Goal: Feedback & Contribution: Submit feedback/report problem

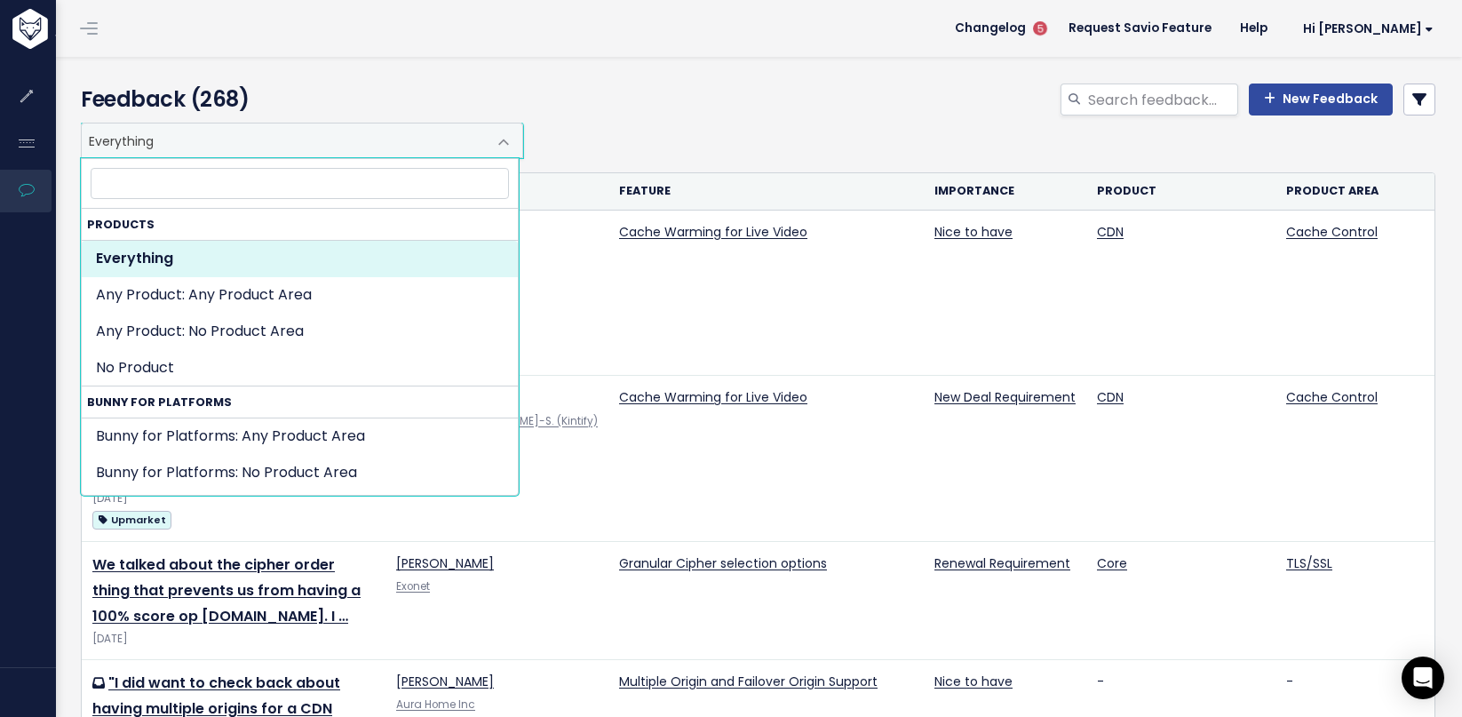
click at [264, 129] on span "Everything" at bounding box center [284, 140] width 405 height 34
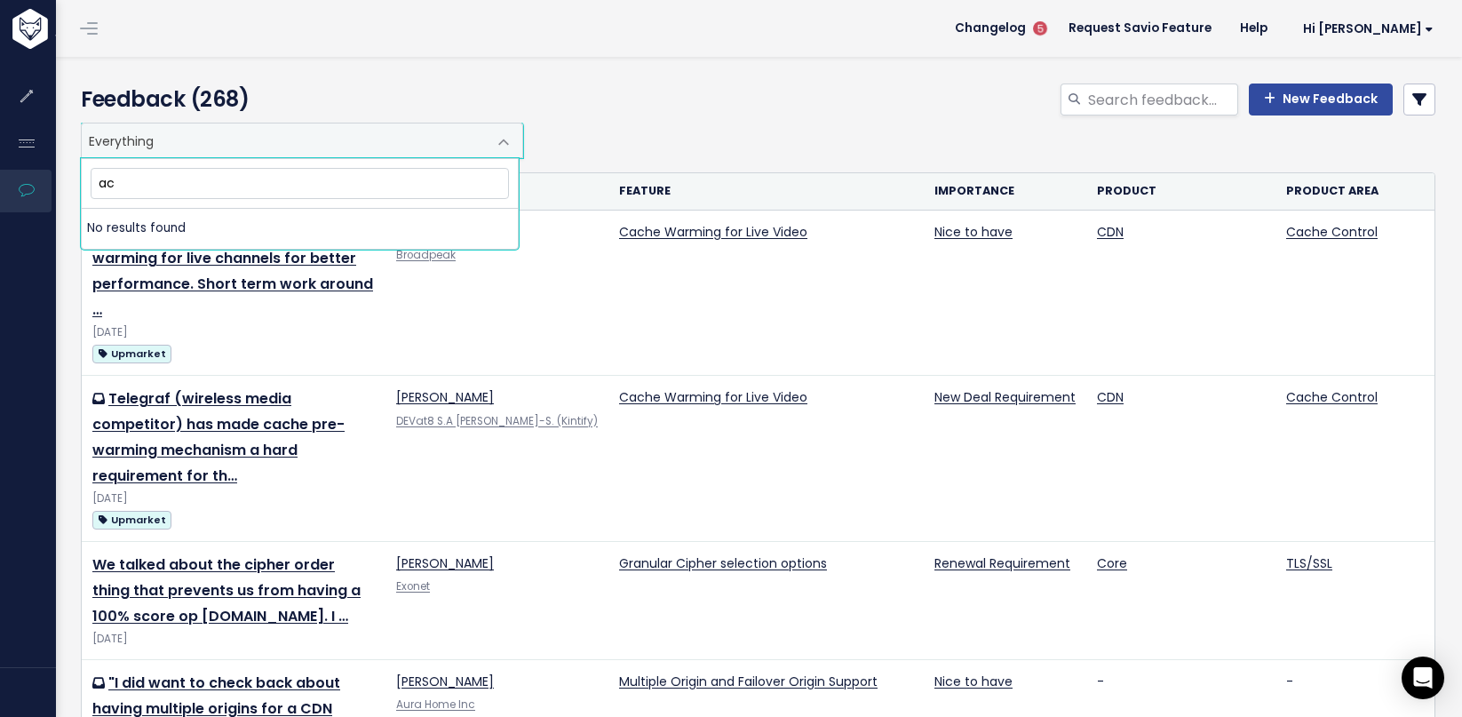
type input "a"
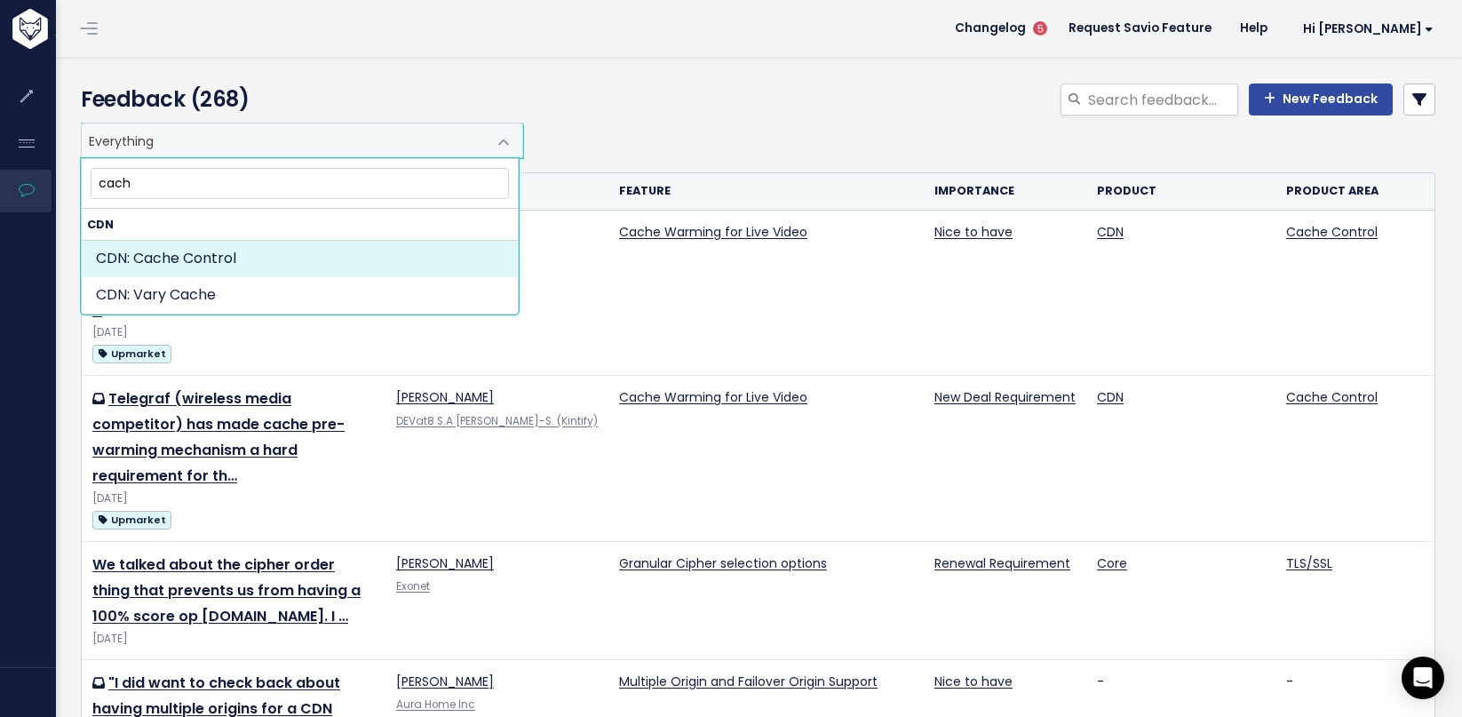
type input "cache"
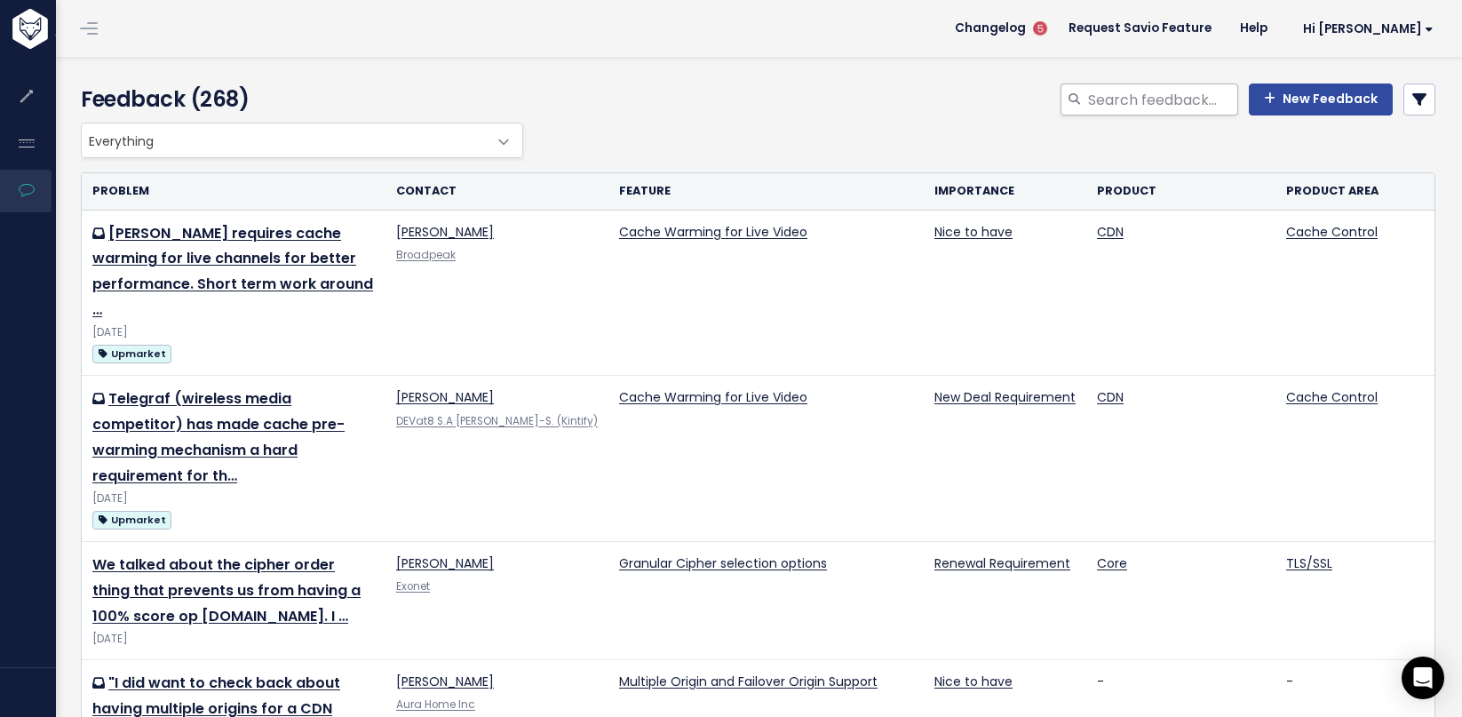
drag, startPoint x: 769, startPoint y: 99, endPoint x: 1070, endPoint y: 115, distance: 301.4
click at [769, 99] on div "New Feedback" at bounding box center [988, 102] width 921 height 39
click at [1321, 99] on link "New Feedback" at bounding box center [1320, 99] width 144 height 32
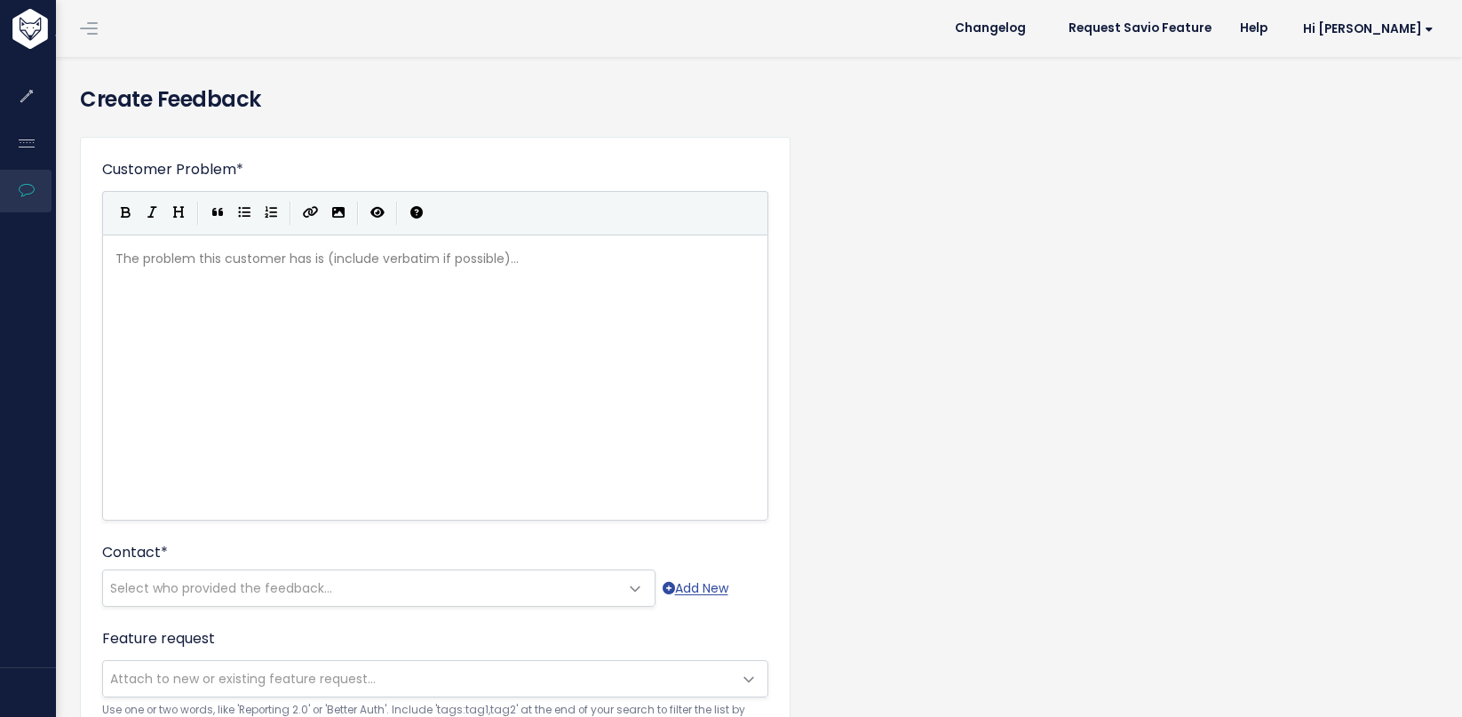
click at [269, 227] on div "| | | |" at bounding box center [435, 213] width 666 height 44
click at [259, 265] on pre "​" at bounding box center [442, 259] width 660 height 22
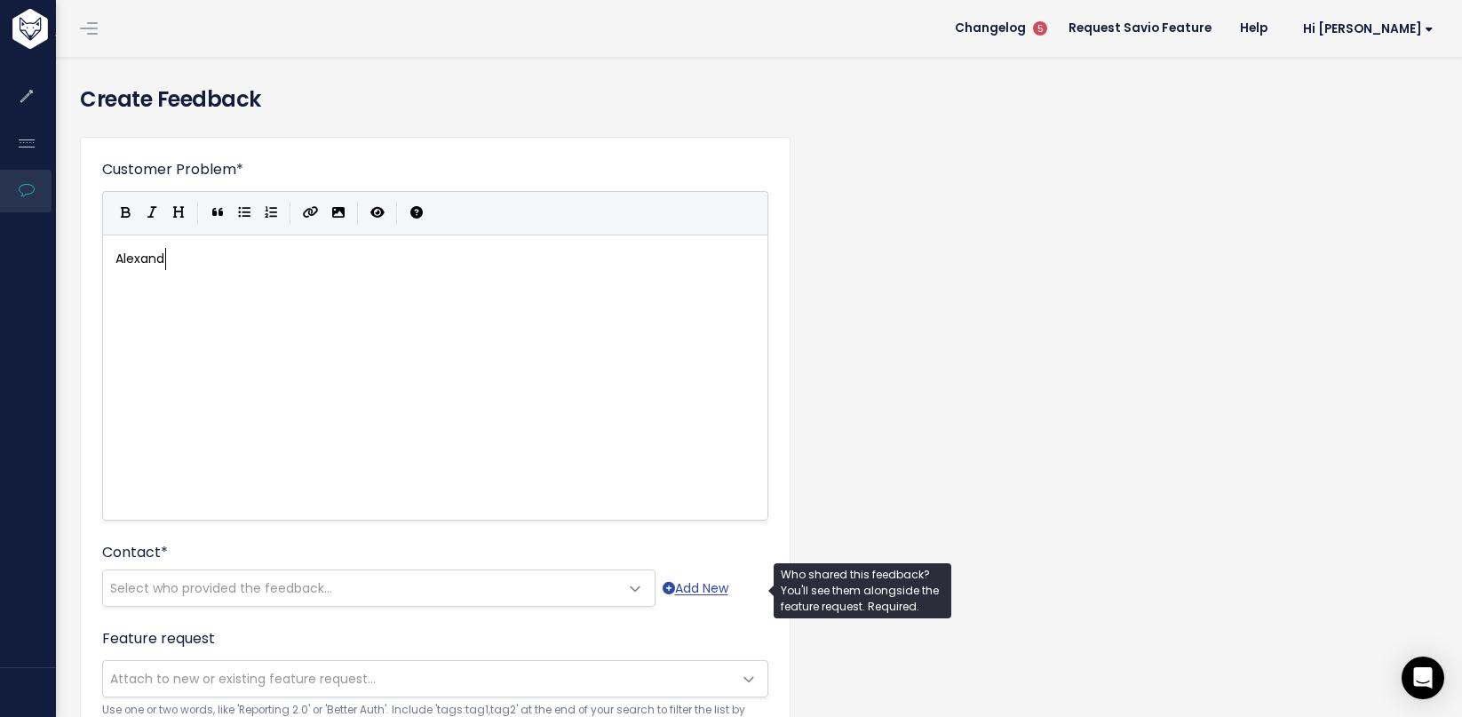
type textarea "Alexand"
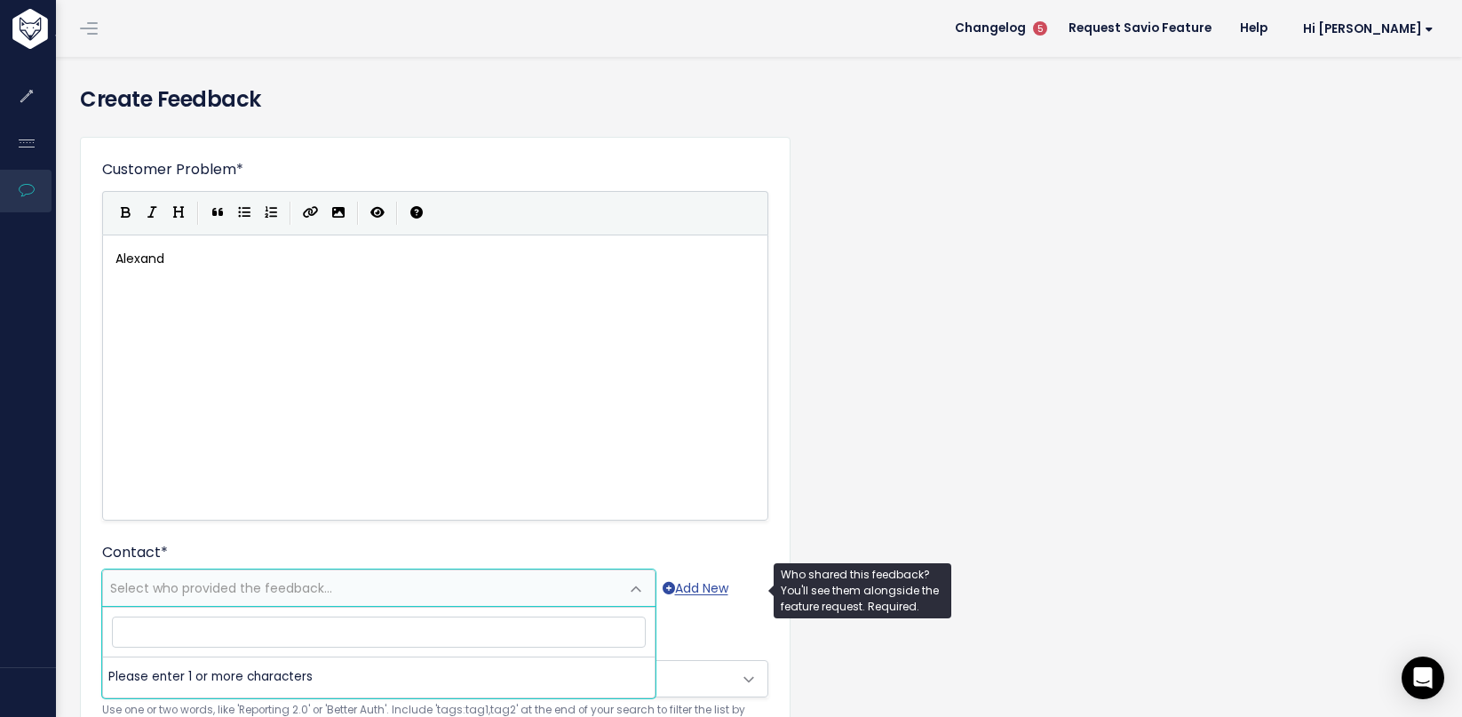
click at [305, 584] on span "Select who provided the feedback..." at bounding box center [221, 588] width 222 height 18
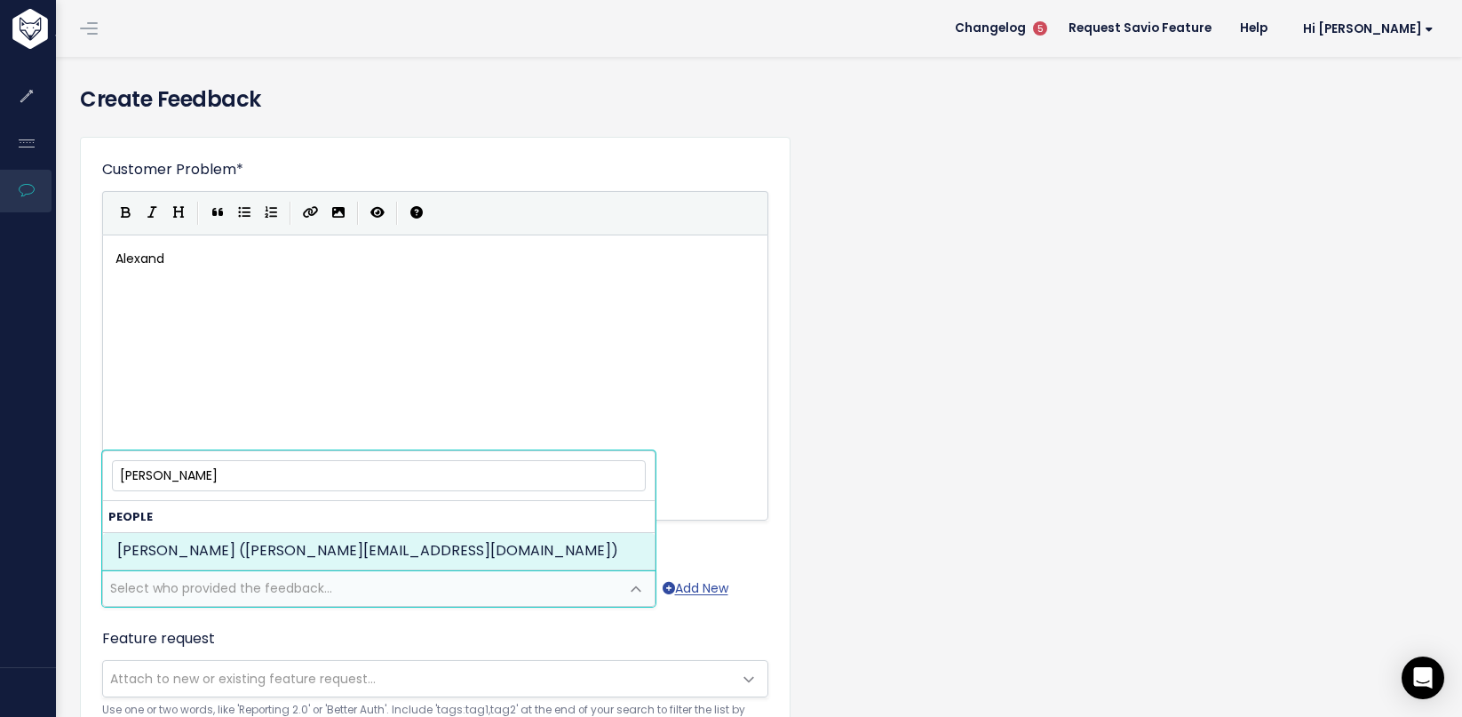
type input "[PERSON_NAME]"
select select "93001744"
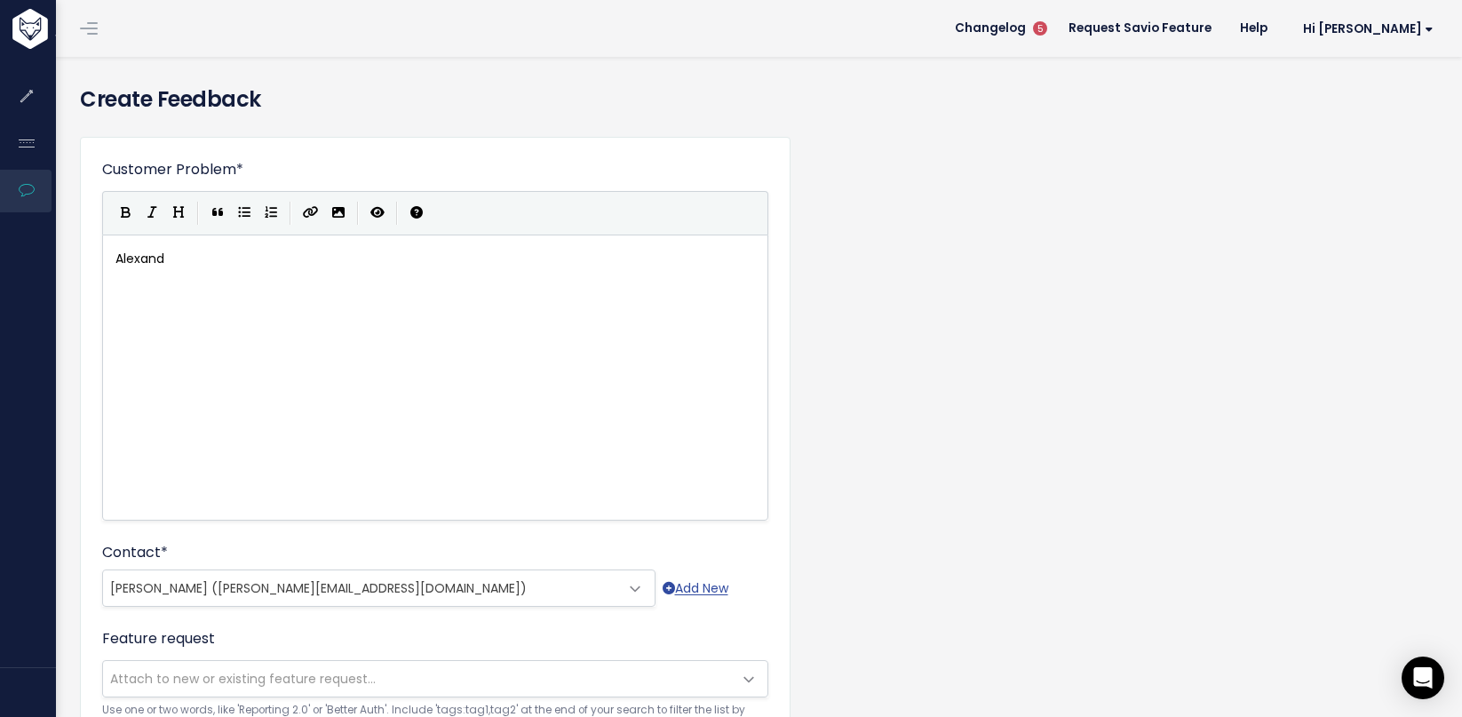
click at [310, 297] on div "xxxxxxxxxx Alexand" at bounding box center [457, 399] width 691 height 311
type textarea "Alexand"
click at [261, 256] on pre "Alexand" at bounding box center [442, 259] width 660 height 22
type textarea "re martl"
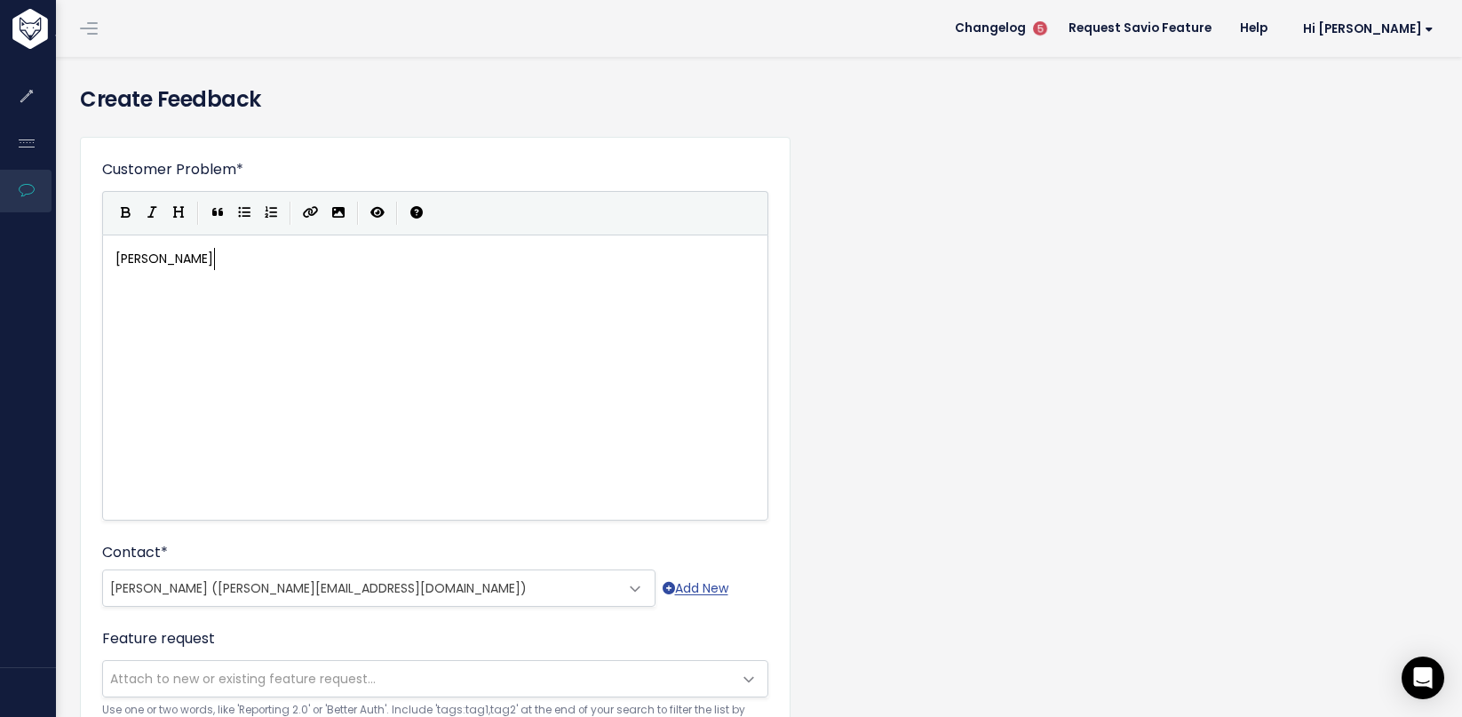
scroll to position [11, 49]
type textarea "Martlo"
type textarea "lot and team at datadome requore"
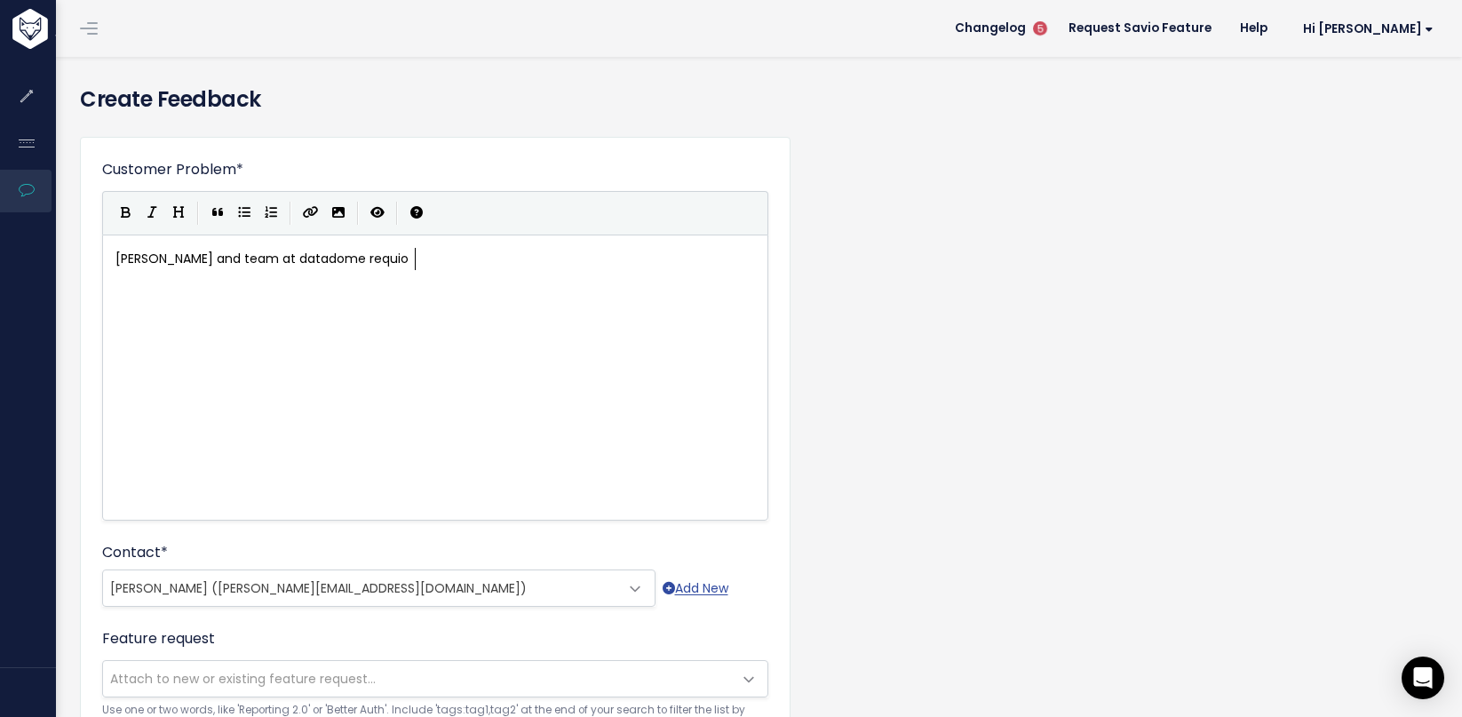
type textarea "iore"
type textarea "r"
type textarea "ire a deal with"
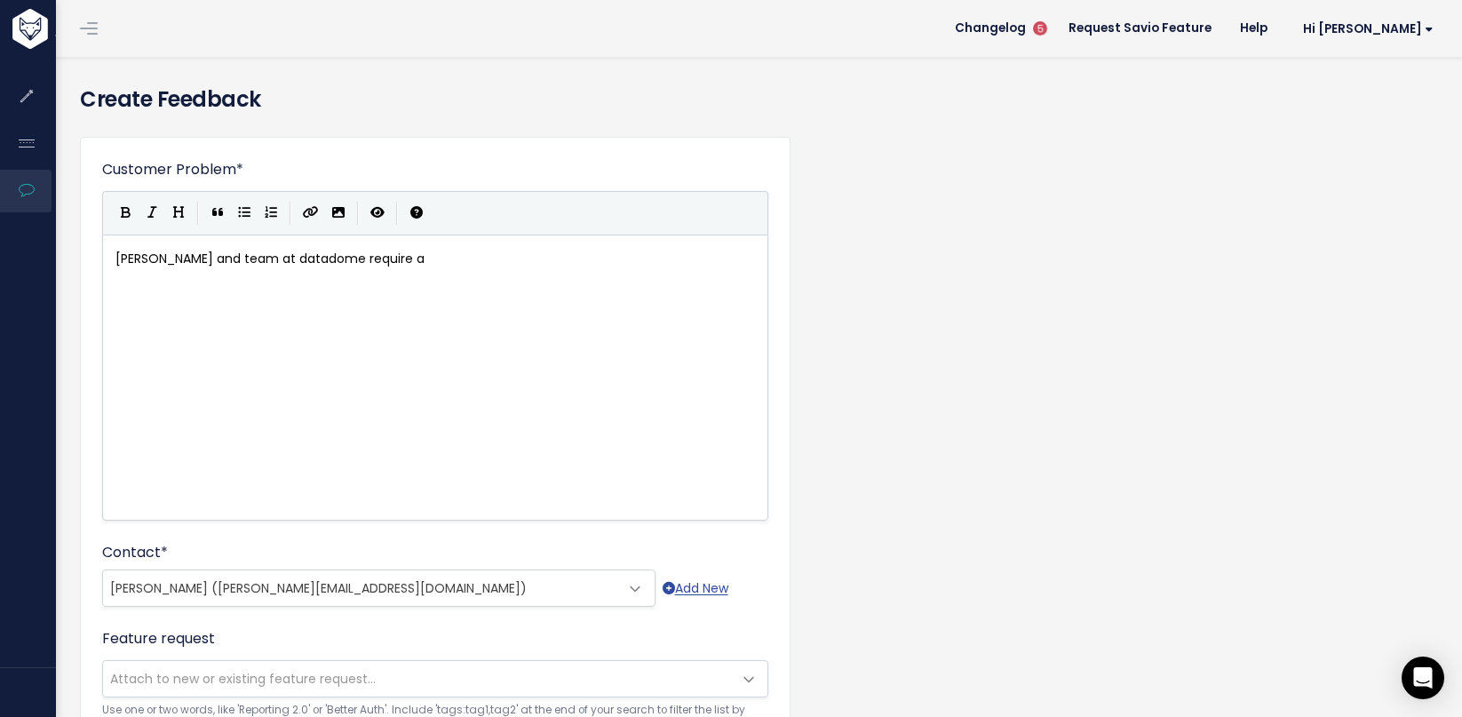
click at [400, 357] on div "x [PERSON_NAME] and team at datadome require a" at bounding box center [457, 399] width 691 height 311
click at [485, 265] on pre "[PERSON_NAME] and team at datadome require a" at bounding box center [442, 259] width 660 height 22
type textarea "idealluy re"
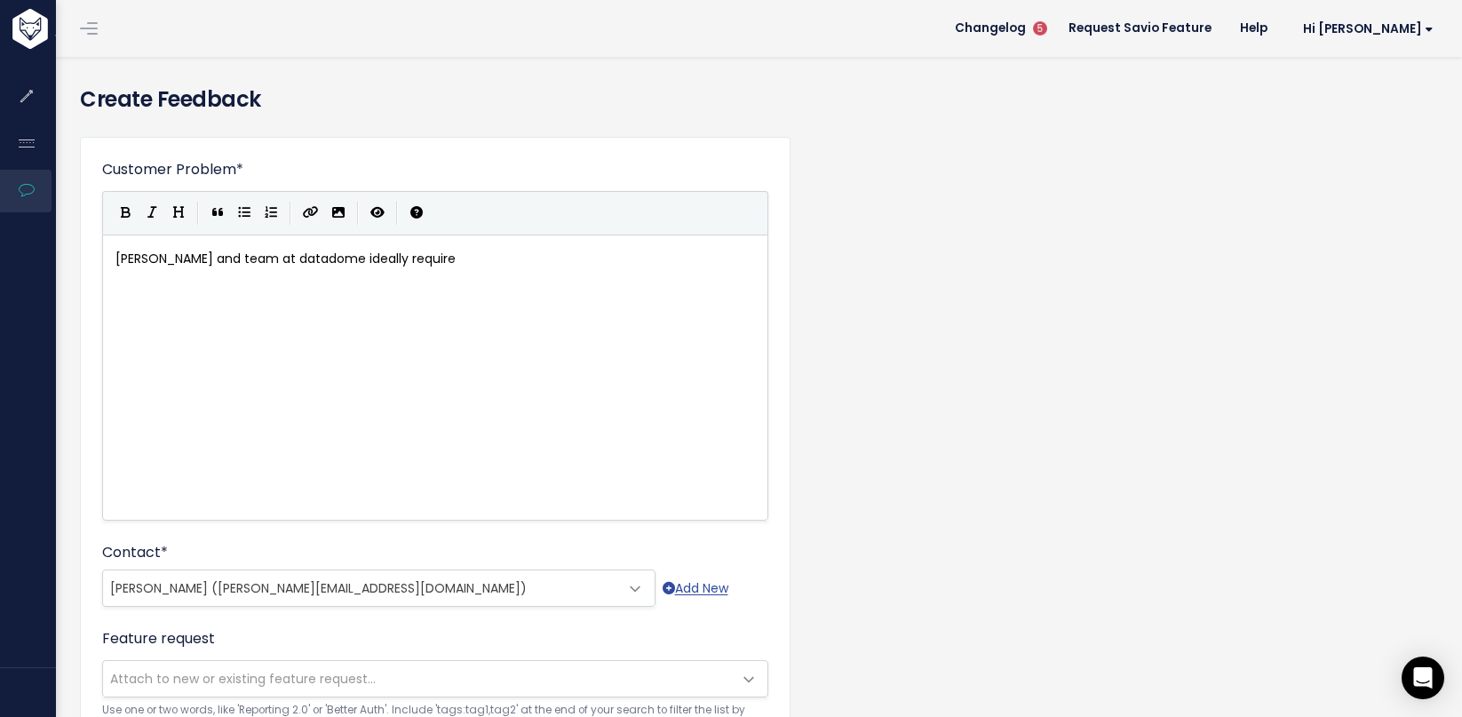
type textarea "y require"
type textarea "​"
paste textarea
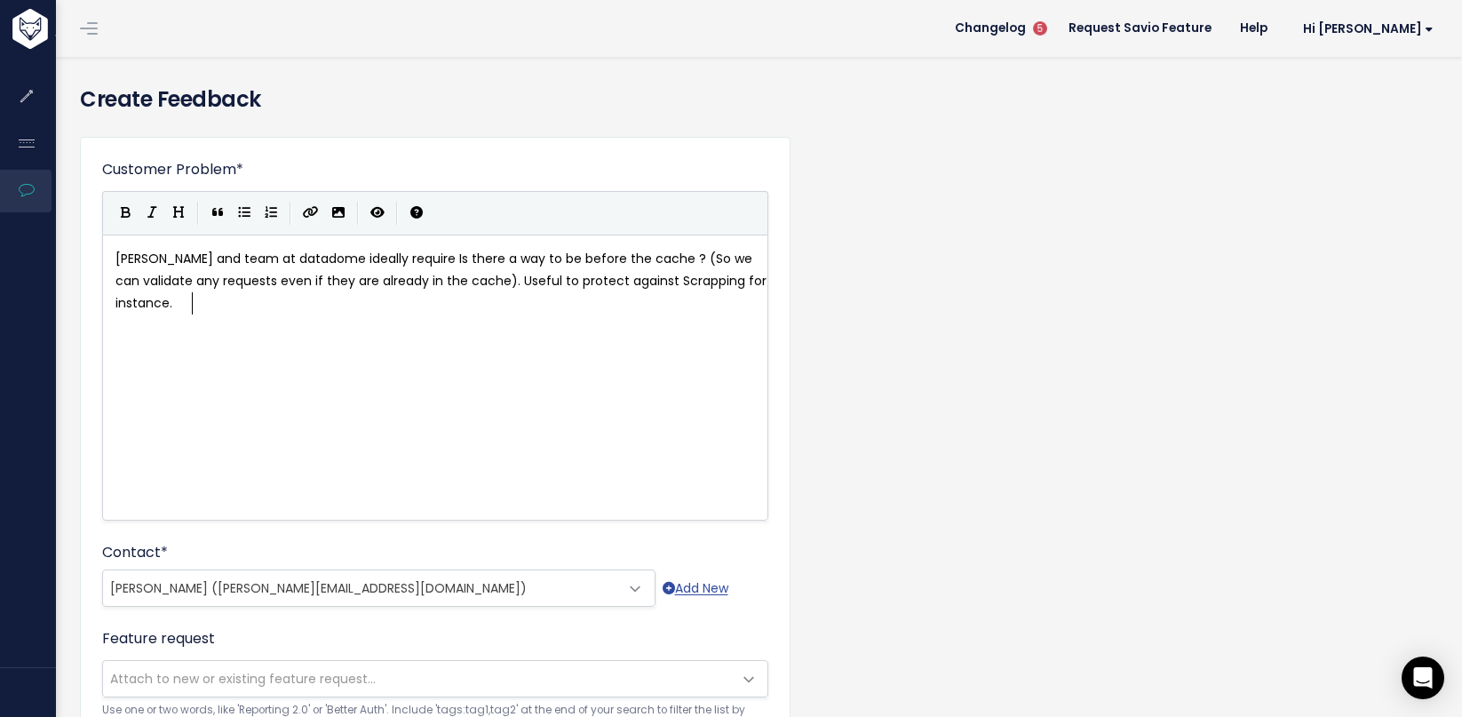
click at [522, 309] on pre "[PERSON_NAME] and team at datadome ideally require Is there a way to be before …" at bounding box center [442, 281] width 660 height 67
type textarea "s there a way to be before the cache ? (So"
drag, startPoint x: 726, startPoint y: 260, endPoint x: 464, endPoint y: 256, distance: 262.0
type textarea "to"
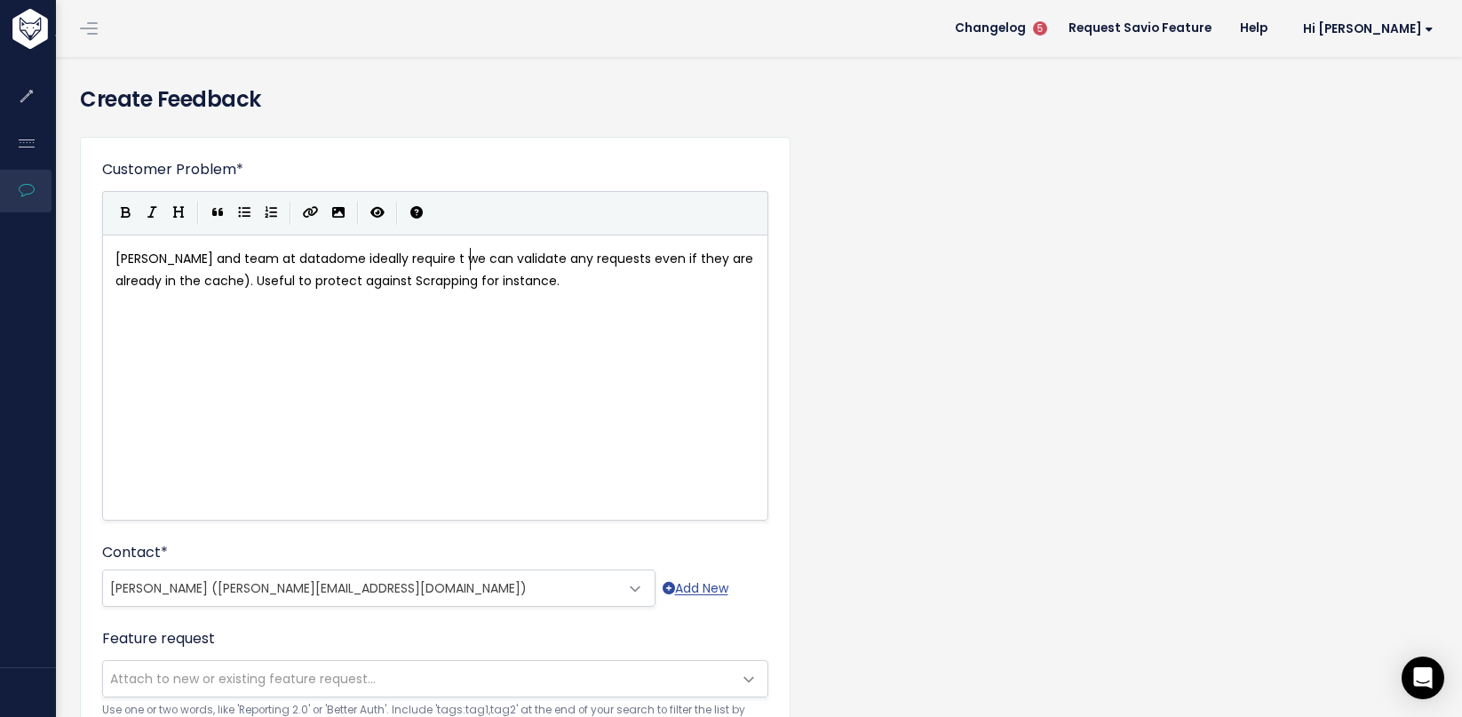
scroll to position [11, 12]
click at [628, 274] on pre "[PERSON_NAME] and team at datadome ideally require to we validate any requests …" at bounding box center [442, 270] width 660 height 44
click at [618, 283] on pre "[PERSON_NAME] and team at datadome ideally require to we validate any requests …" at bounding box center [442, 270] width 660 height 44
click at [254, 281] on span "[PERSON_NAME] and team at datadome ideally require to we validate any requests …" at bounding box center [426, 270] width 622 height 40
type textarea "so they can do"
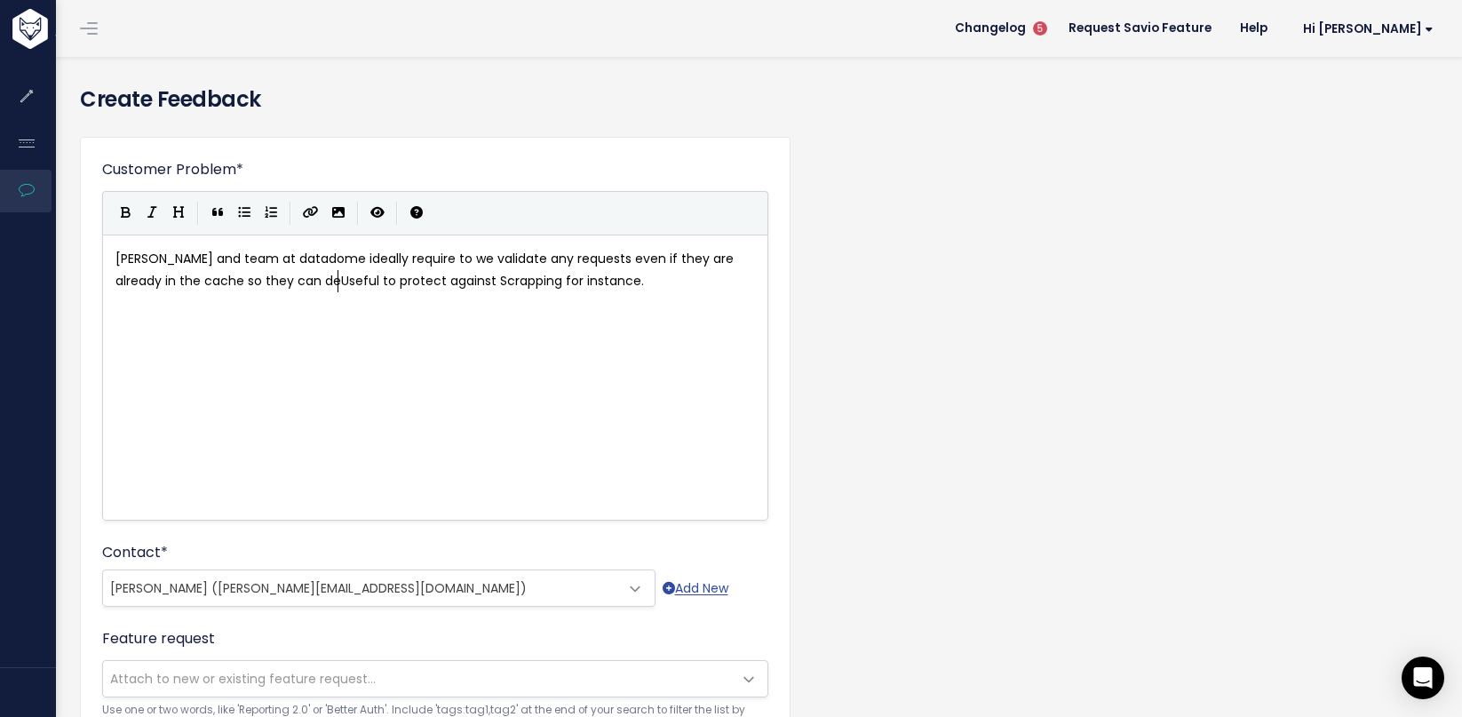
type textarea "epo"
type textarea "[PERSON_NAME] their bot mig"
type textarea "tigation"
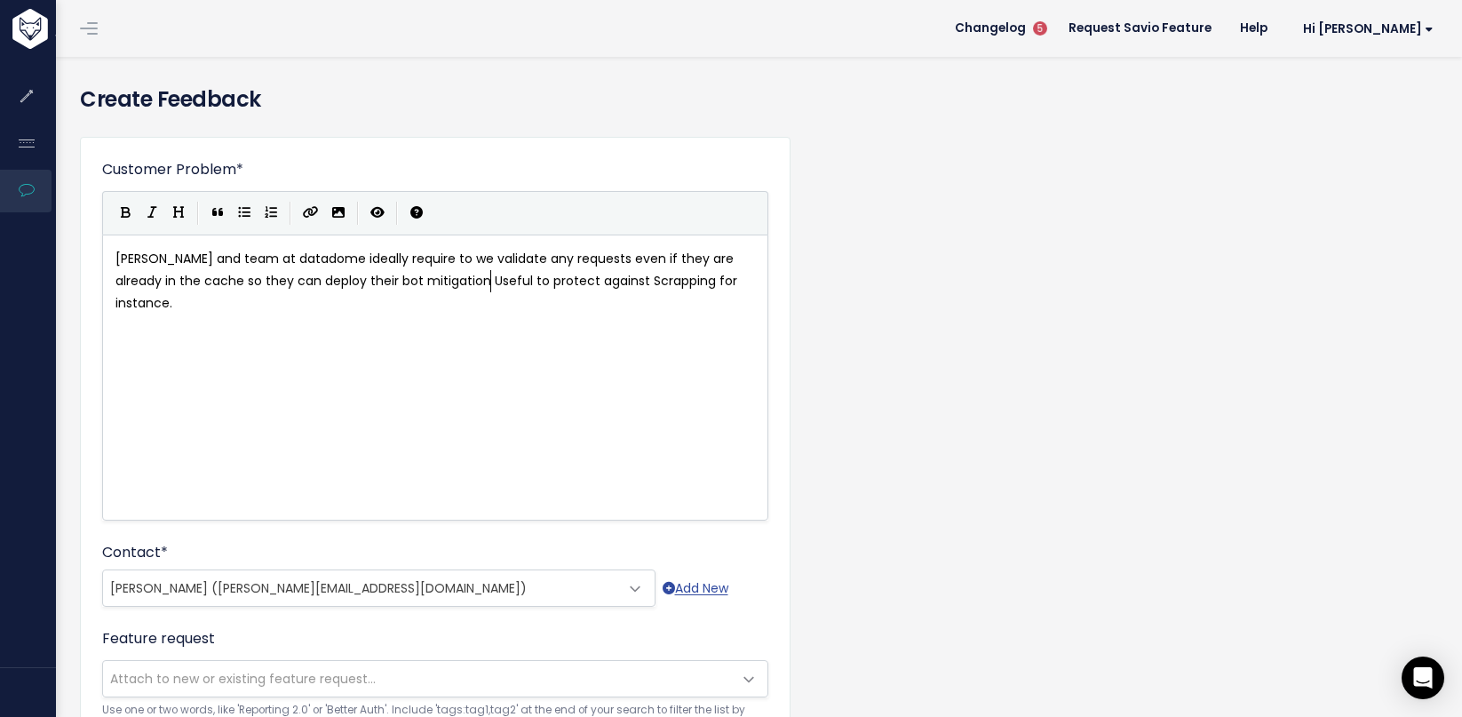
click at [491, 367] on div "x [PERSON_NAME] and team at datadome ideally require to we validate any request…" at bounding box center [457, 399] width 691 height 311
click at [492, 281] on span "[PERSON_NAME] and team at datadome ideally require to we validate any requests …" at bounding box center [427, 281] width 625 height 62
click at [555, 311] on pre "[PERSON_NAME] and team at datadome ideally require to we validate any requests …" at bounding box center [442, 281] width 660 height 67
click at [550, 311] on pre "[PERSON_NAME] and team at datadome ideally require to we validate any requests …" at bounding box center [442, 281] width 660 height 67
drag, startPoint x: 489, startPoint y: 280, endPoint x: 522, endPoint y: 271, distance: 34.0
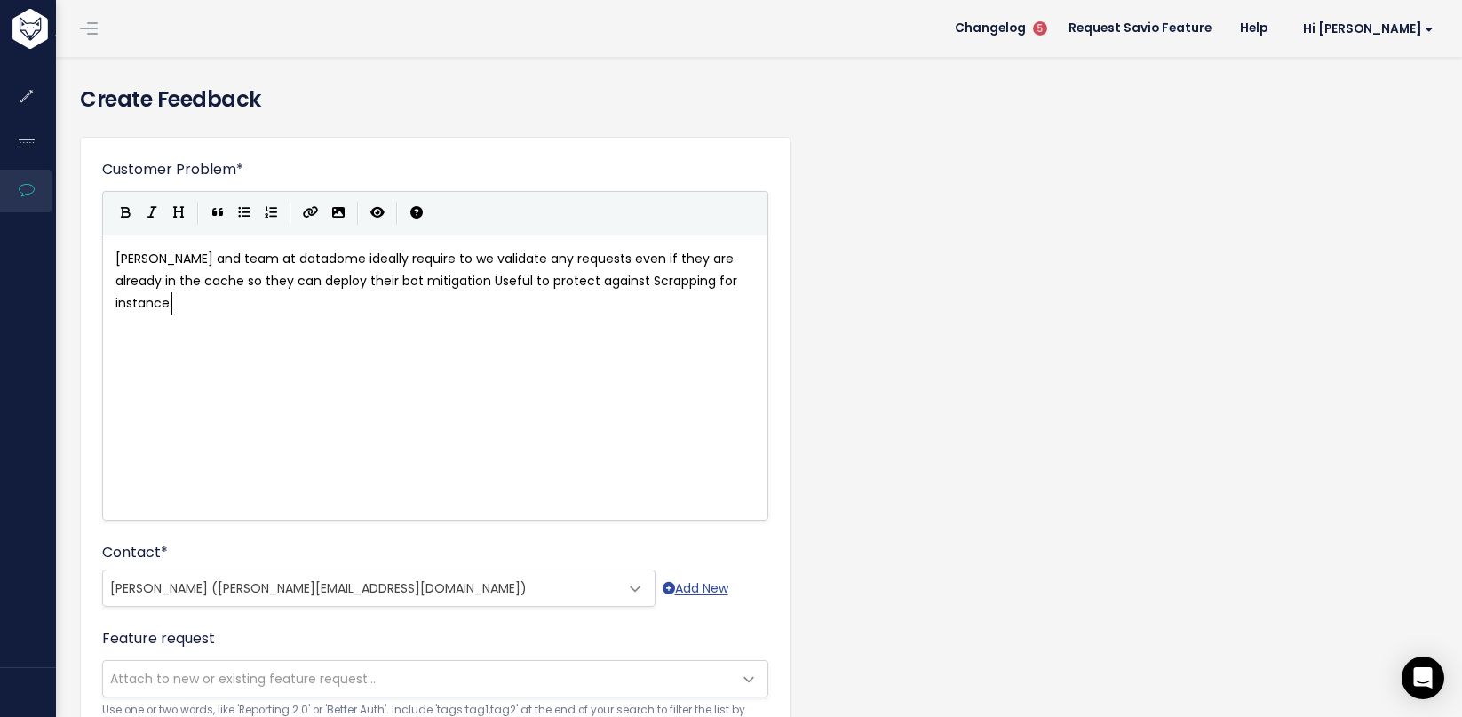
click at [490, 280] on span "[PERSON_NAME] and team at datadome ideally require to we validate any requests …" at bounding box center [427, 281] width 625 height 62
type textarea "."
click at [424, 322] on pre "Useful to protect against Scrapping for instance." at bounding box center [442, 326] width 660 height 22
click at [273, 327] on span "Useful to protect against Scrapping for instance" at bounding box center [265, 326] width 300 height 18
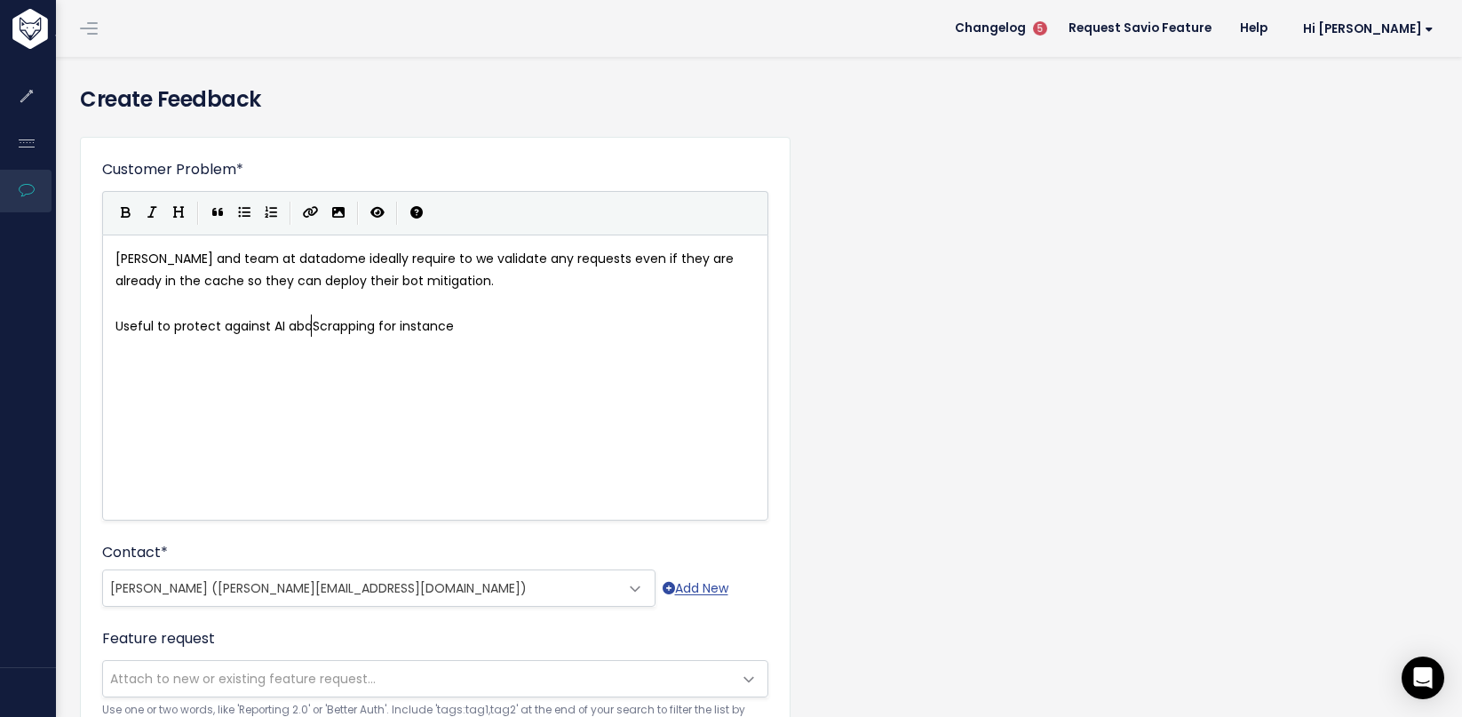
type textarea "AI abd"
type textarea "nd Bot"
click at [461, 321] on span "Useful to protect against AI and Bot Scrapping for instance" at bounding box center [298, 326] width 366 height 18
type textarea "instance"
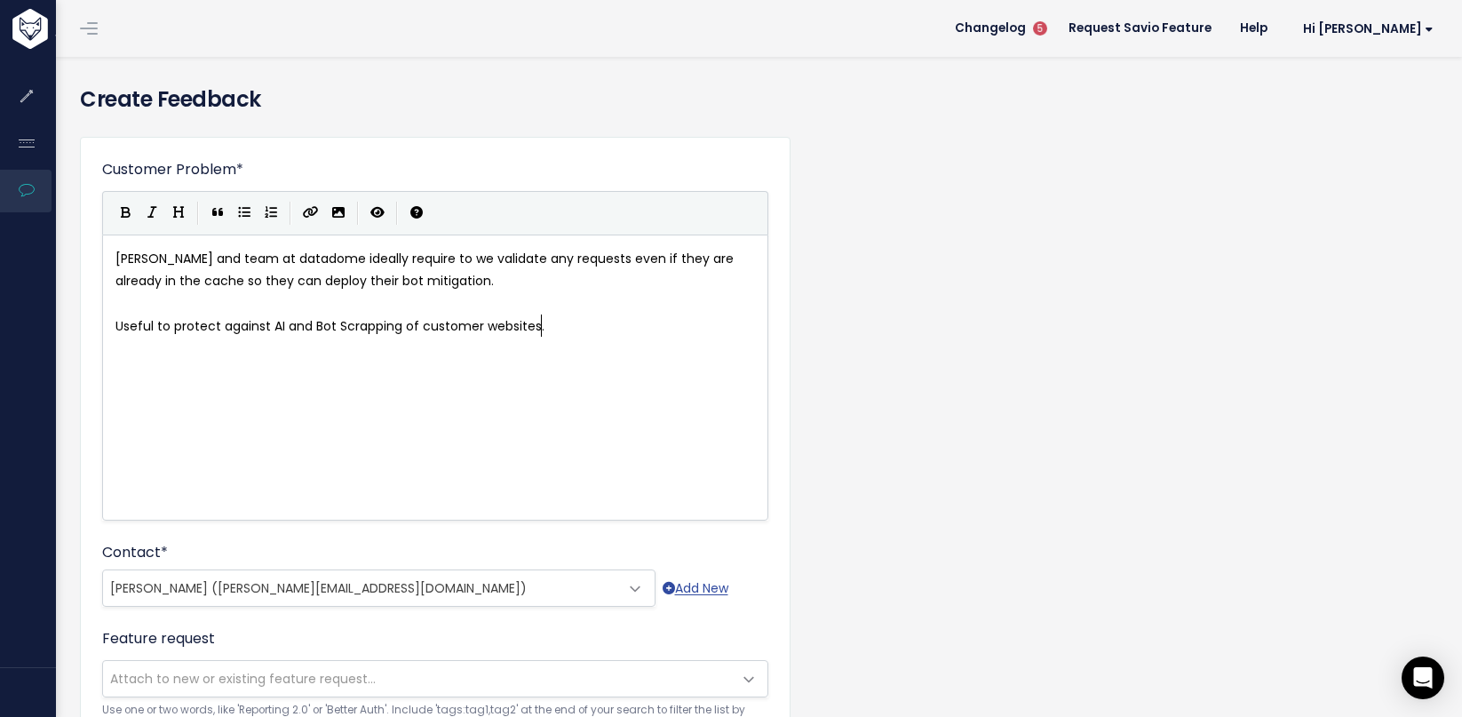
type textarea "of customer websites."
type textarea "Thanks,"
click at [385, 349] on pre "​" at bounding box center [442, 348] width 660 height 22
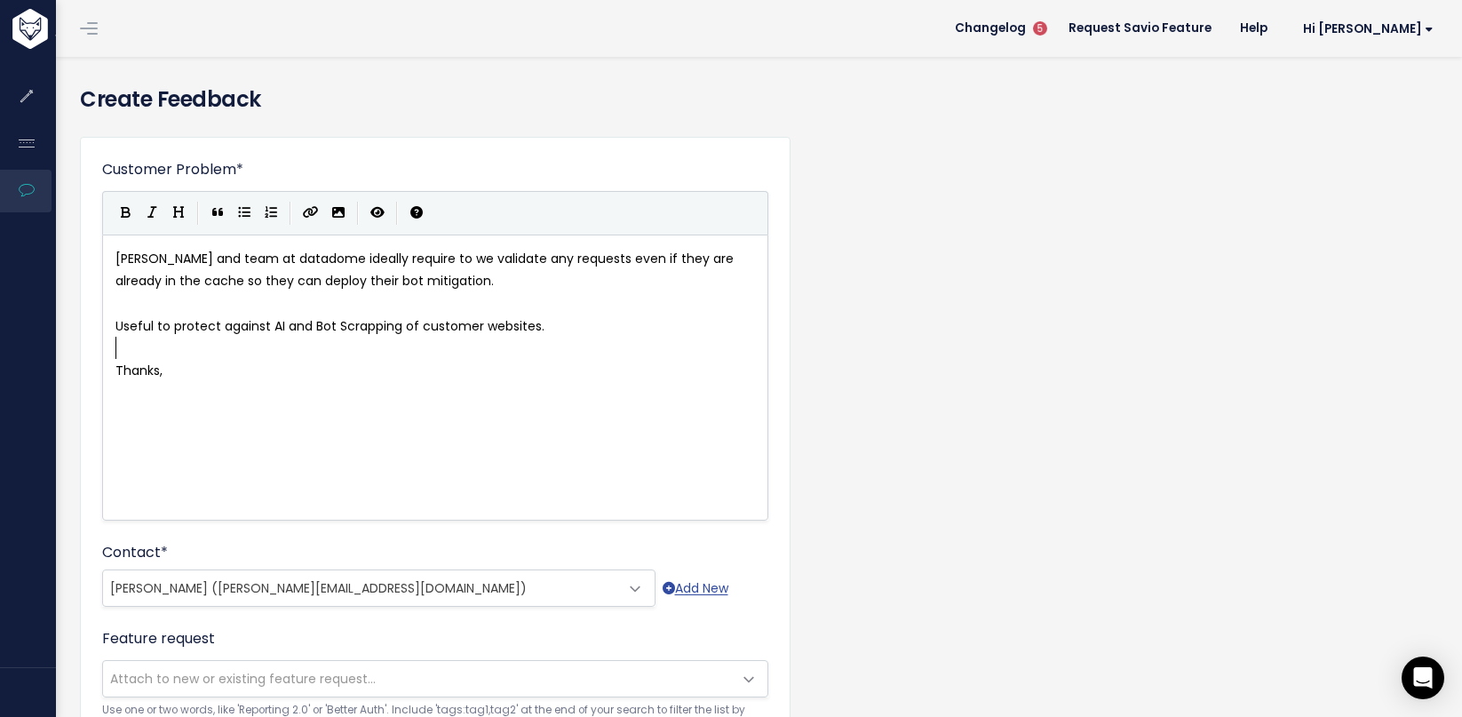
click at [350, 362] on pre "Thanks," at bounding box center [442, 371] width 660 height 22
click at [152, 384] on div "x [PERSON_NAME] and team at datadome ideally require to we validate any request…" at bounding box center [442, 314] width 660 height 141
click at [152, 383] on div "x [PERSON_NAME] and team at datadome ideally require to we validate any request…" at bounding box center [442, 314] width 660 height 141
type textarea "​Thanks,"
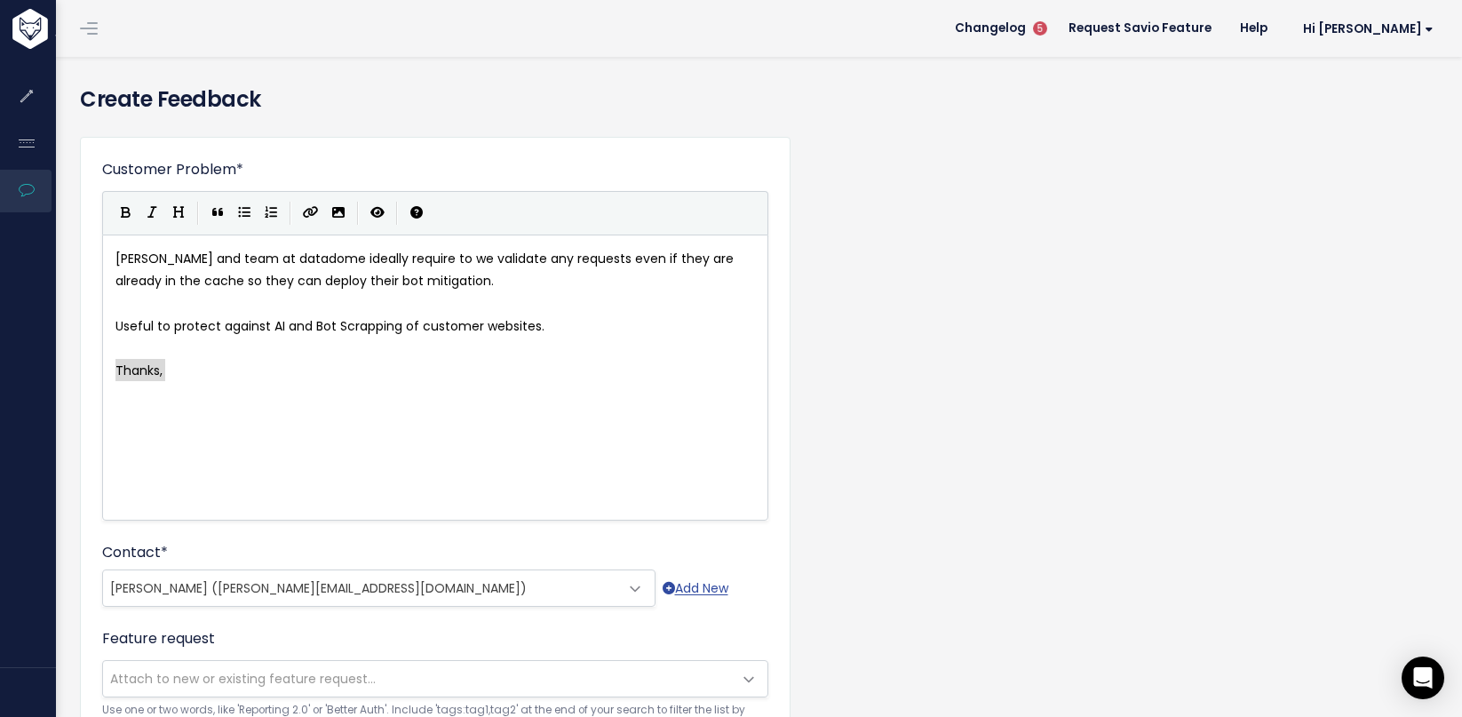
scroll to position [12, 0]
paste textarea
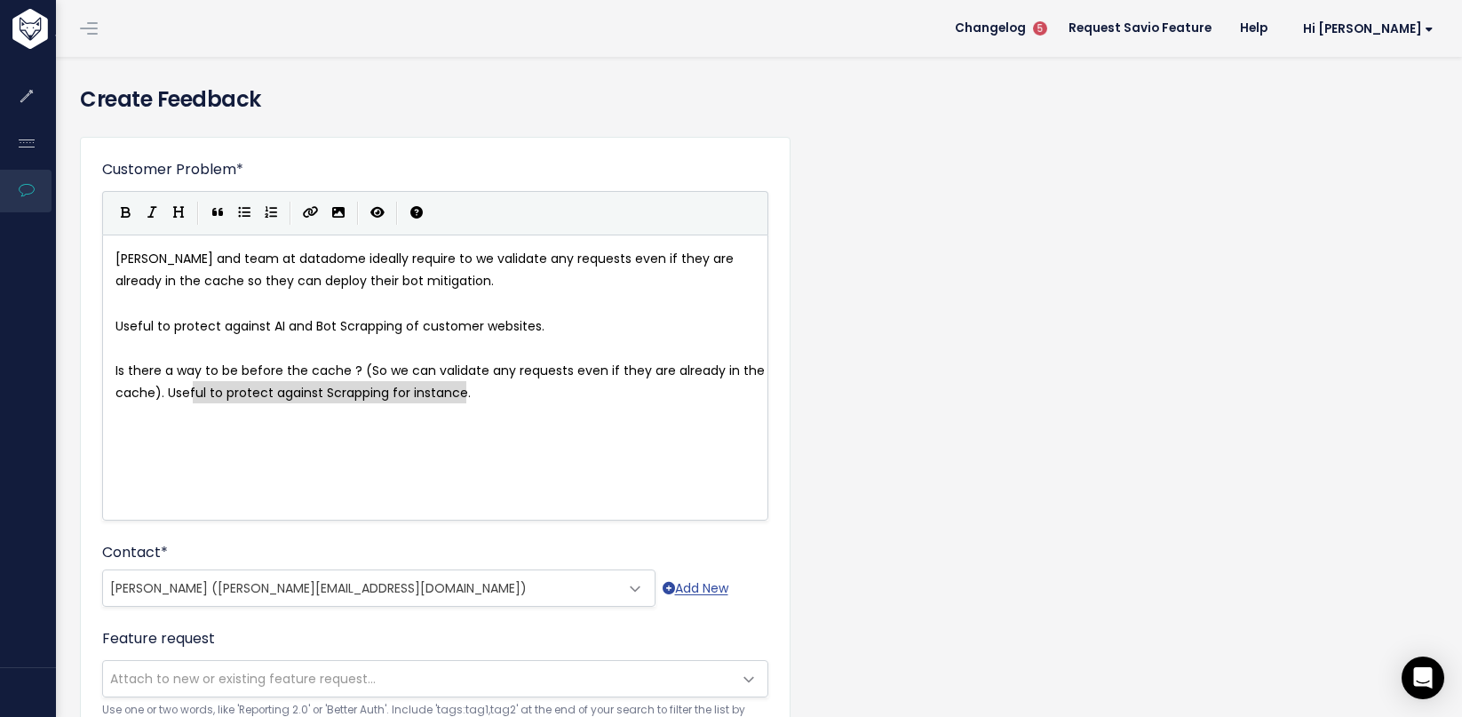
type textarea "seful to protect against Scrapping for instance."
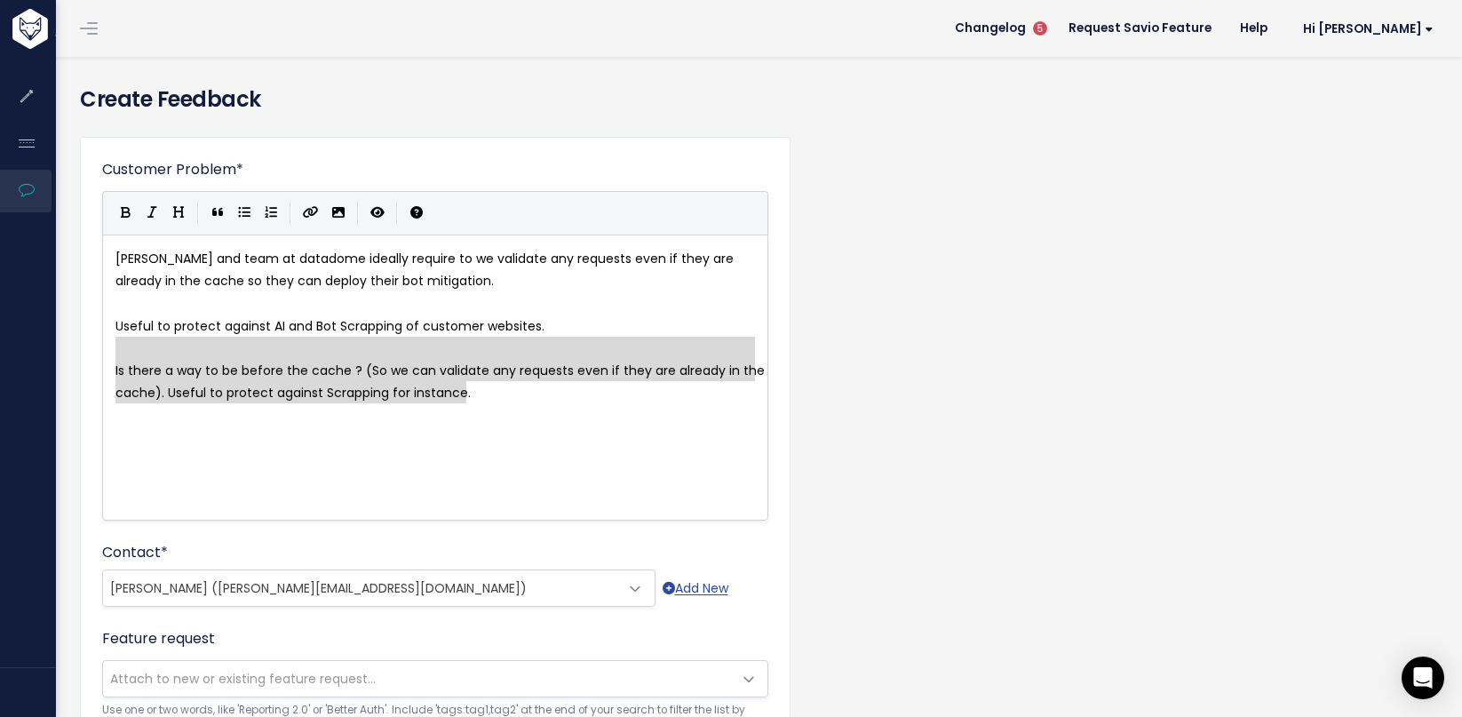
type textarea "Is there a way to be before the cache ? (So we can validate any requests even i…"
drag, startPoint x: 494, startPoint y: 401, endPoint x: 558, endPoint y: 329, distance: 96.2
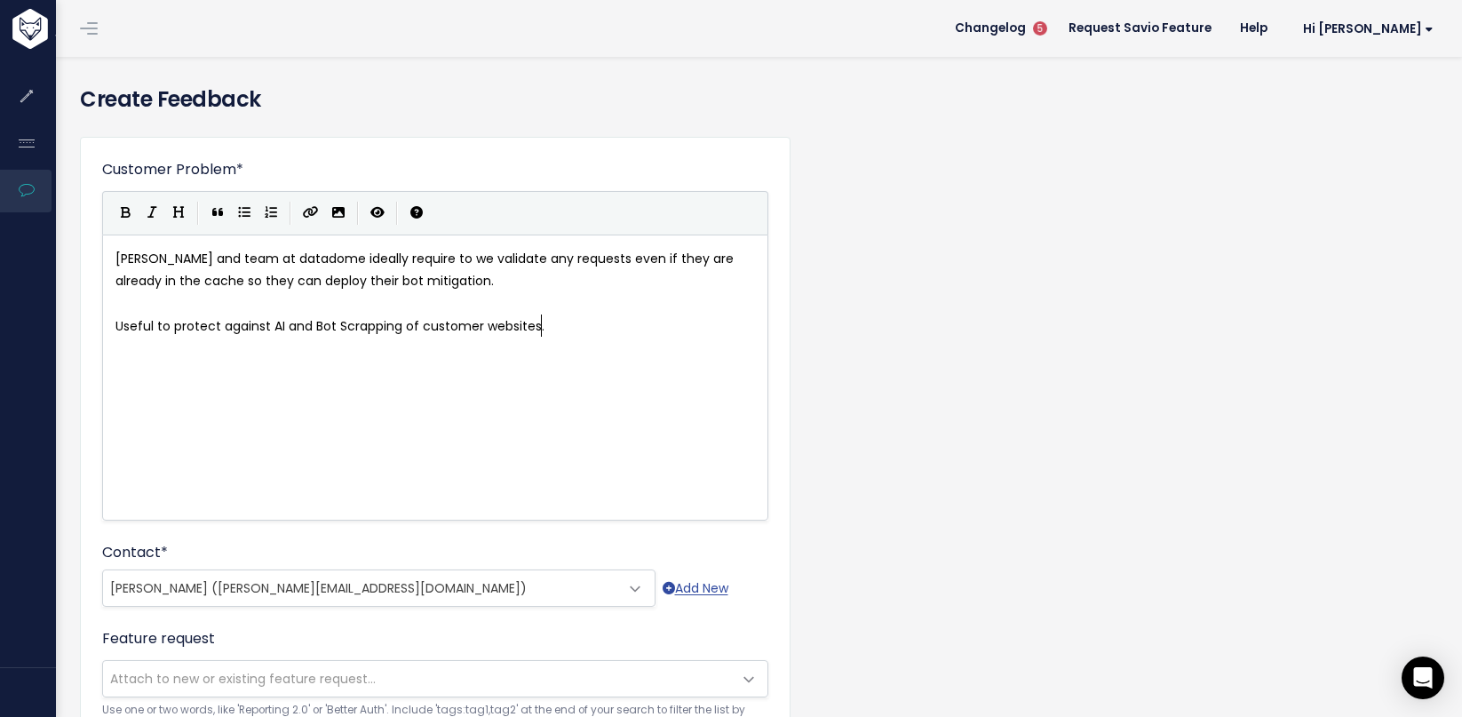
scroll to position [2, 0]
type textarea ". they"
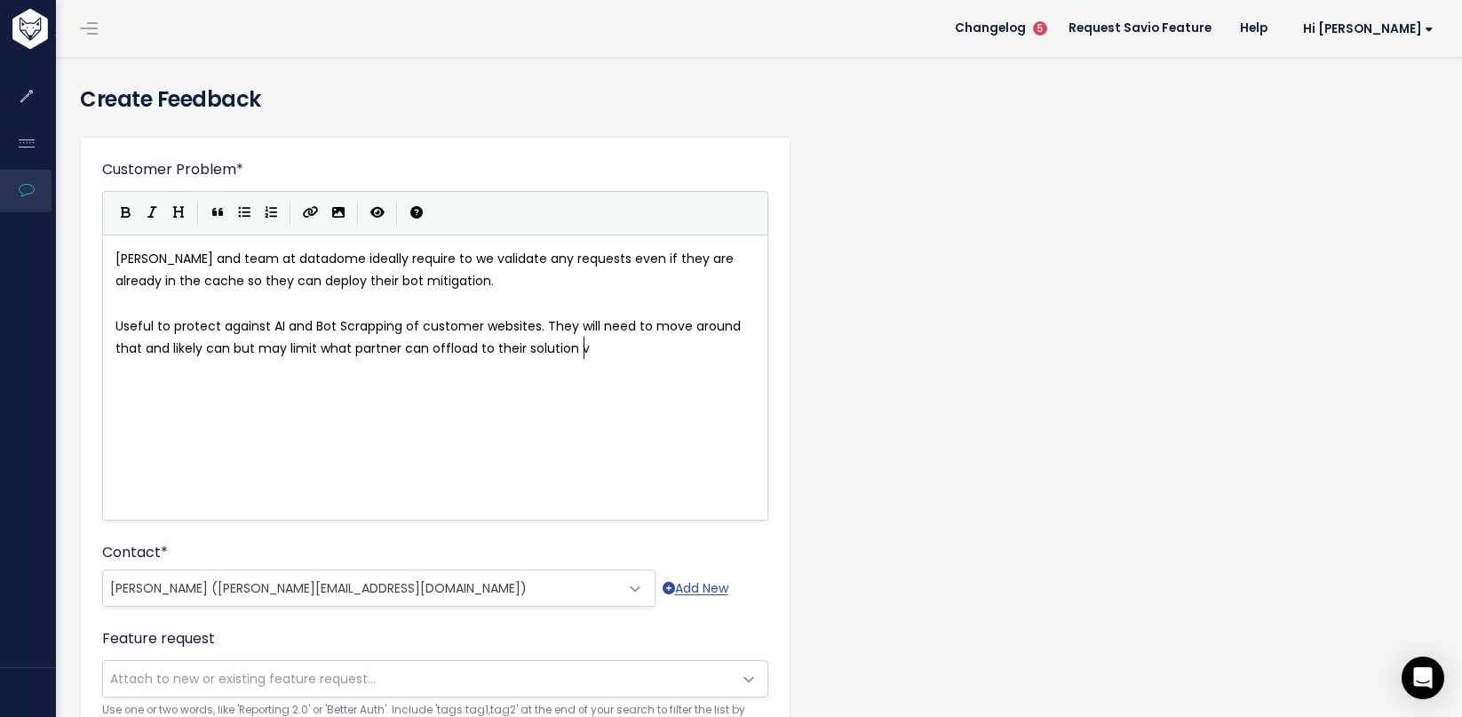
scroll to position [11, 671]
type textarea "They will need to move around that and likely can but may limit what partner ca…"
type textarea "eployed on top of bunny."
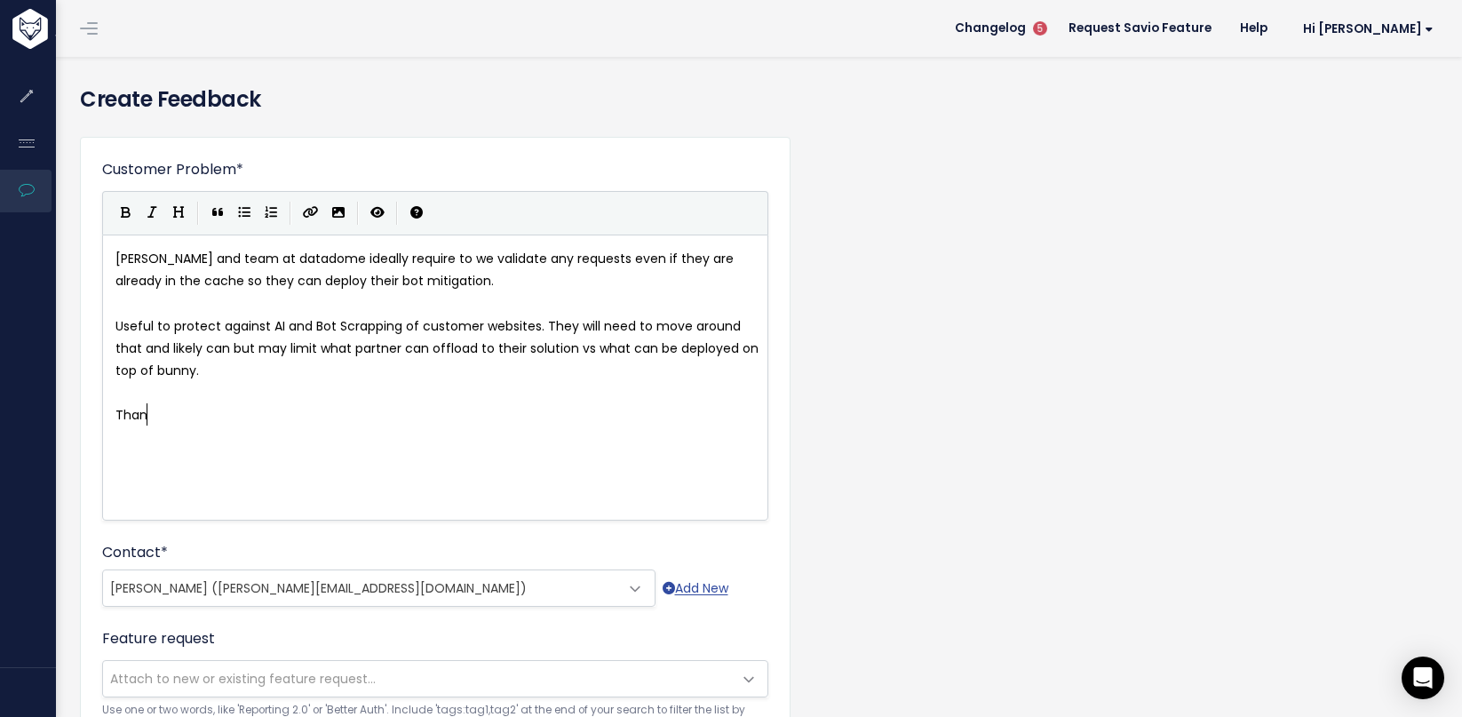
type textarea "Thanks"
click at [259, 443] on div "x [PERSON_NAME] and team at datadome ideally require to we validate any request…" at bounding box center [457, 399] width 691 height 311
click at [310, 218] on icon "Create Link" at bounding box center [311, 212] width 16 height 12
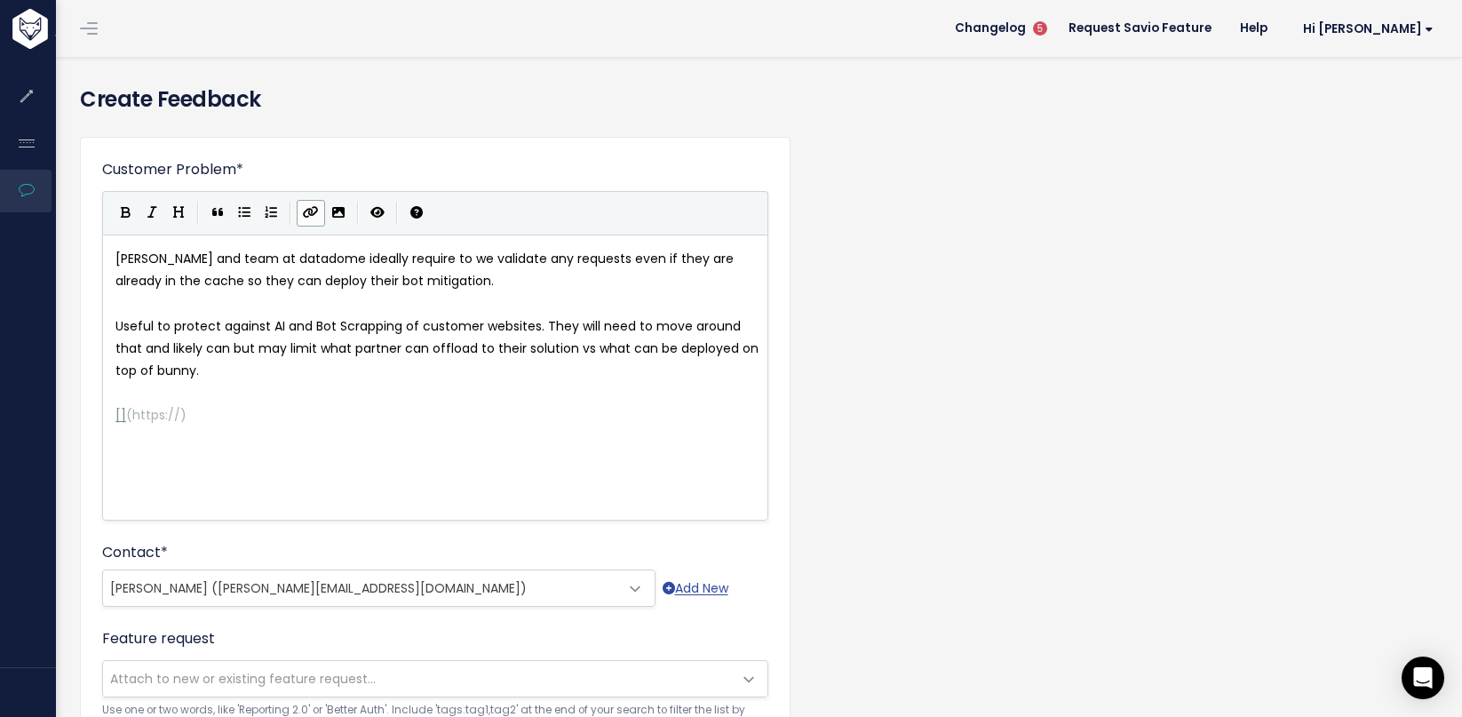
click at [313, 211] on icon "Create Link" at bounding box center [311, 212] width 16 height 12
drag, startPoint x: 284, startPoint y: 426, endPoint x: 276, endPoint y: 418, distance: 11.3
click at [284, 426] on div "x [PERSON_NAME] and team at datadome ideally require to we validate any request…" at bounding box center [442, 337] width 660 height 186
type textarea "Messag"
type textarea "e graeme o"
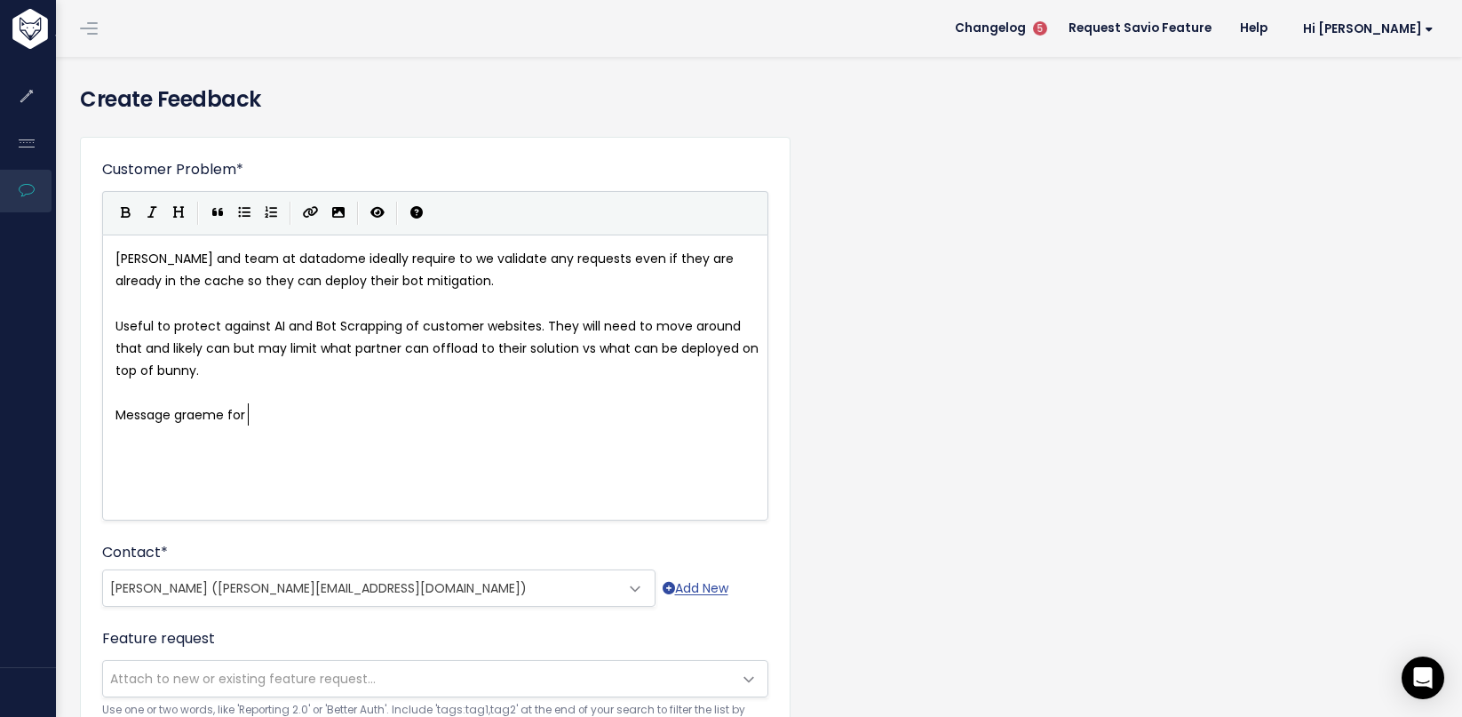
type textarea "for v"
type textarea "overview of edgscripting integration. Heavy use of ES"
type textarea ", a;fre"
type textarea "lfready for wa"
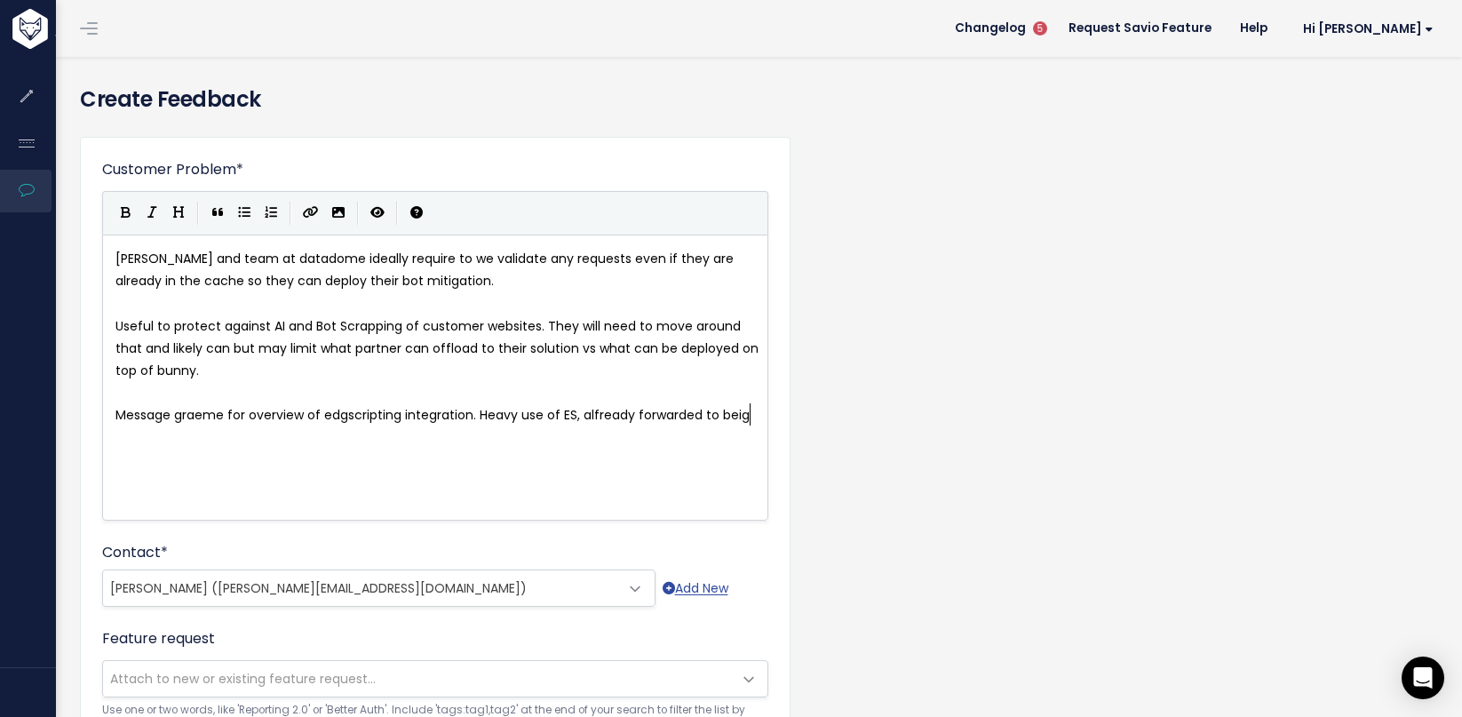
type textarea "warded to beig t"
type textarea "ig tc"
type textarea "ickte"
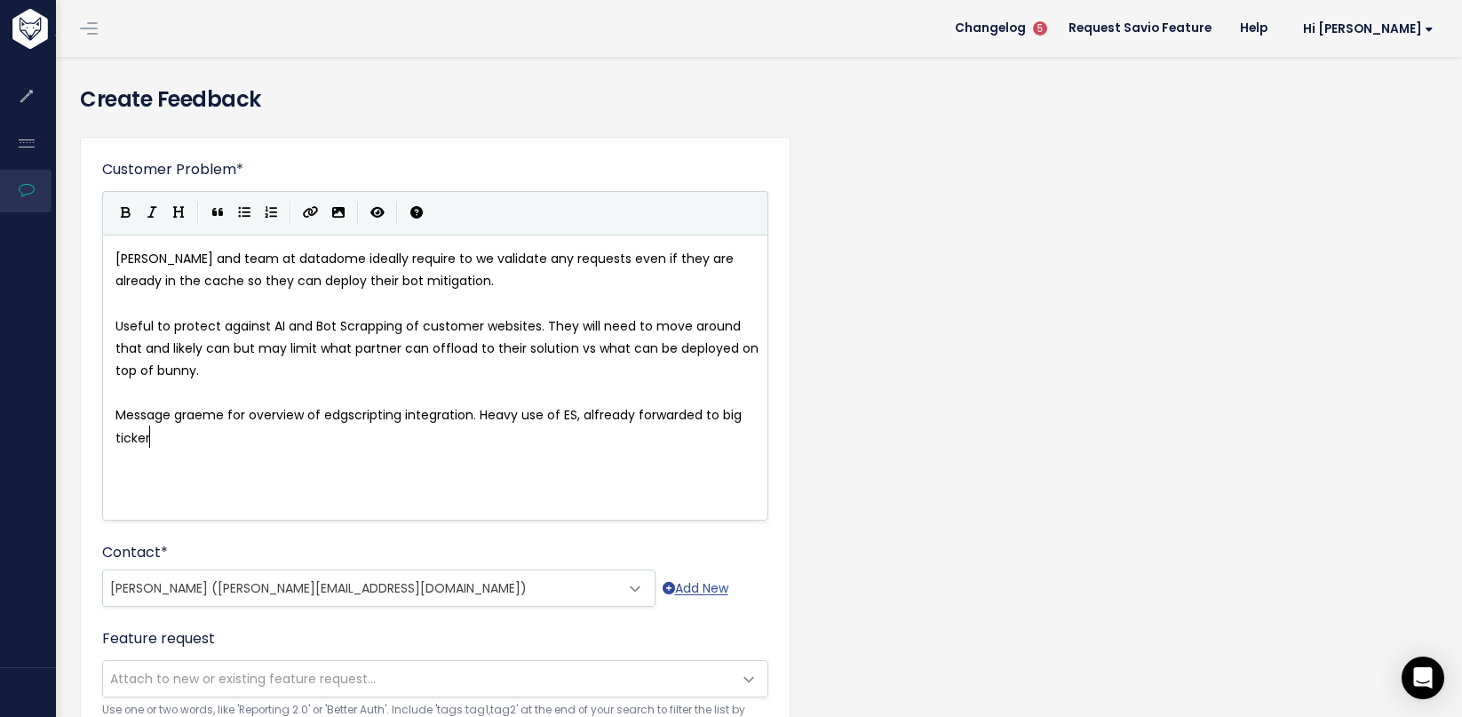
type textarea "ert"
type textarea "t."
type textarea "Porjec"
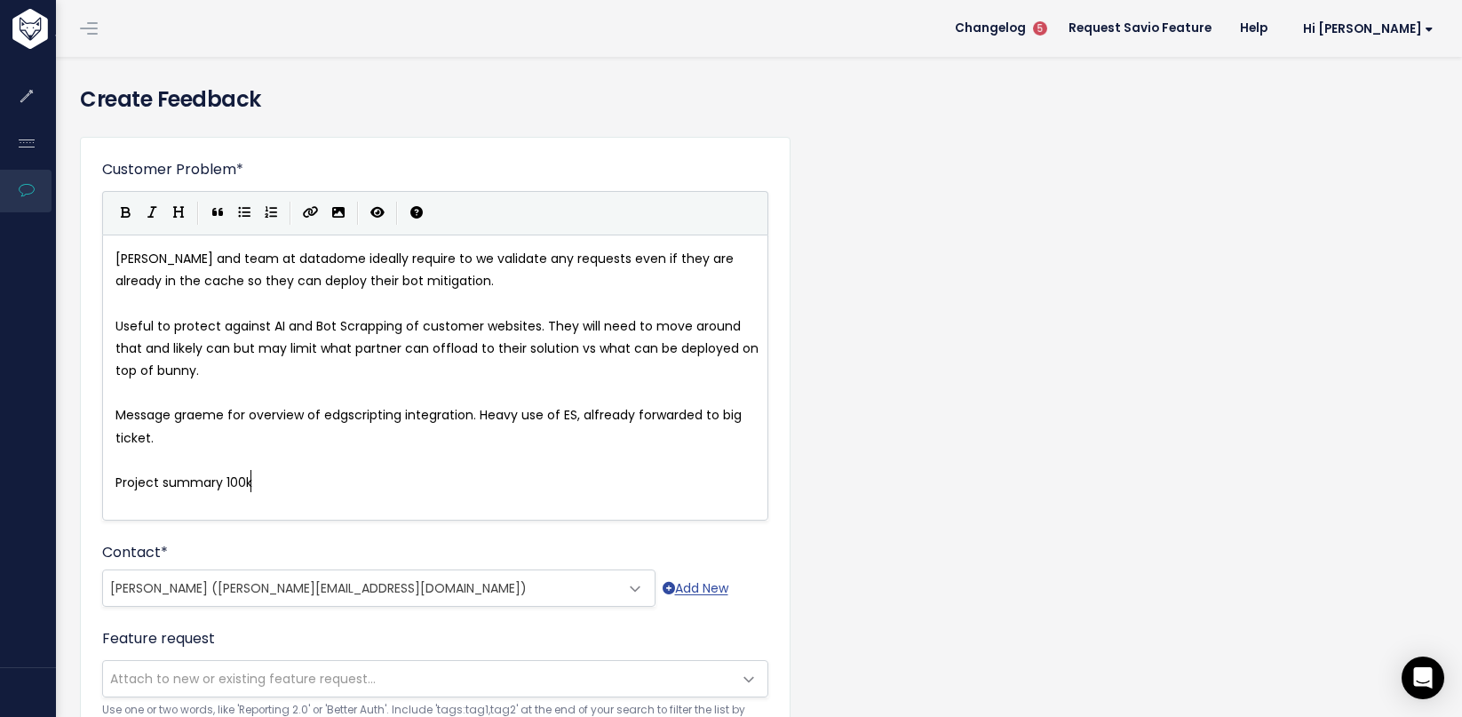
type textarea "roject summary 100k"
type textarea "0k hostnames and 9"
type textarea "22 PB *"
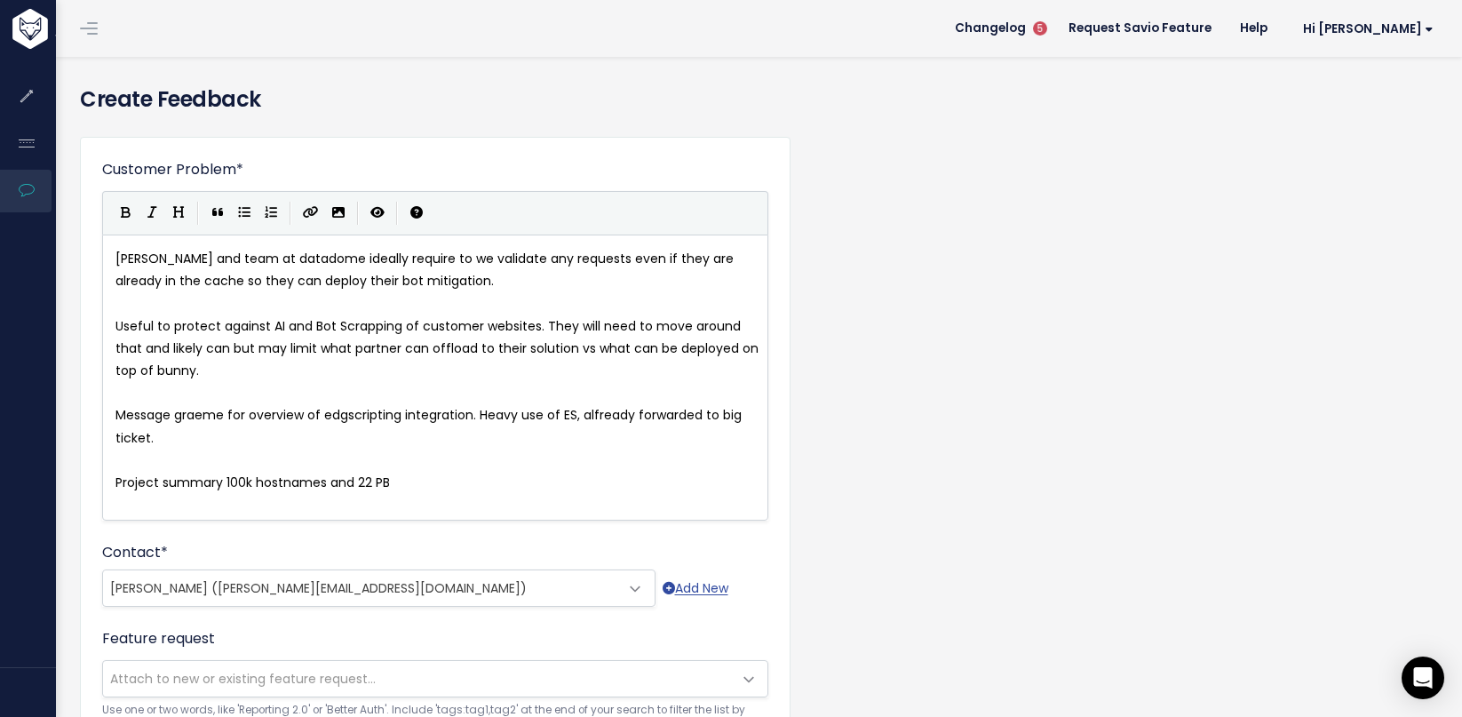
scroll to position [11, 41]
type textarea ")yearly"
type textarea "(yearly of traffic)."
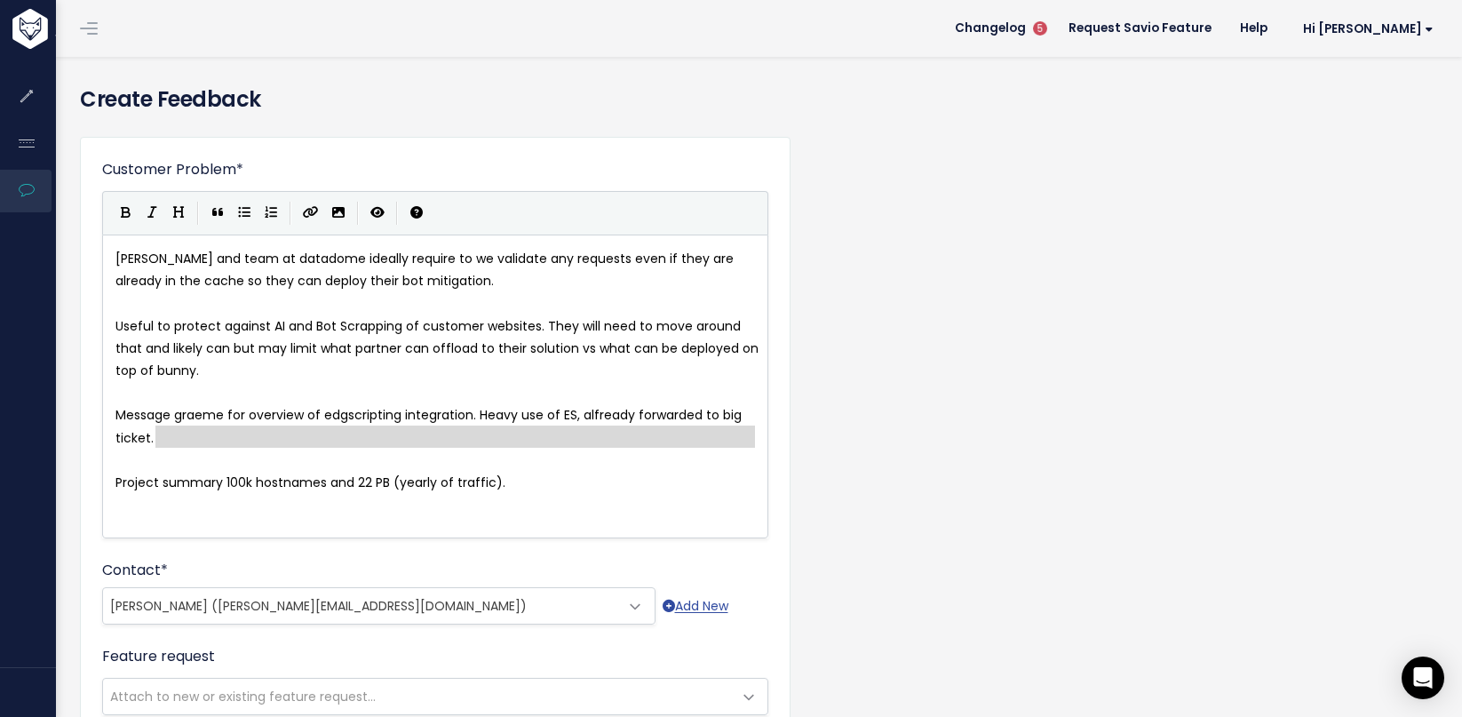
click at [562, 491] on pre "Project summary 100k hostnames and 22 PB (yearly of traffic)." at bounding box center [442, 483] width 660 height 22
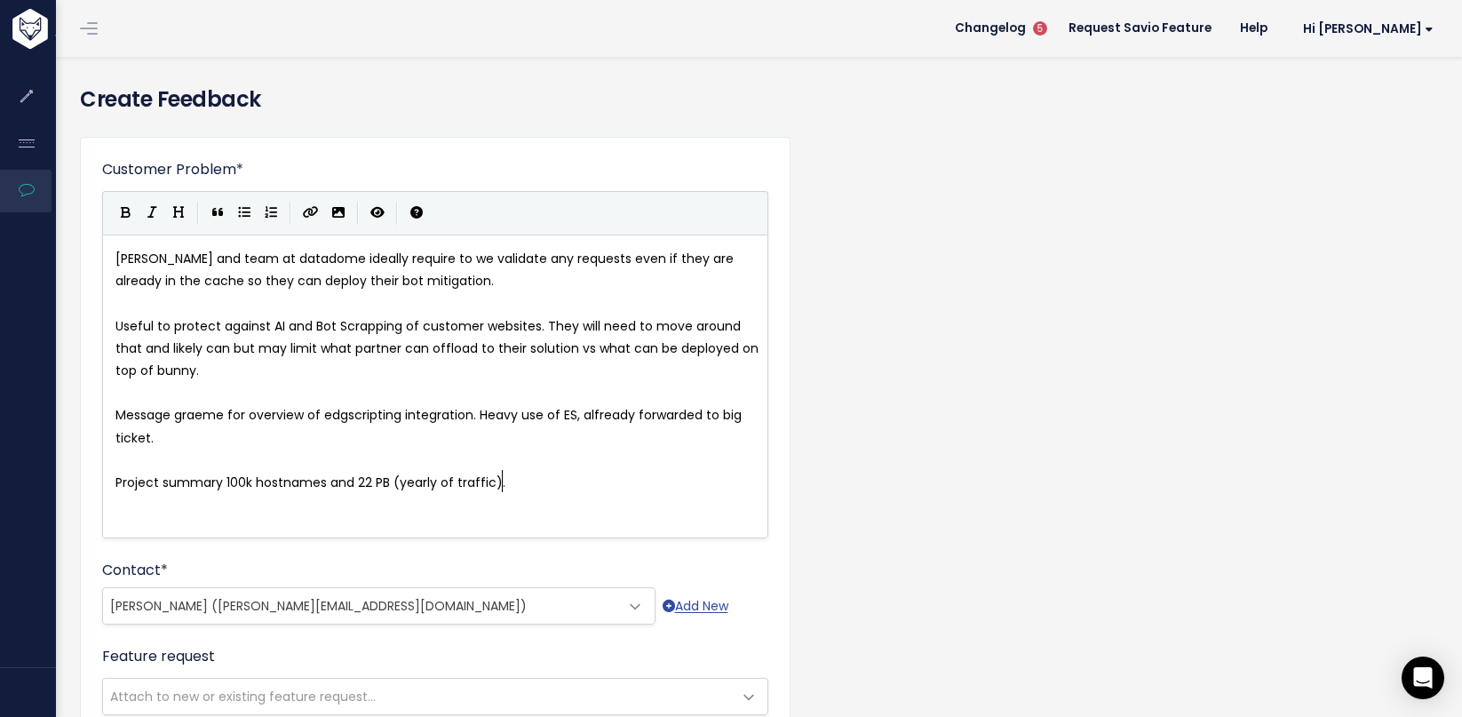
click at [559, 501] on pre "​" at bounding box center [442, 505] width 660 height 22
click at [561, 508] on pre "​" at bounding box center [442, 505] width 660 height 22
click at [561, 510] on pre "​" at bounding box center [442, 505] width 660 height 22
click at [561, 507] on pre "​" at bounding box center [442, 505] width 660 height 22
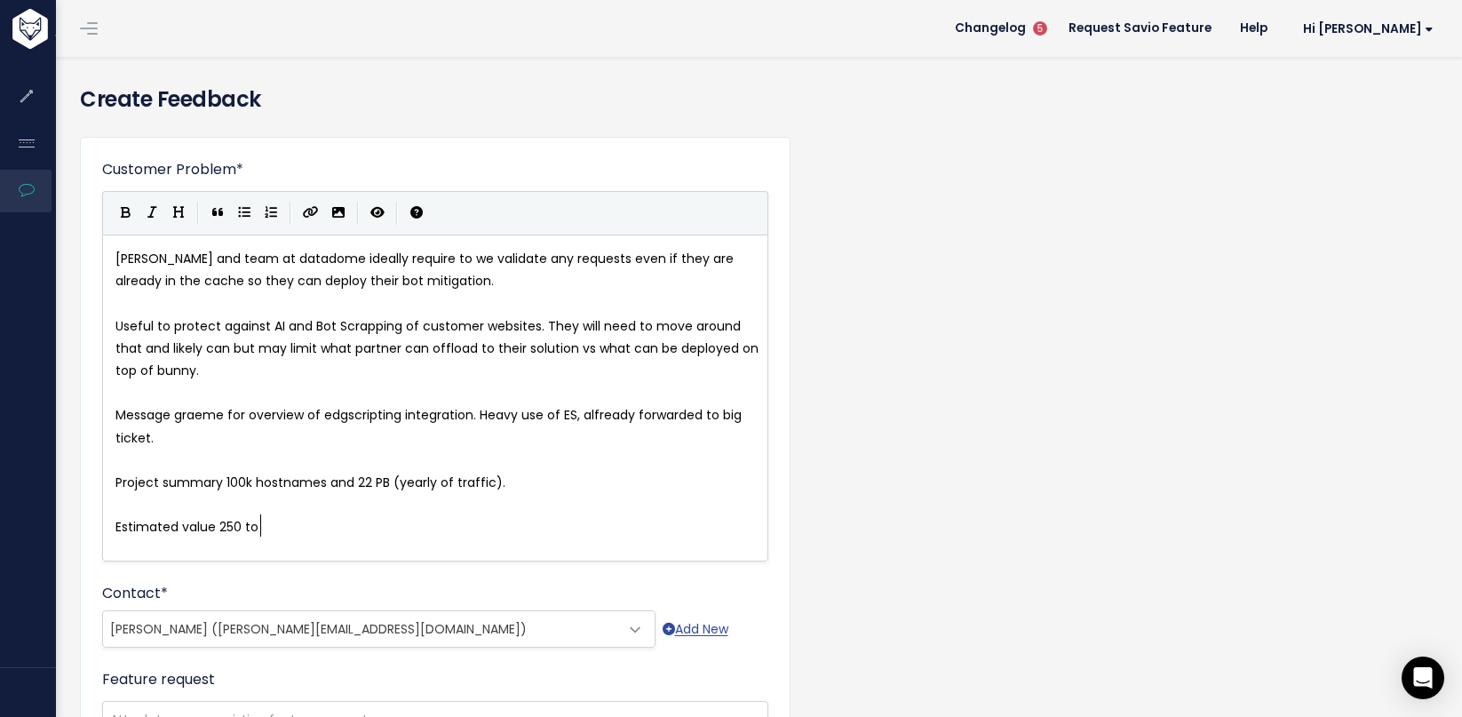
scroll to position [11, 152]
type textarea "Estimated value 250 to 3ok"
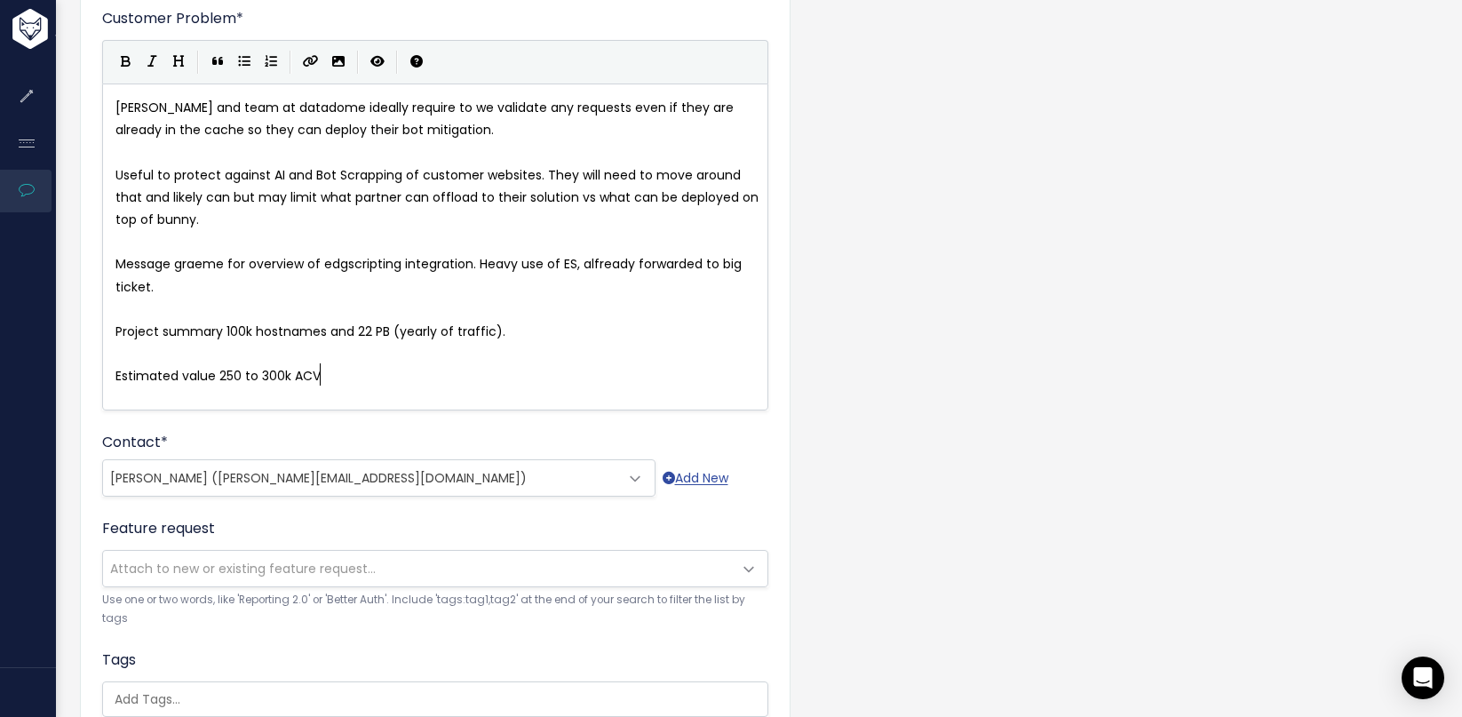
scroll to position [246, 0]
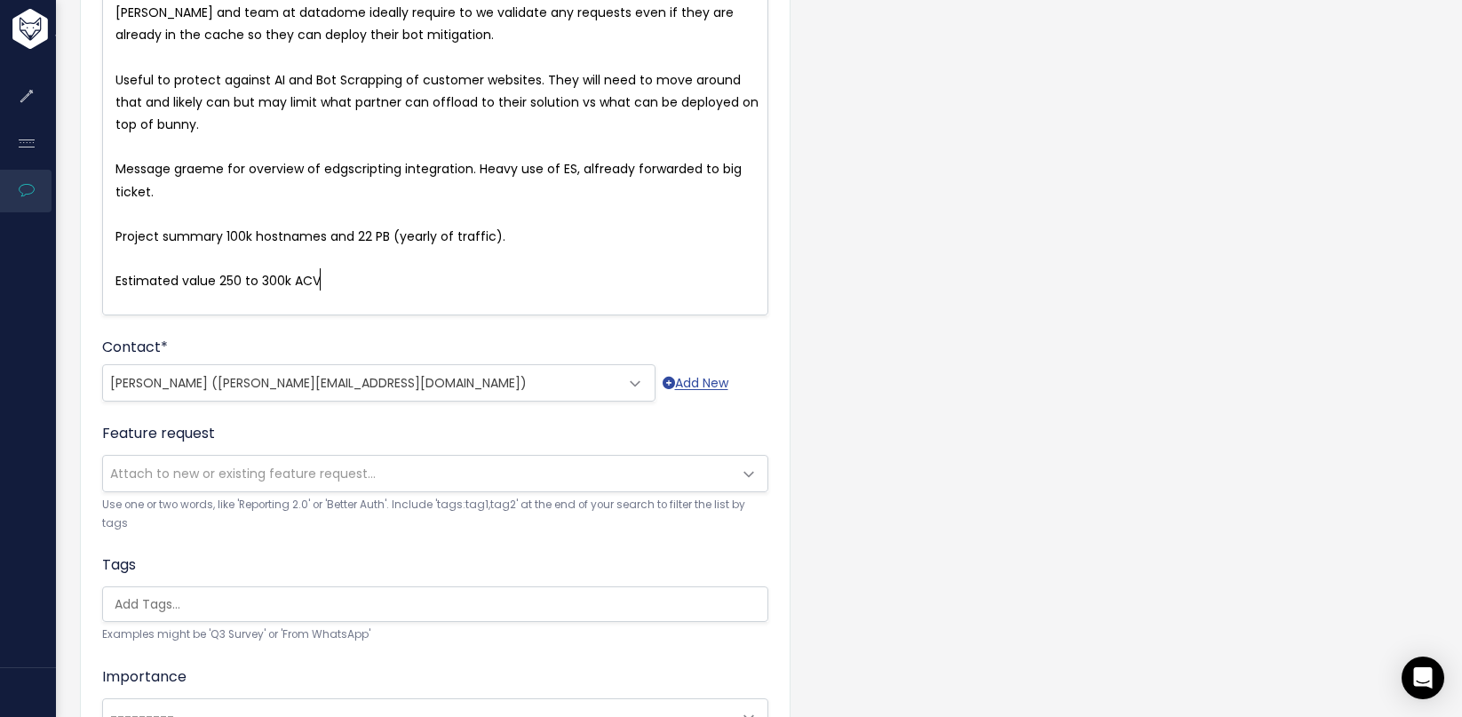
type textarea "00k ACV"
click at [435, 491] on span "Attach to new or existing feature request..." at bounding box center [417, 474] width 629 height 36
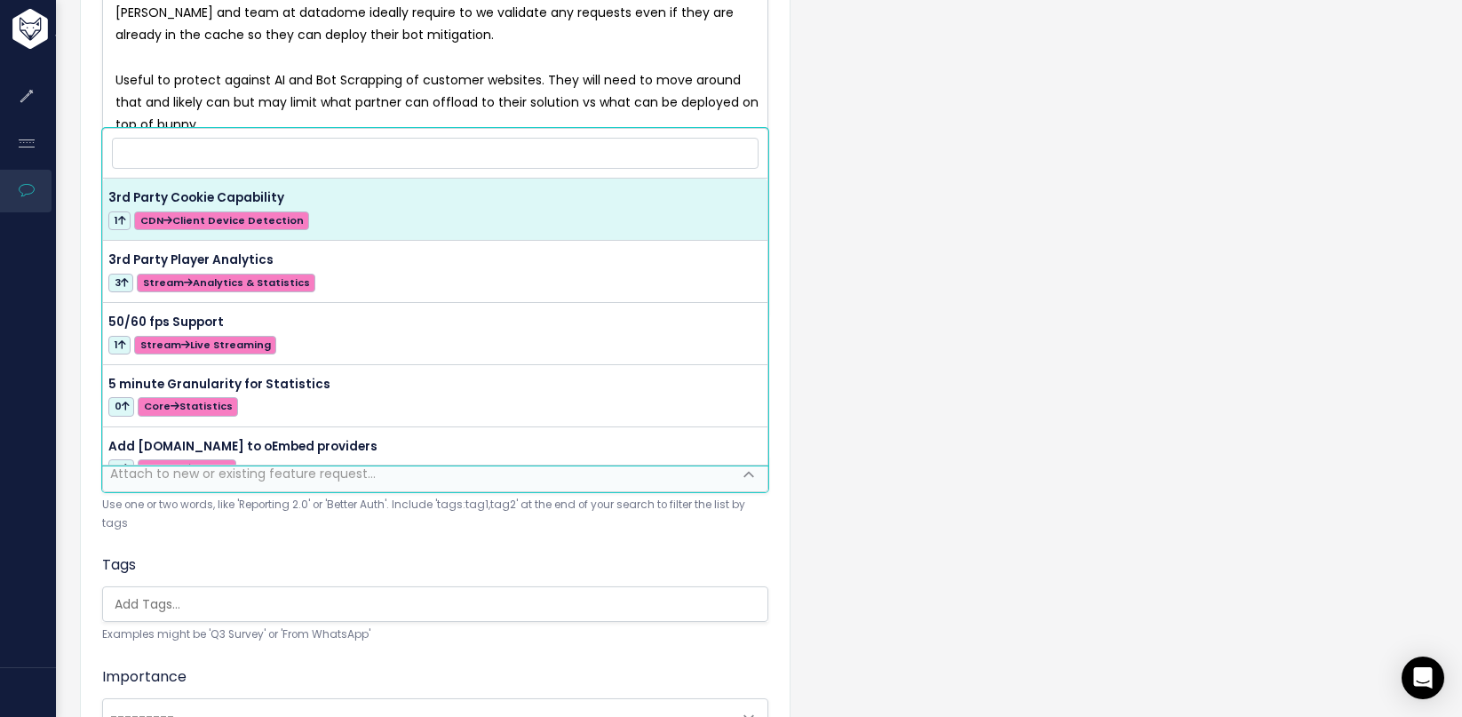
click at [479, 111] on pre "Useful to protect against AI and Bot Scrapping of customer websites. They will …" at bounding box center [442, 102] width 660 height 67
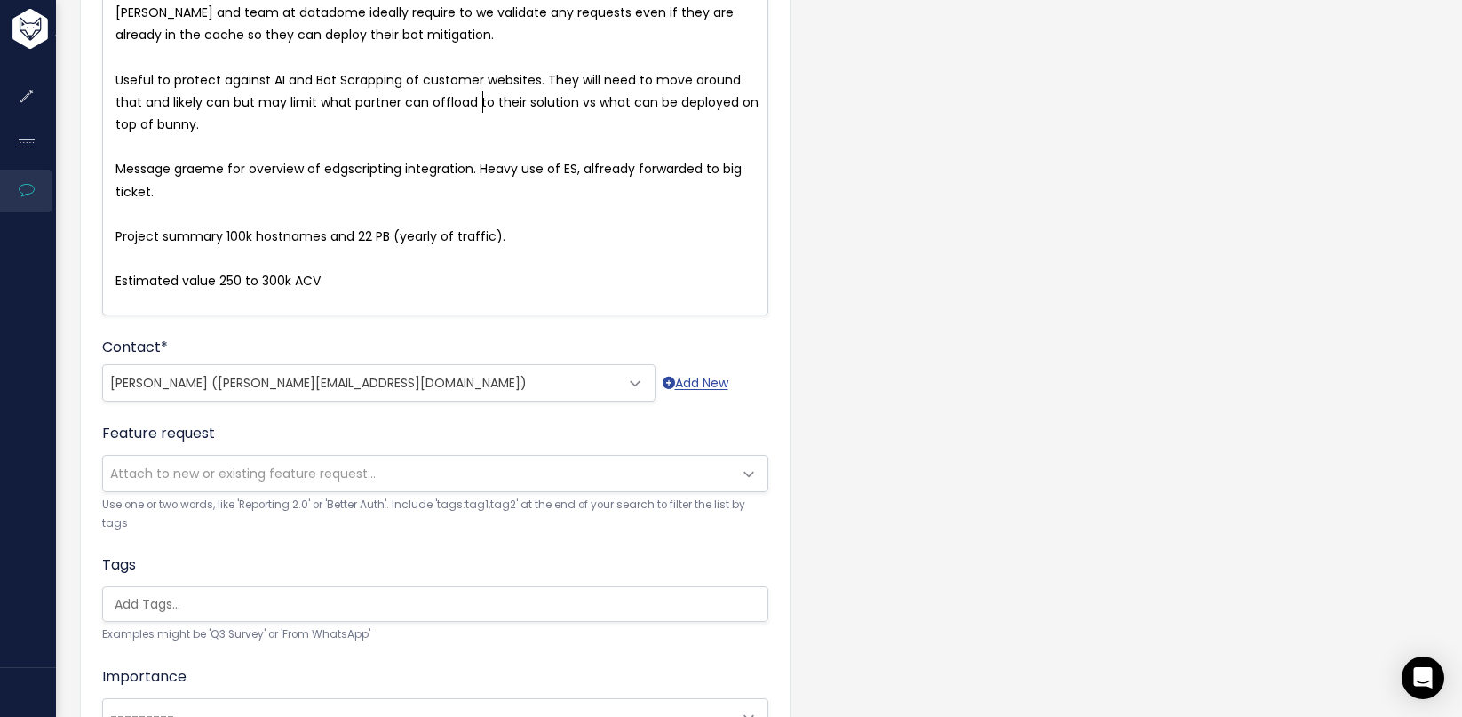
scroll to position [11, 0]
click at [465, 206] on pre "​" at bounding box center [442, 214] width 660 height 22
click at [527, 176] on span "Message graeme for overview of edgscripting integration. Heavy use of ES, alfre…" at bounding box center [430, 180] width 630 height 40
click at [513, 189] on pre "Message graeme for overview of edgscripting integration. Heavy use of ES, alfre…" at bounding box center [442, 180] width 660 height 44
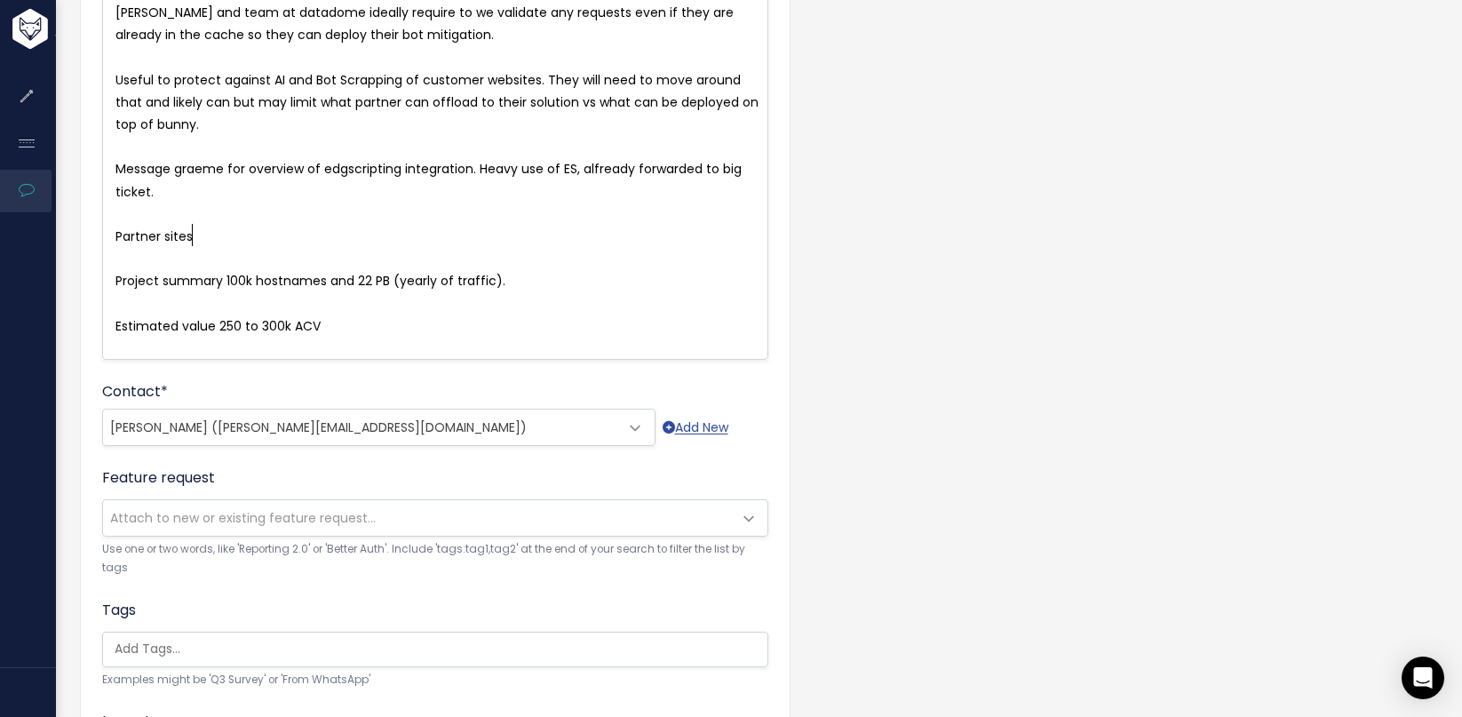
type textarea "Partner sites o"
type textarea "s on top fo the"
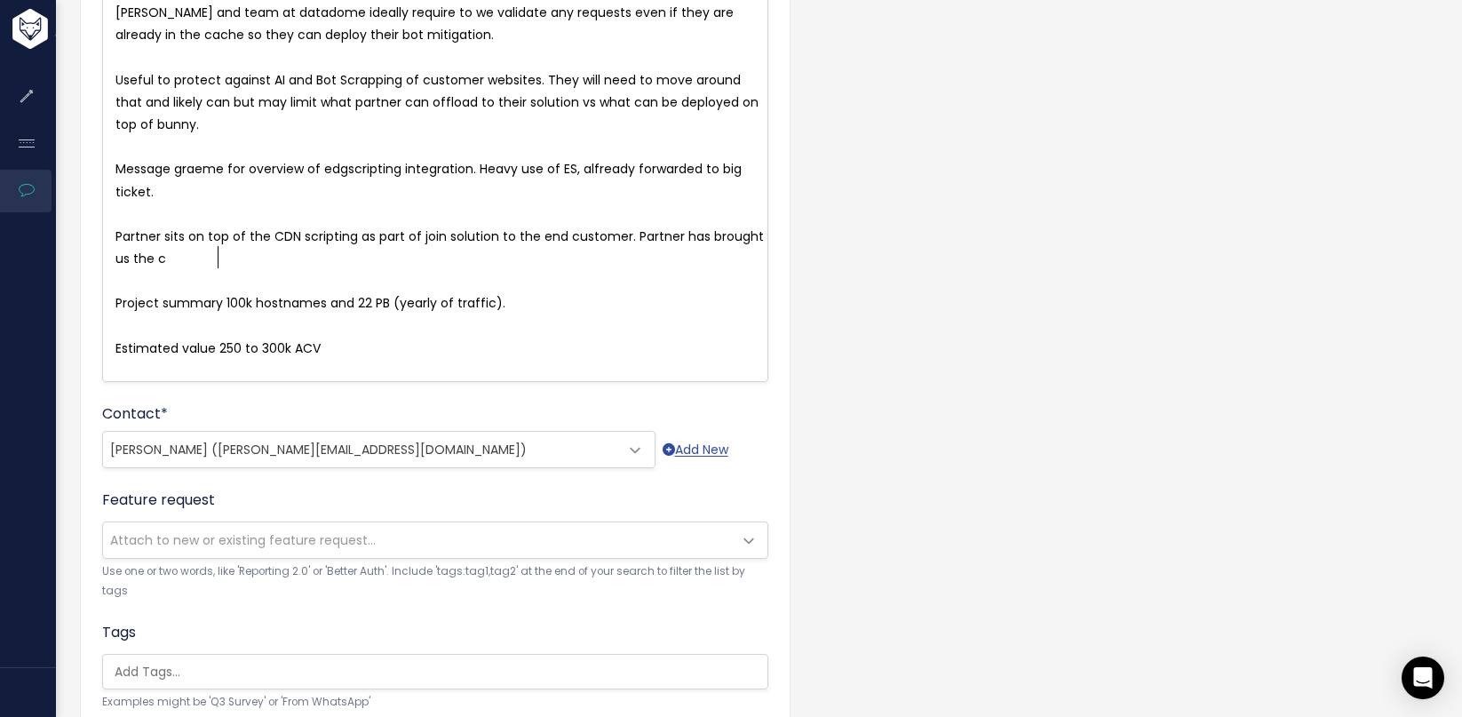
type textarea "of the CDN scripting as part of join solution to the end customer. Partner has …"
type textarea "ustoer"
type textarea "mer opportunituy"
type textarea "y."
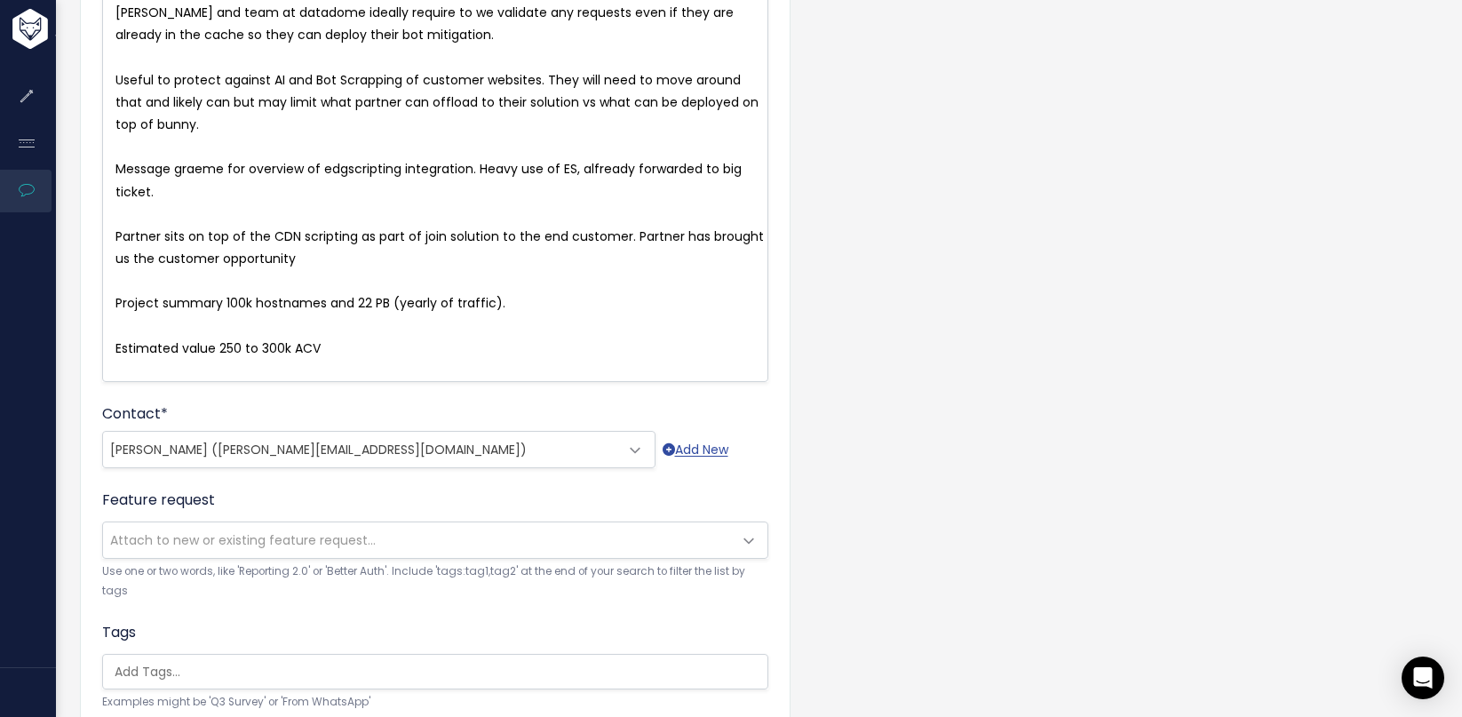
scroll to position [11, 9]
click at [543, 373] on pre "​" at bounding box center [442, 371] width 660 height 22
click at [543, 345] on pre "Estimated value 250 to 300k ACV" at bounding box center [442, 348] width 660 height 22
type textarea "."
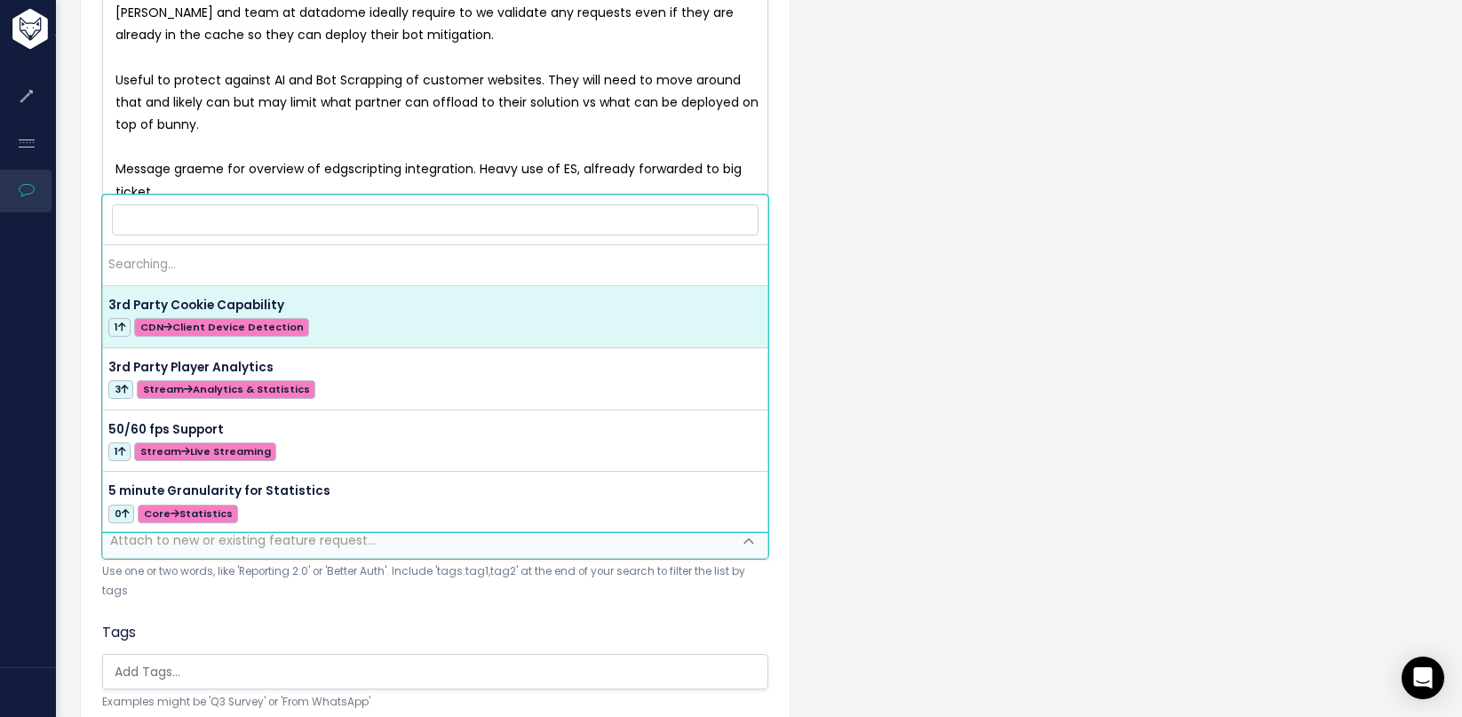
click at [501, 546] on span "Attach to new or existing feature request..." at bounding box center [417, 540] width 629 height 36
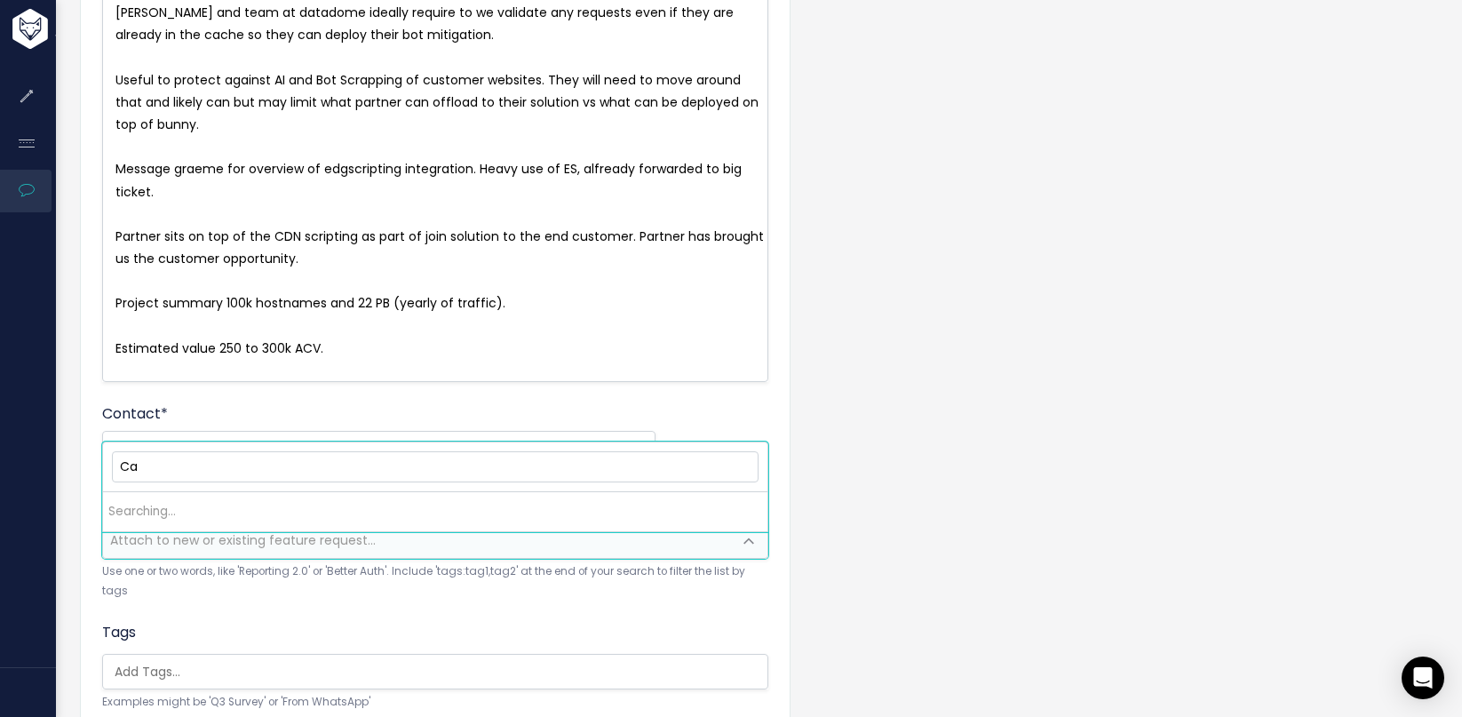
type input "C"
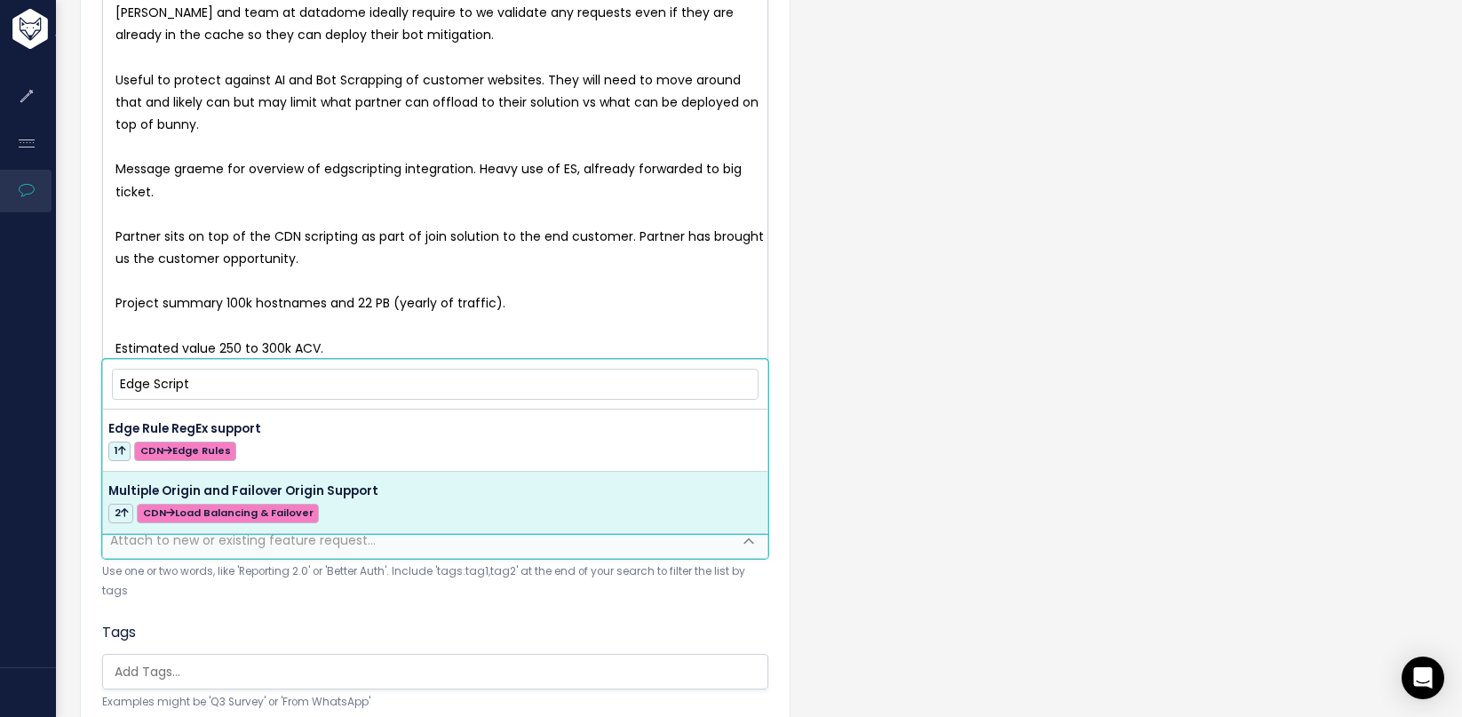
type input "Edge Script"
click at [549, 638] on div "Tags Examples might be 'Q3 Survey' or 'From WhatsApp'" at bounding box center [435, 667] width 666 height 90
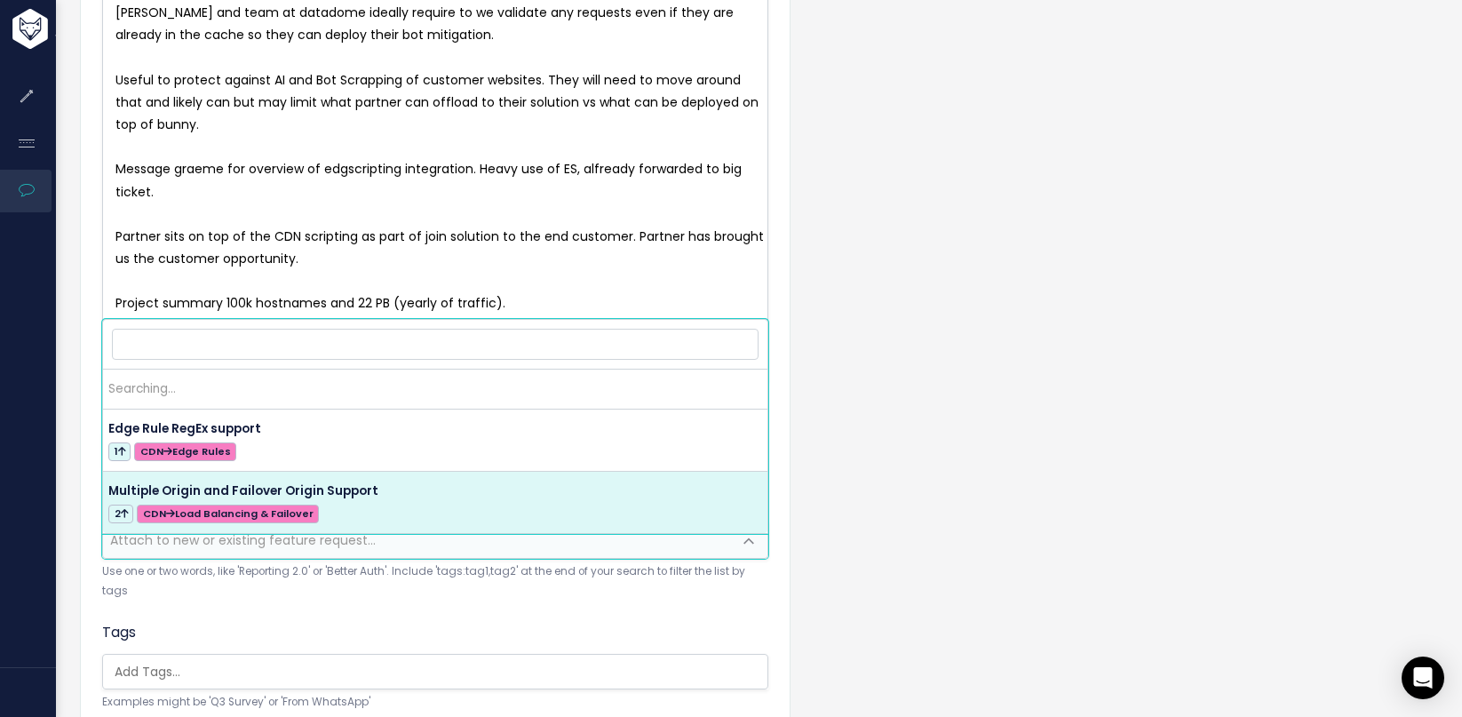
click at [597, 551] on span "Attach to new or existing feature request..." at bounding box center [417, 540] width 629 height 36
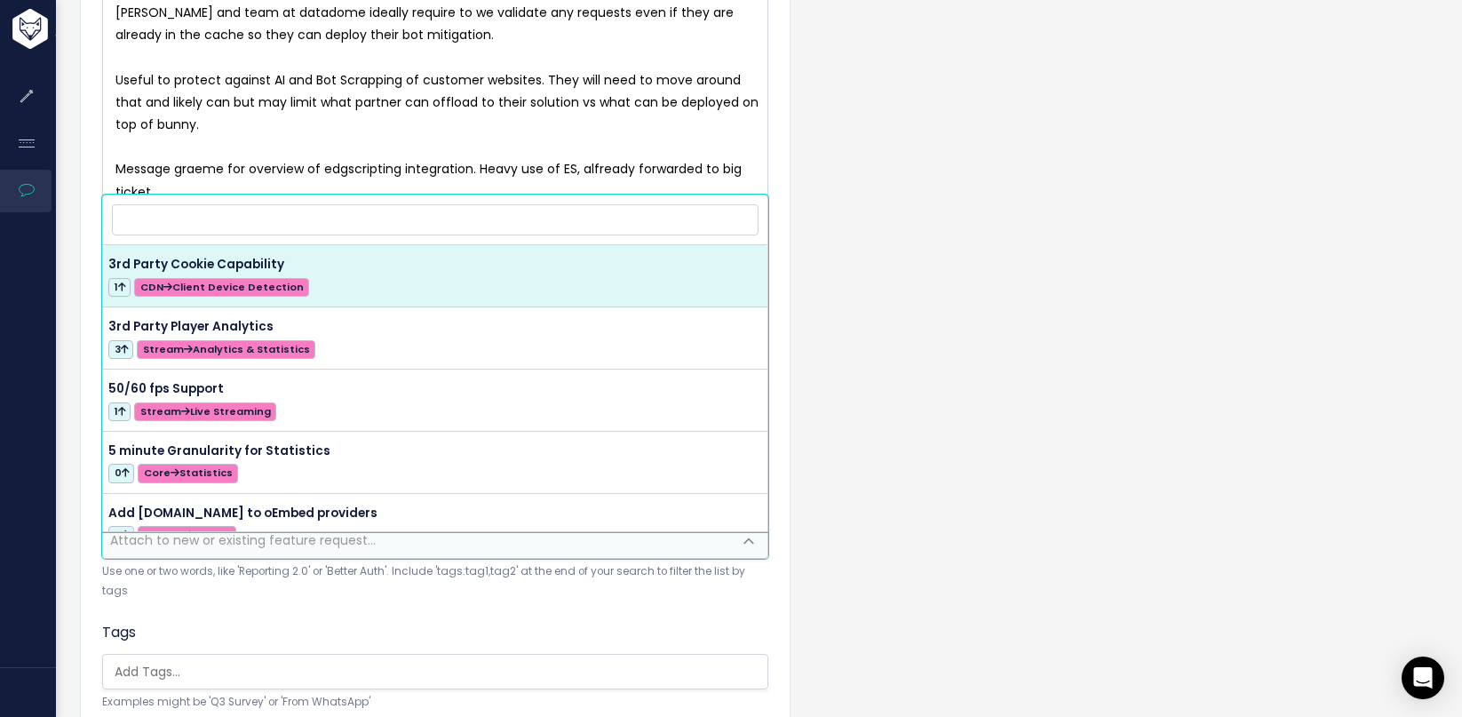
click at [551, 681] on input "search" at bounding box center [439, 671] width 664 height 19
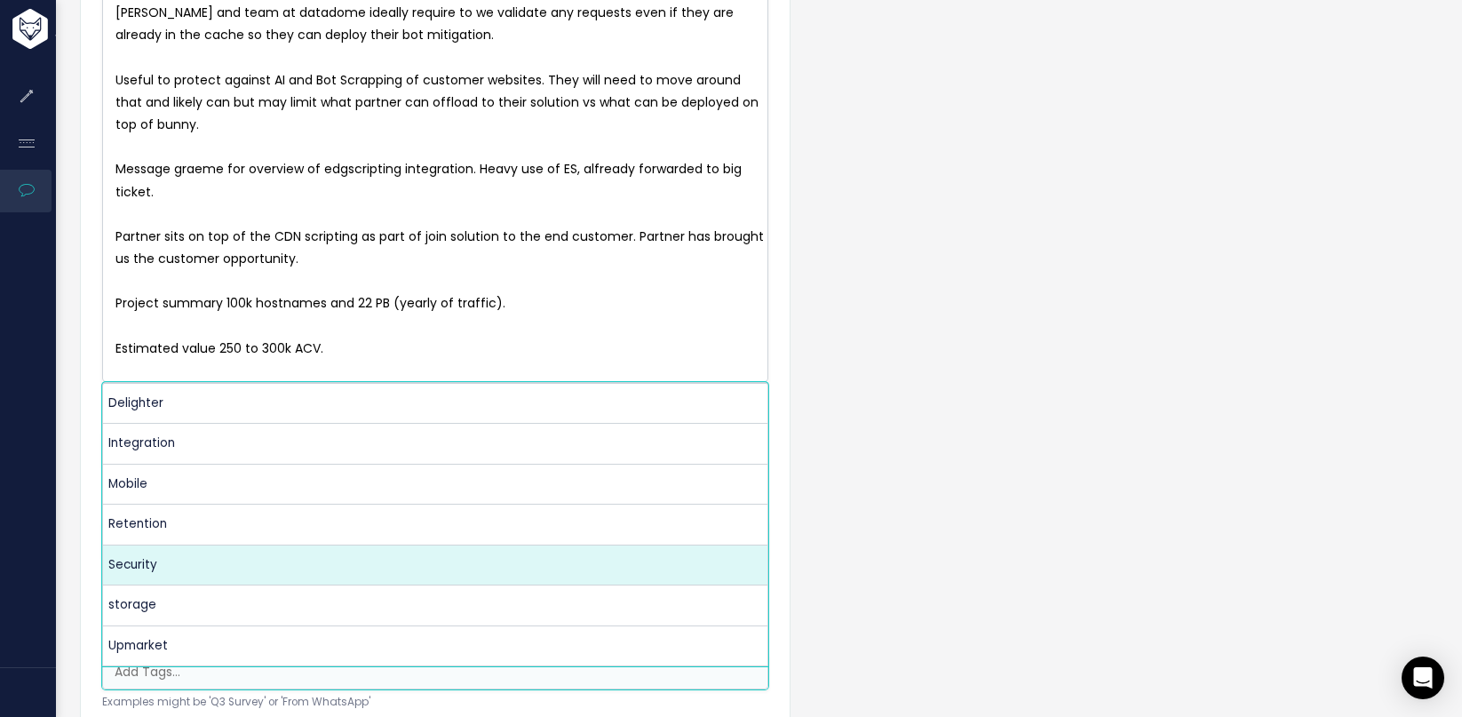
select select "9977"
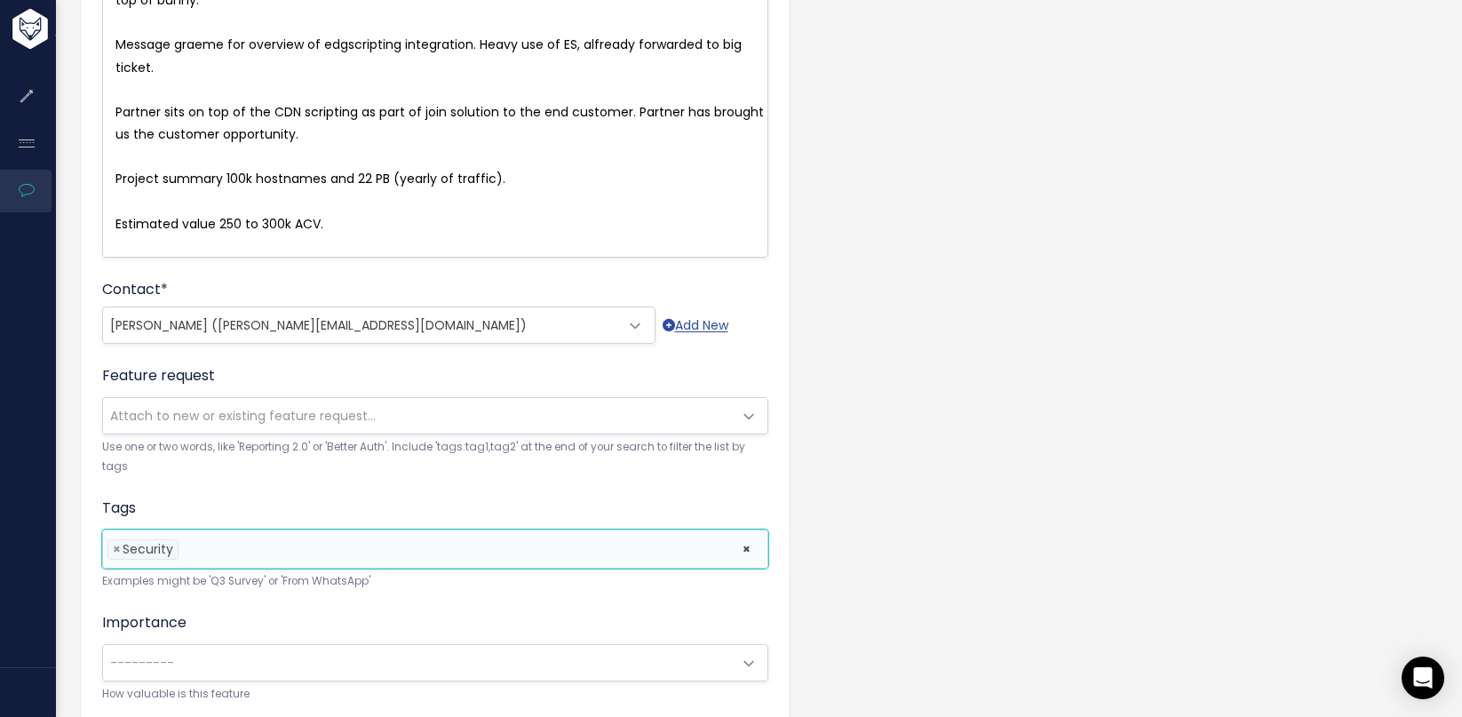
scroll to position [478, 0]
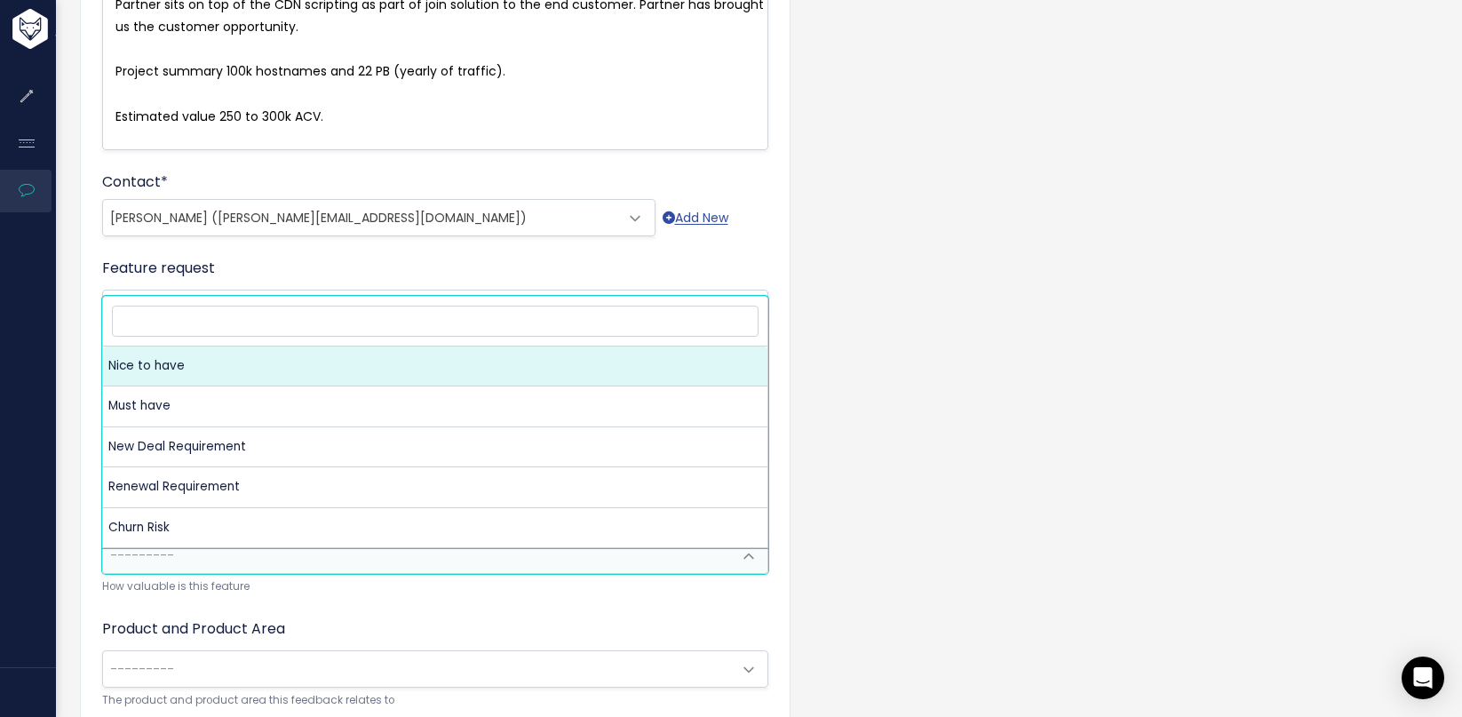
click at [383, 562] on span "---------" at bounding box center [417, 555] width 629 height 36
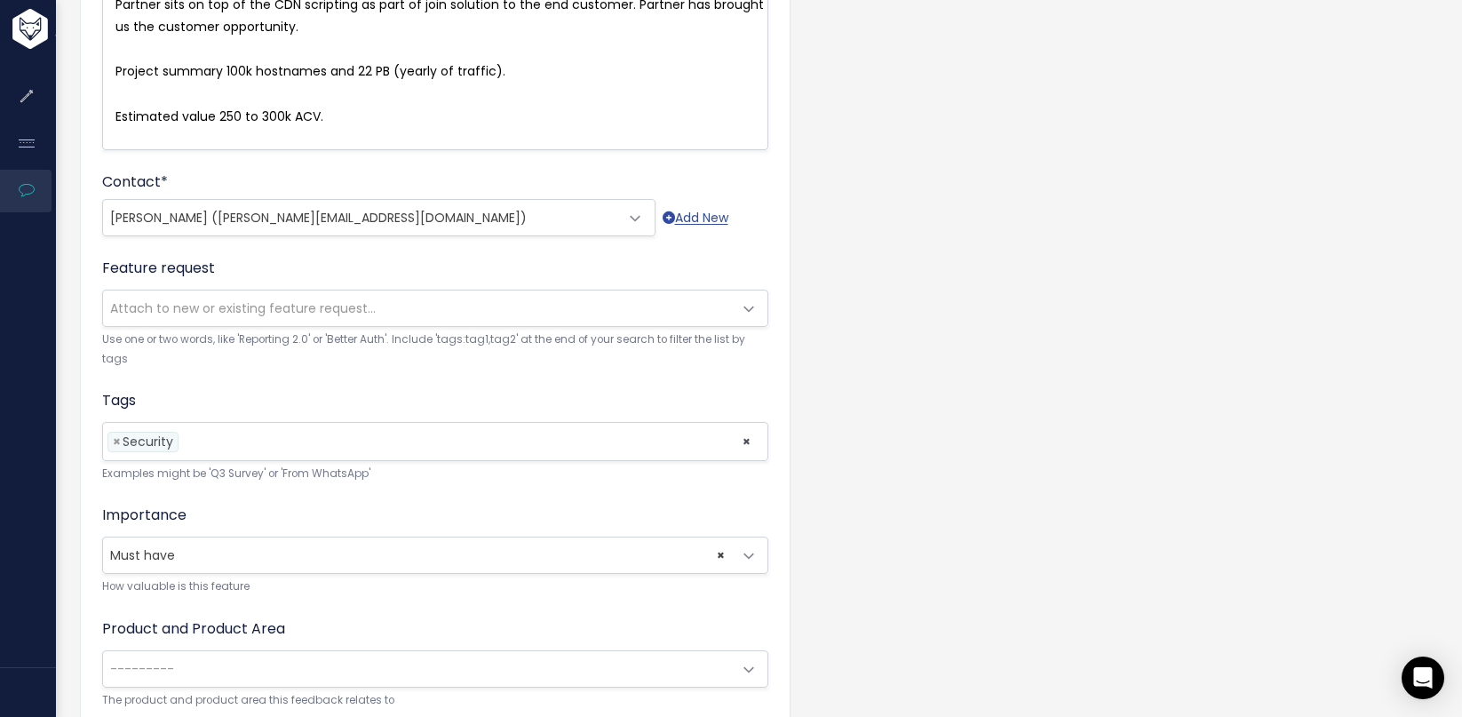
click at [339, 573] on span "× Must have" at bounding box center [417, 555] width 629 height 36
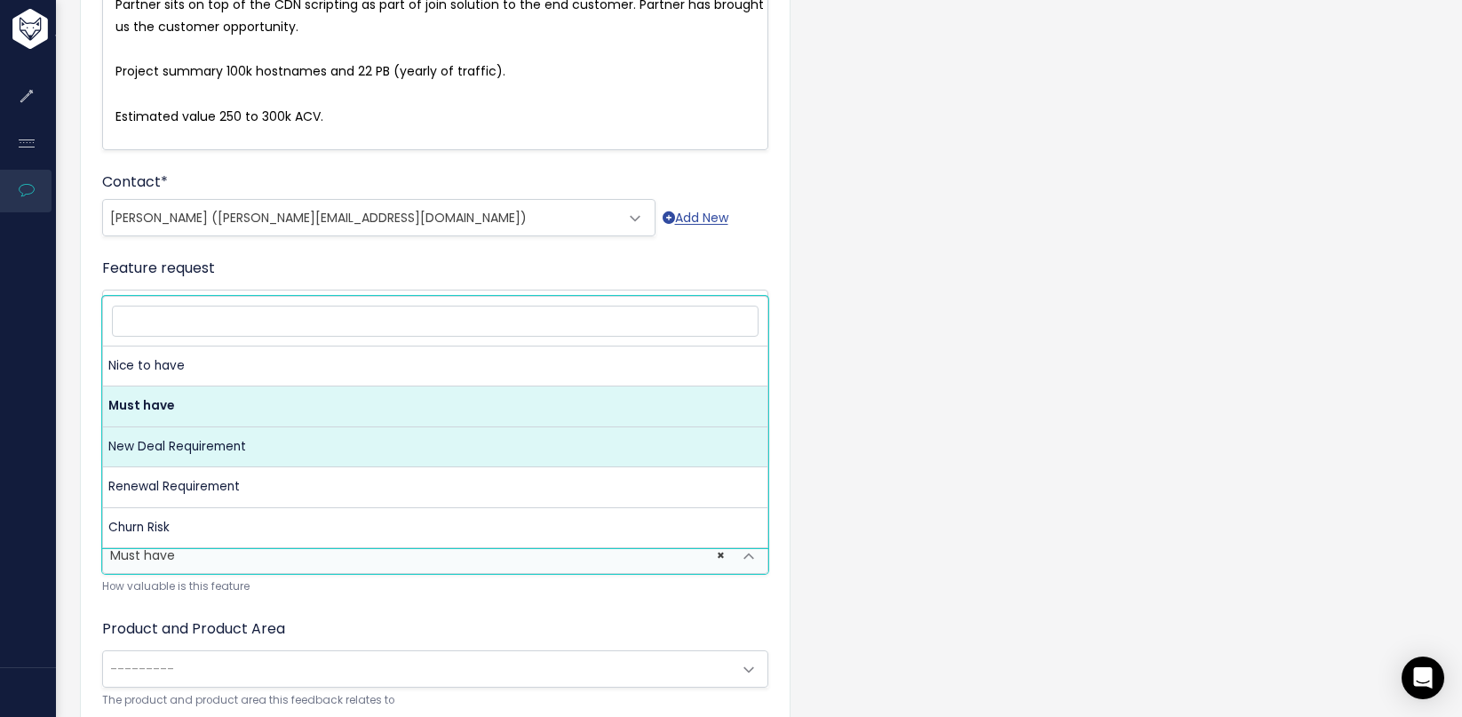
select select "NEW_DEAL_REQUIREMENT"
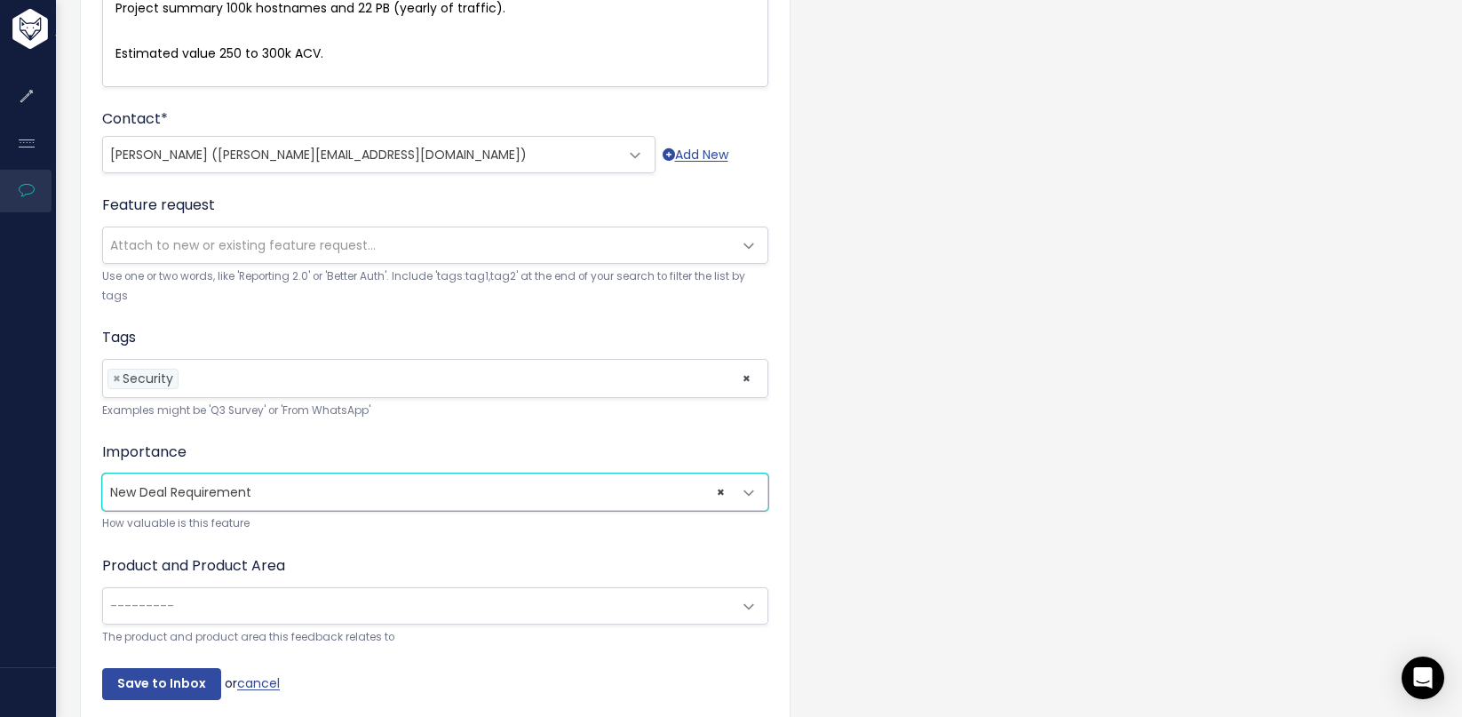
scroll to position [544, 0]
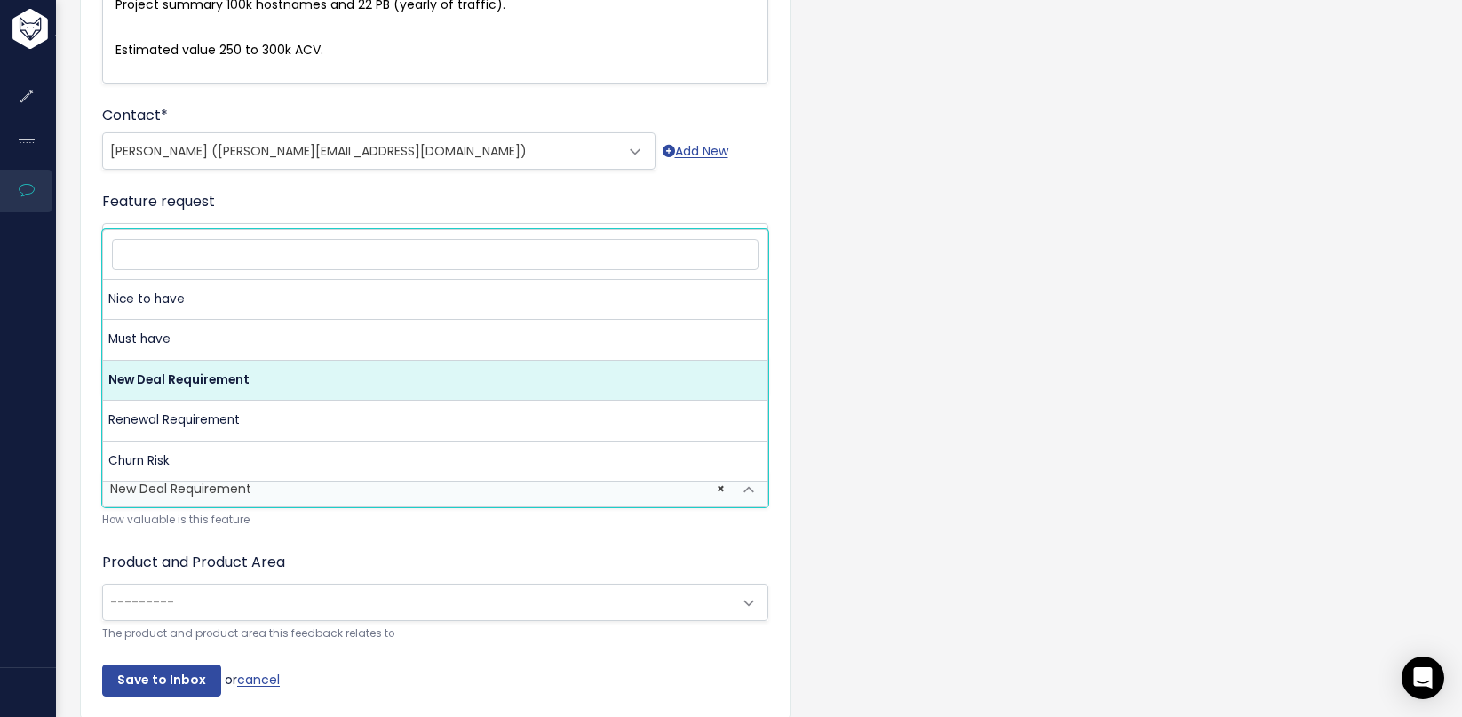
click at [331, 506] on span "× New Deal Requirement" at bounding box center [417, 489] width 629 height 36
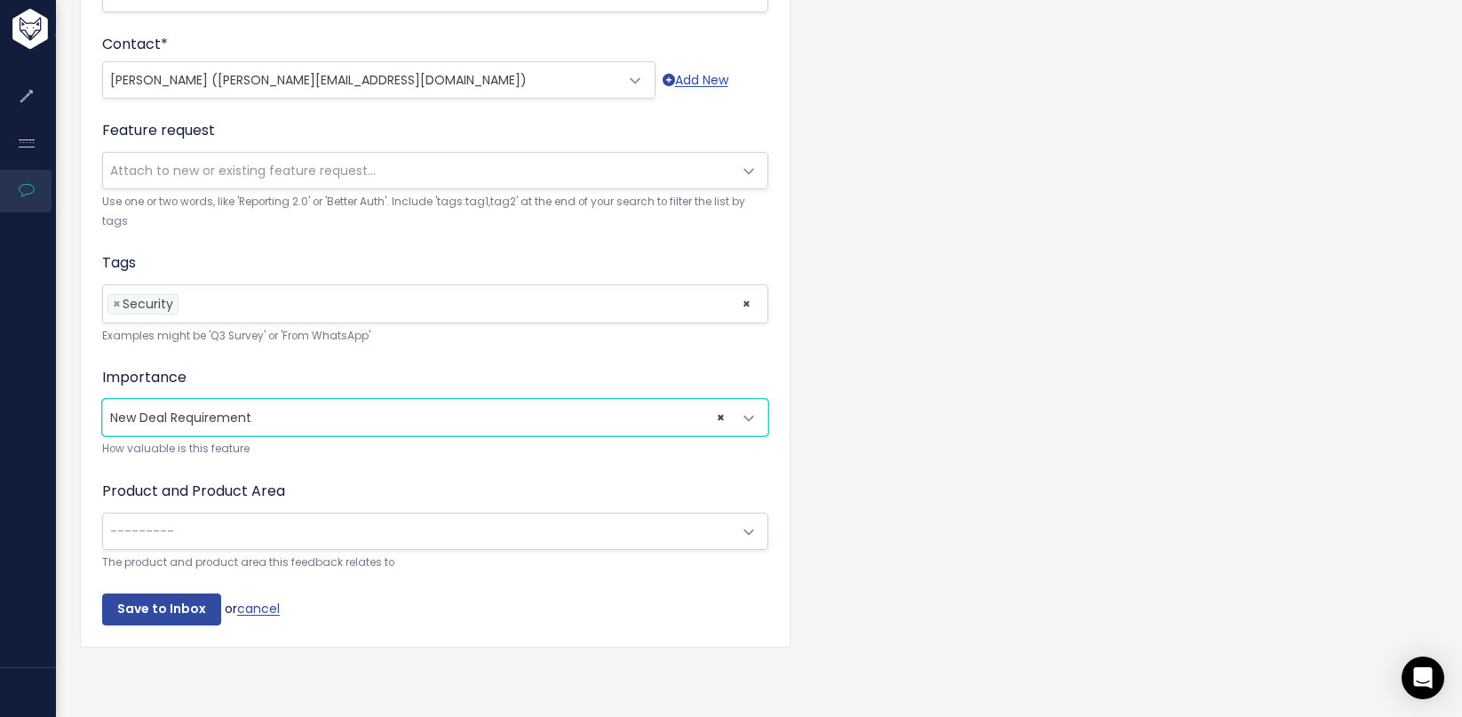
scroll to position [638, 0]
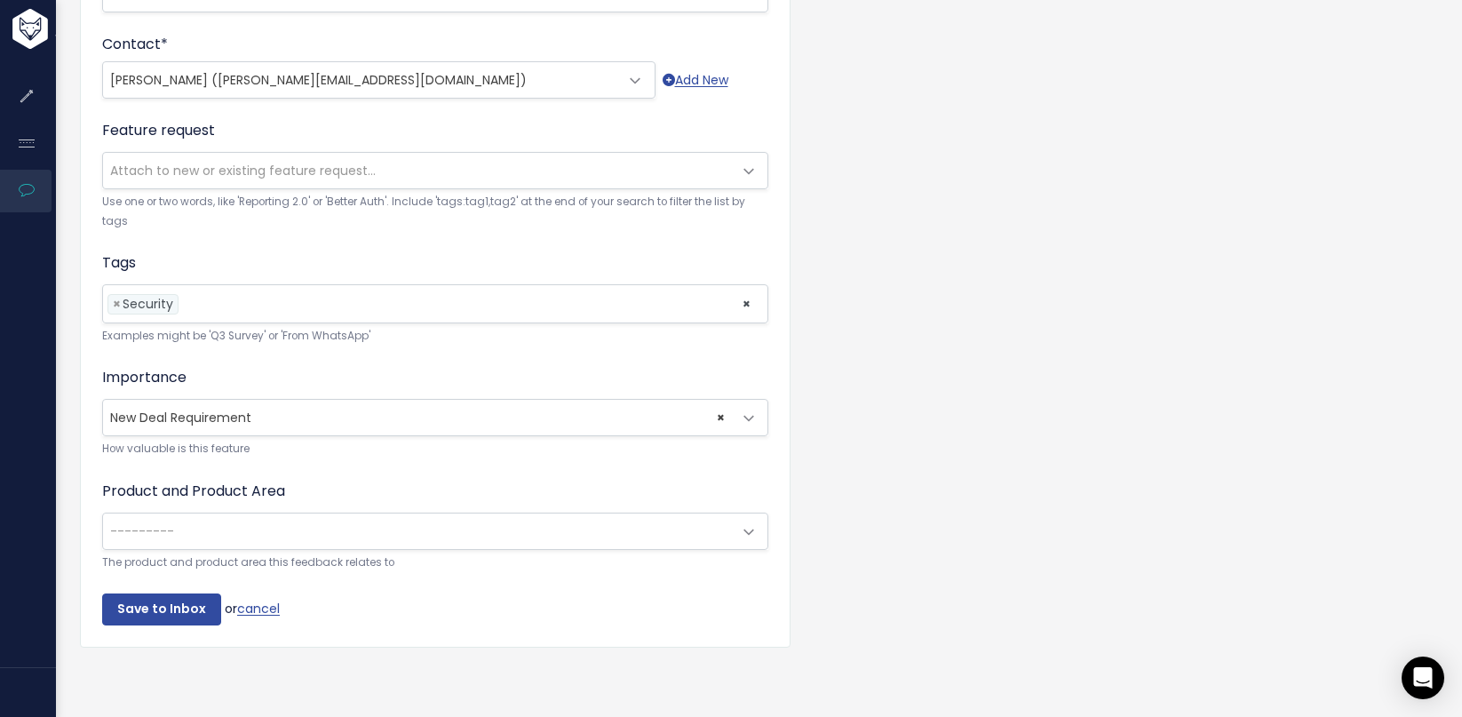
click at [264, 534] on span "---------" at bounding box center [417, 531] width 629 height 36
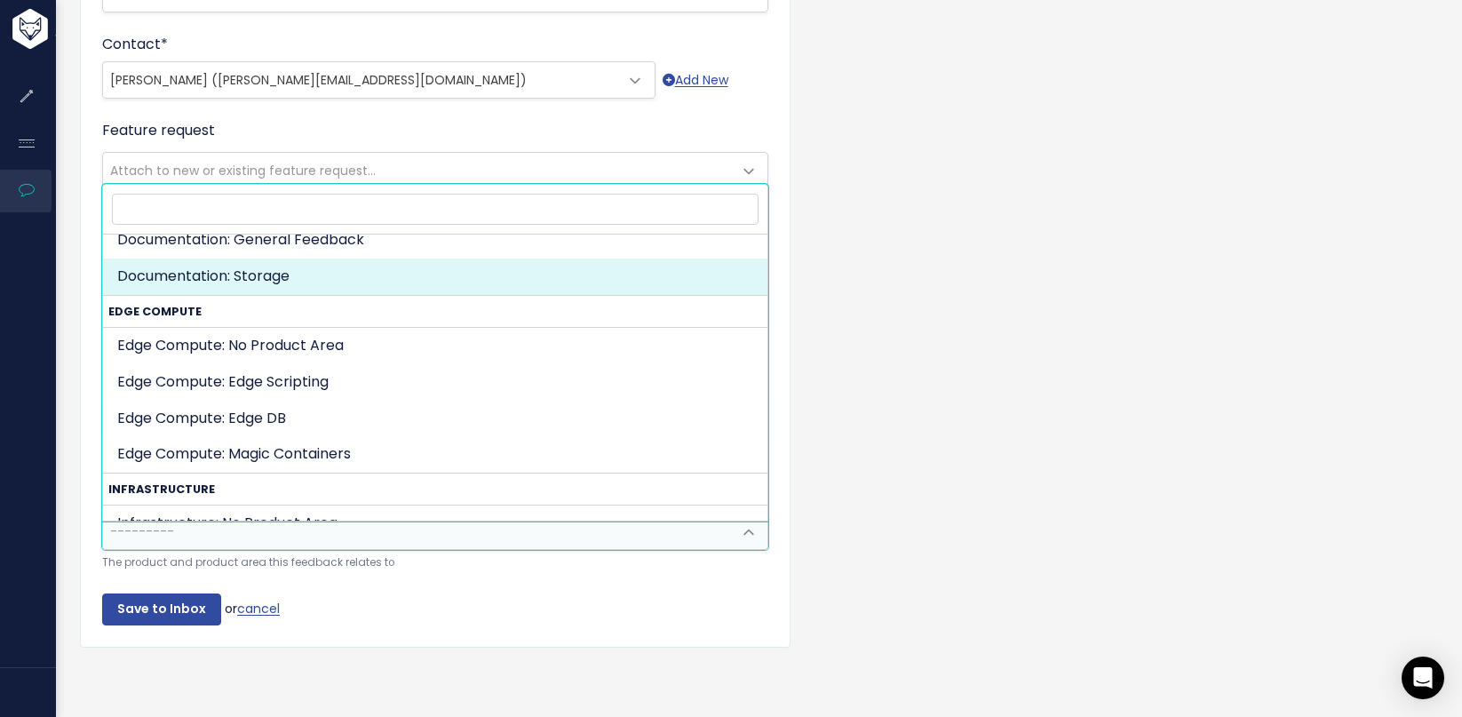
scroll to position [1511, 0]
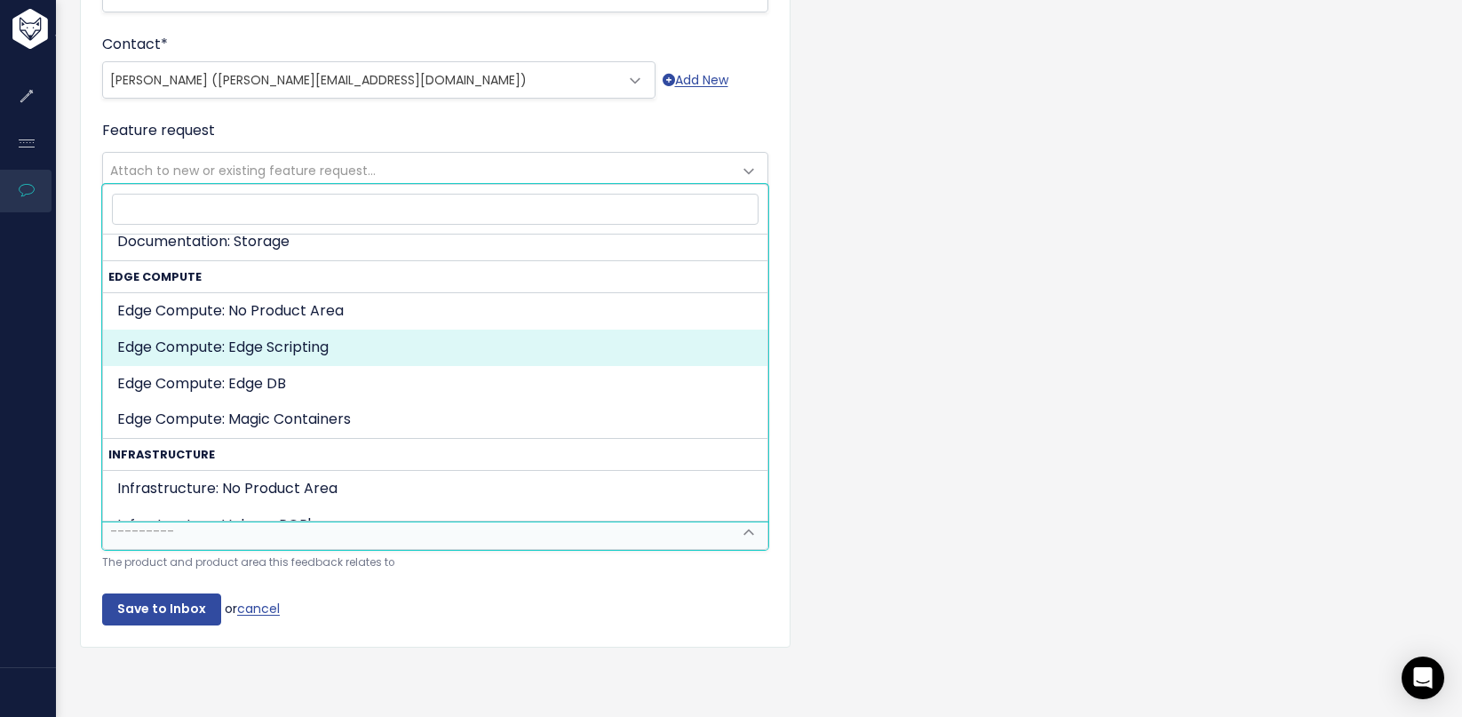
select select "COMPUTE:SCRIPTING"
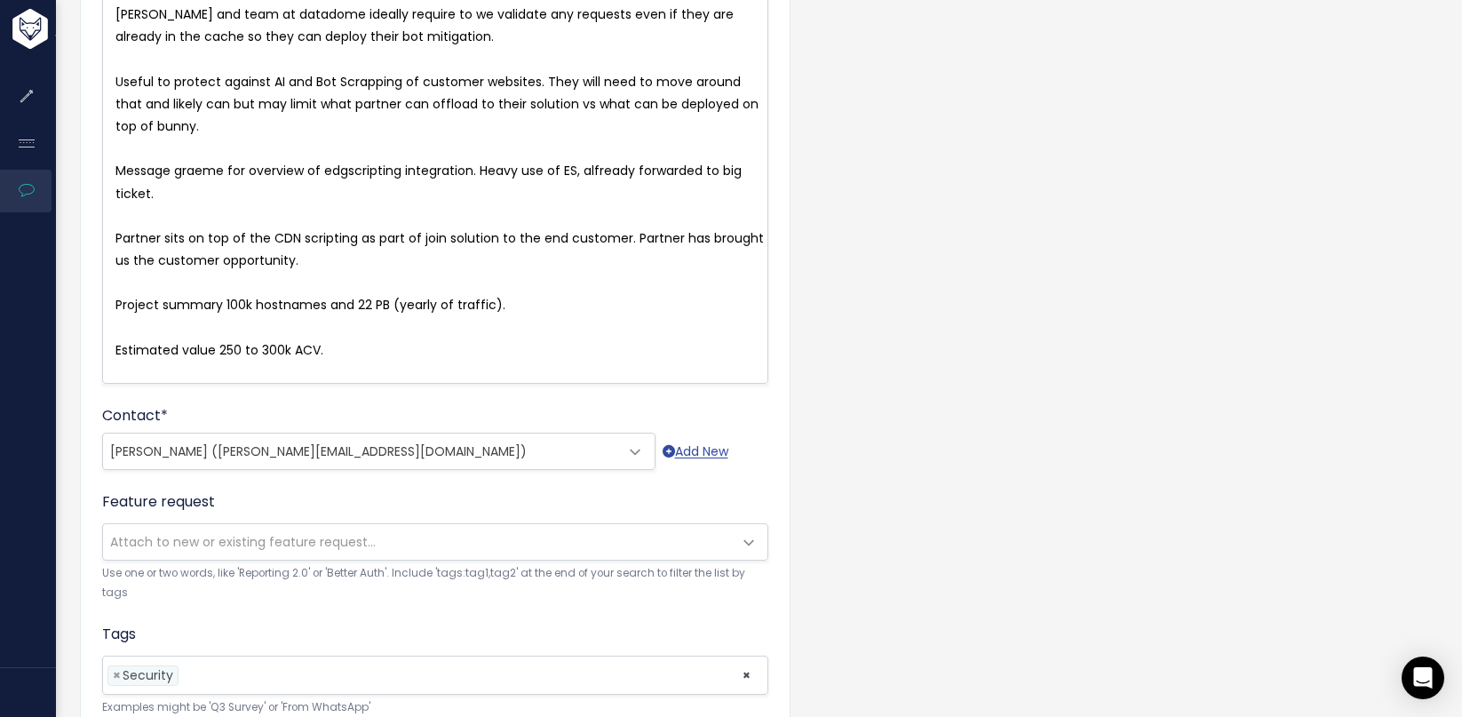
scroll to position [246, 0]
click at [283, 549] on span "Attach to new or existing feature request..." at bounding box center [242, 540] width 265 height 18
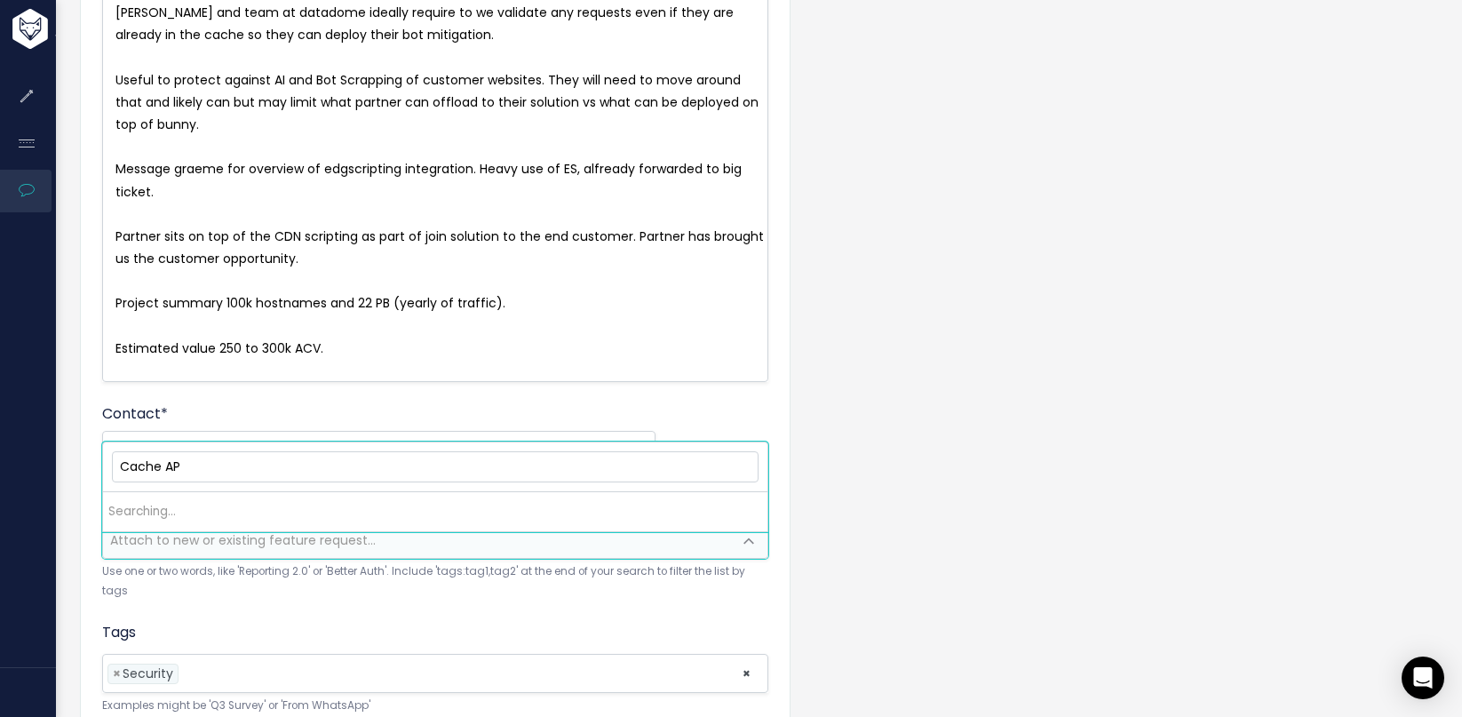
type input "Cache API"
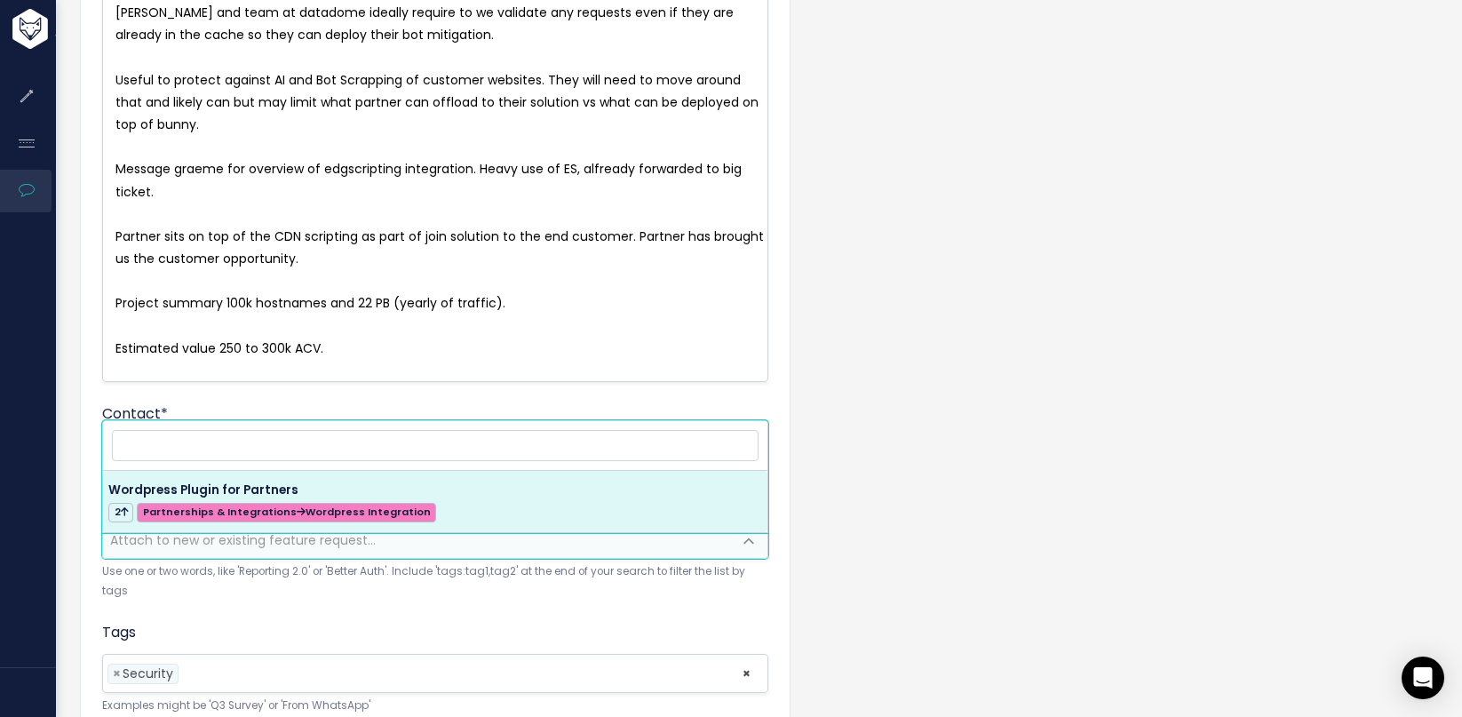
click at [414, 400] on form "Customer Problem * [PERSON_NAME] and team at datadome ideally require to we val…" at bounding box center [435, 454] width 666 height 1082
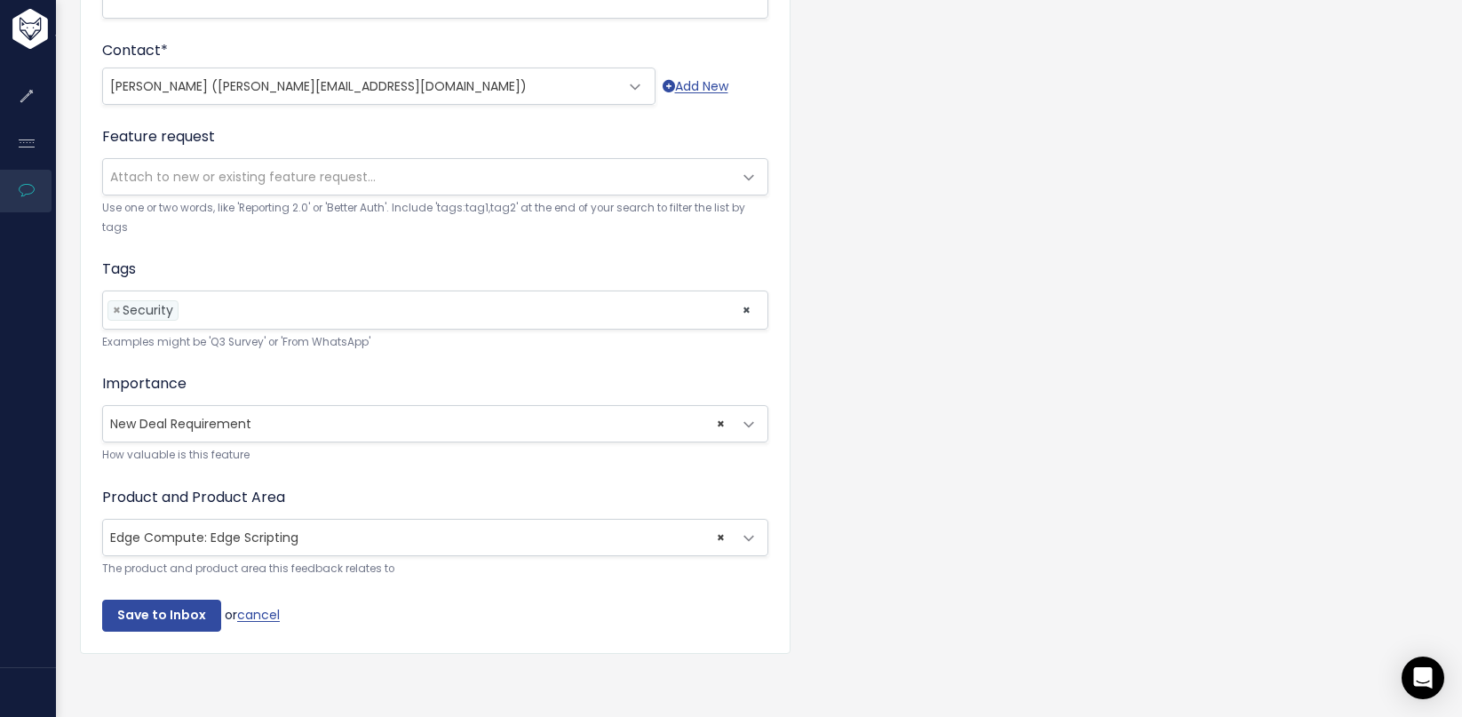
scroll to position [638, 0]
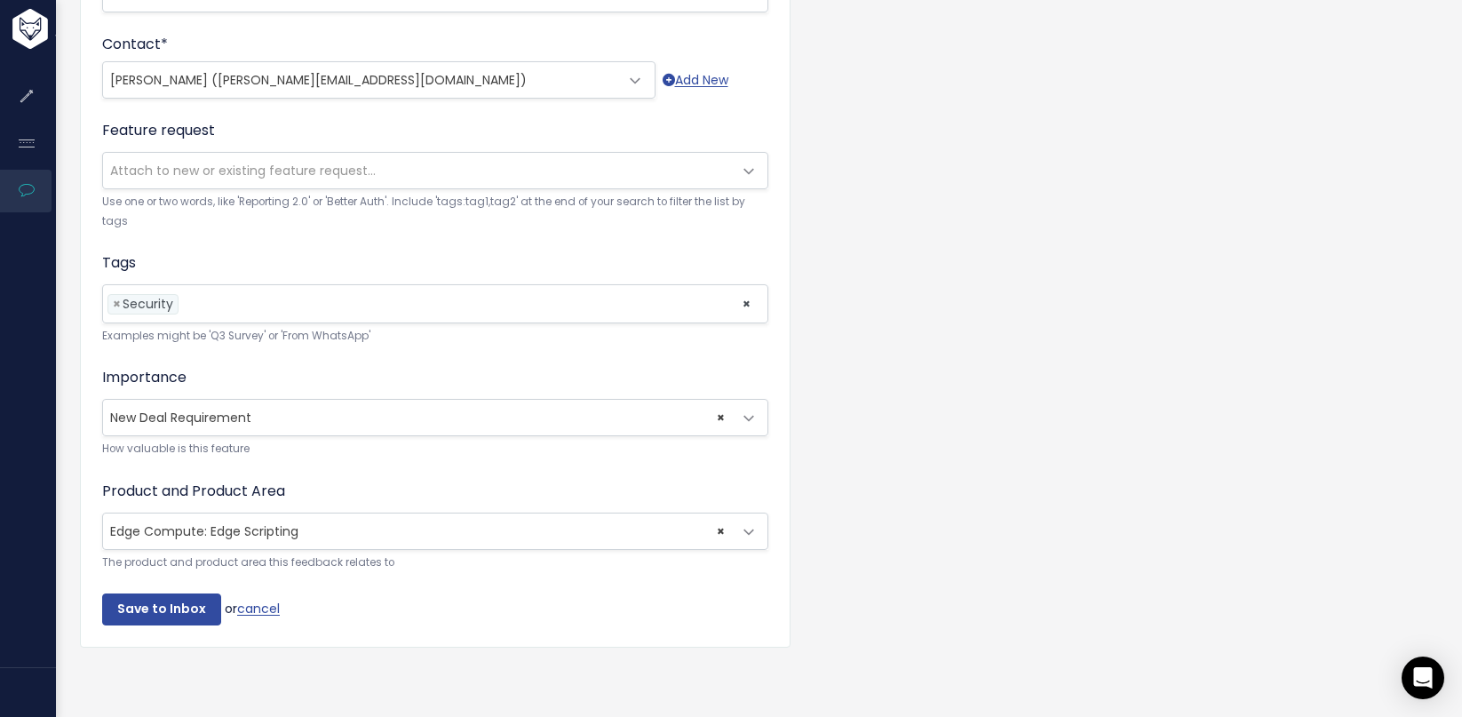
drag, startPoint x: 143, startPoint y: 599, endPoint x: 366, endPoint y: 510, distance: 240.2
click at [366, 510] on form "Customer Problem * [PERSON_NAME] and team at datadome ideally require to we val…" at bounding box center [435, 85] width 666 height 1082
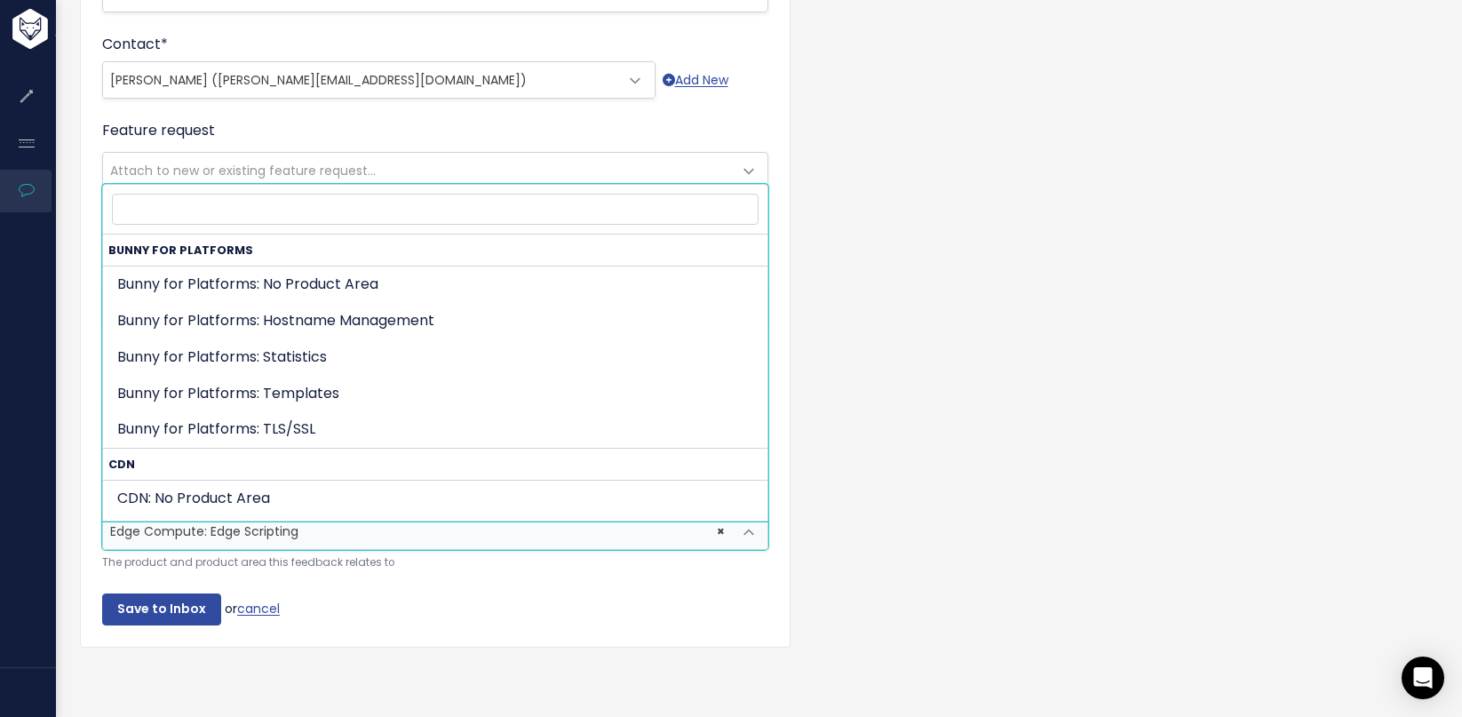
click at [366, 513] on span "× Edge Compute: Edge Scripting" at bounding box center [417, 531] width 629 height 36
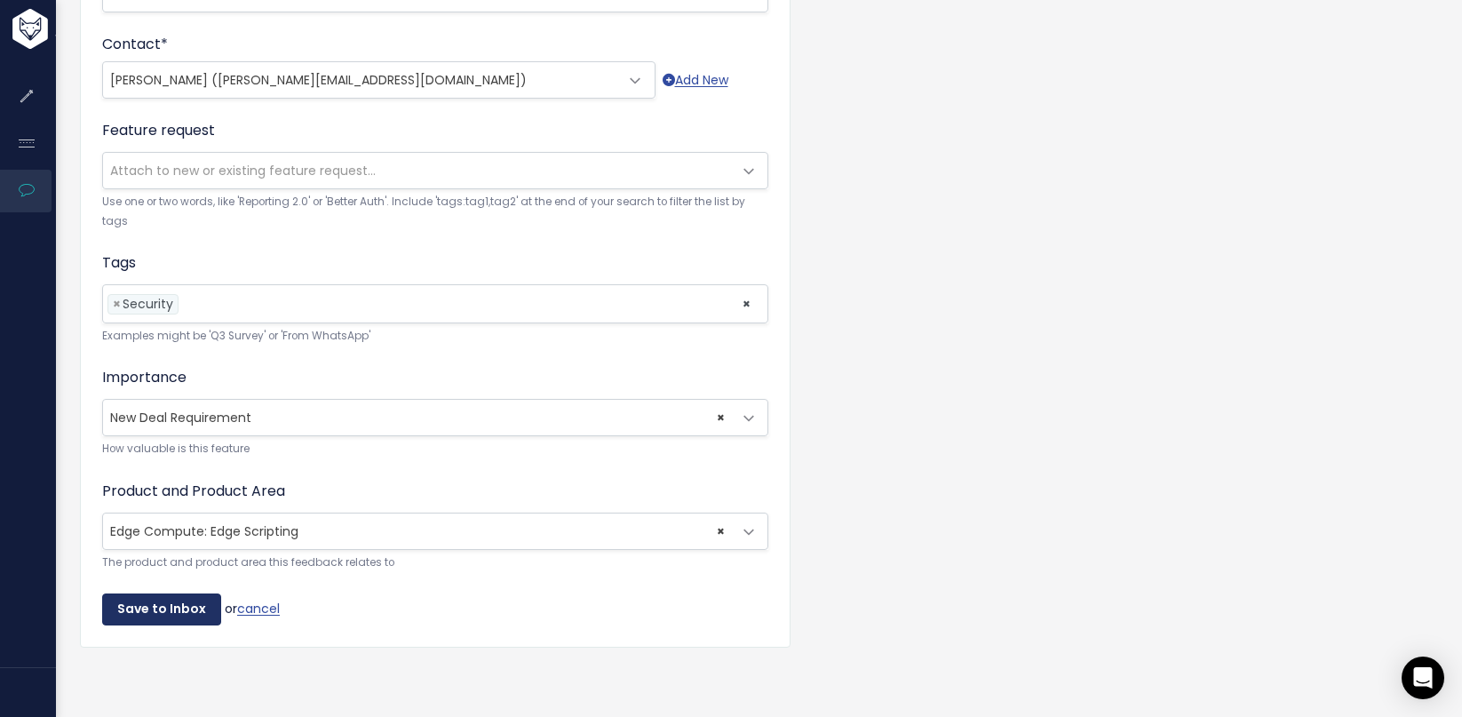
click at [170, 602] on input "Save to Inbox" at bounding box center [161, 609] width 119 height 32
